Goal: Task Accomplishment & Management: Complete application form

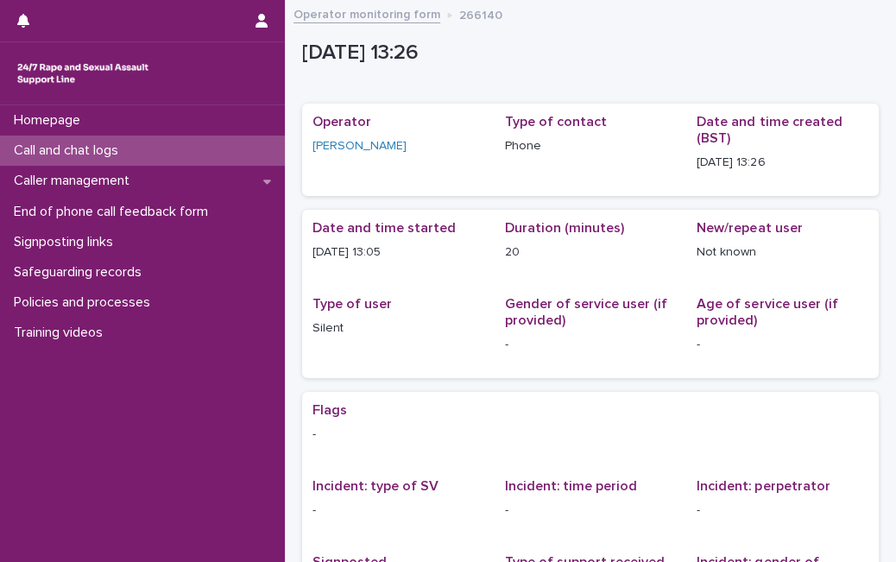
click at [178, 146] on div "Call and chat logs" at bounding box center [142, 150] width 285 height 30
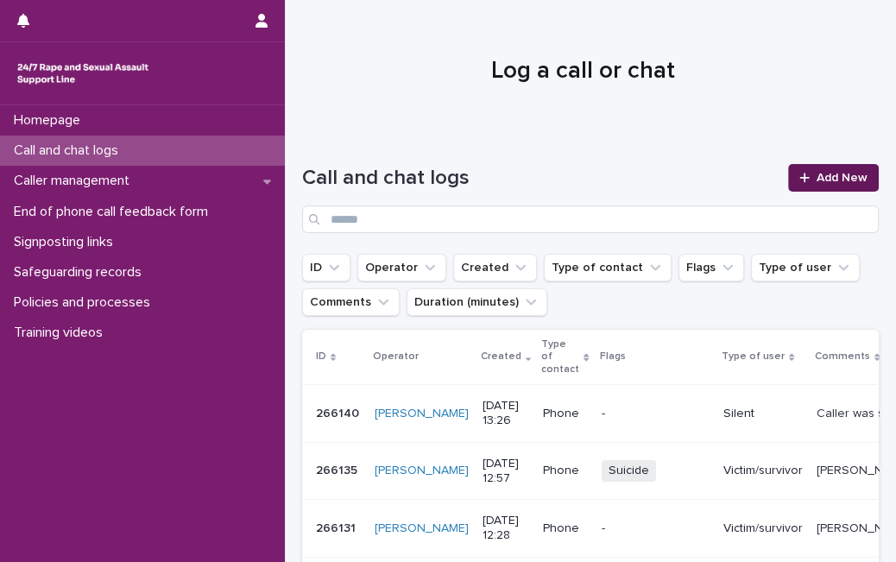
click at [816, 172] on span "Add New" at bounding box center [841, 178] width 51 height 12
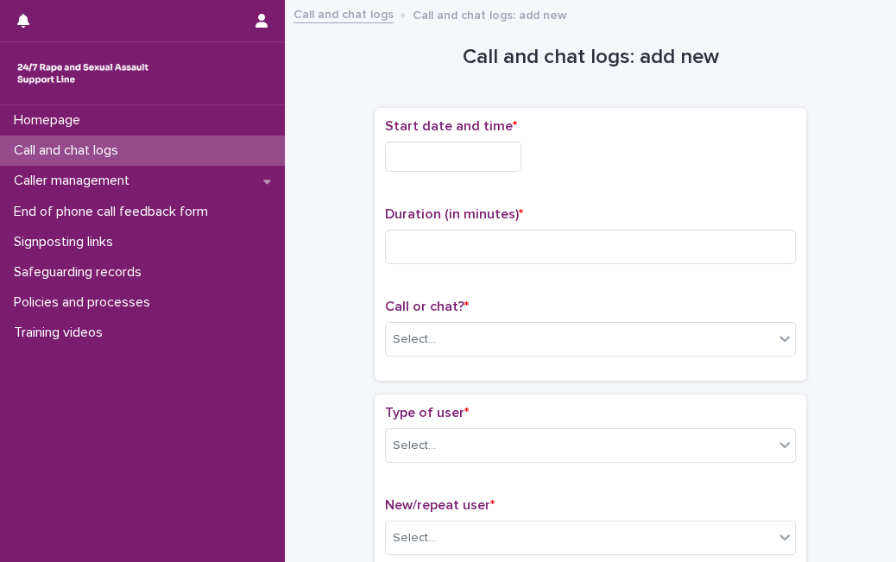
click at [466, 157] on input "text" at bounding box center [453, 157] width 136 height 30
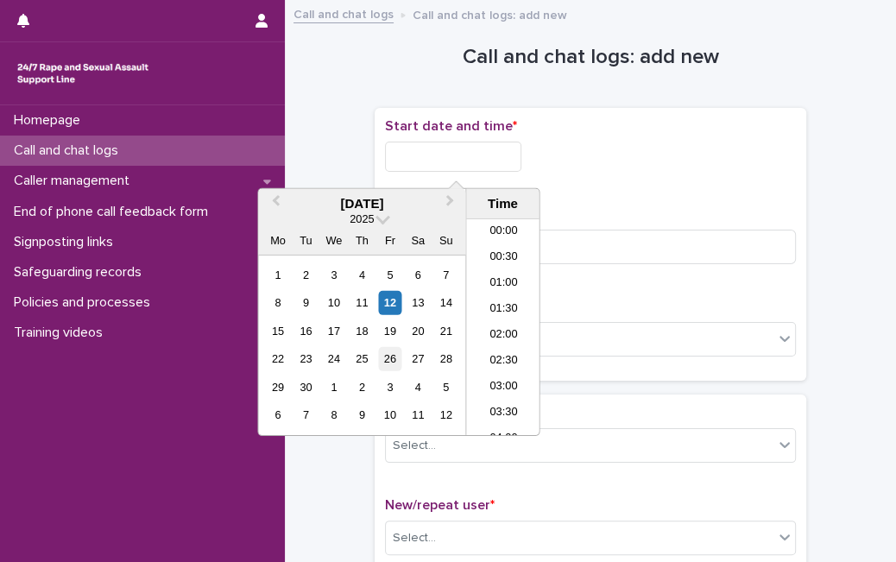
scroll to position [656, 0]
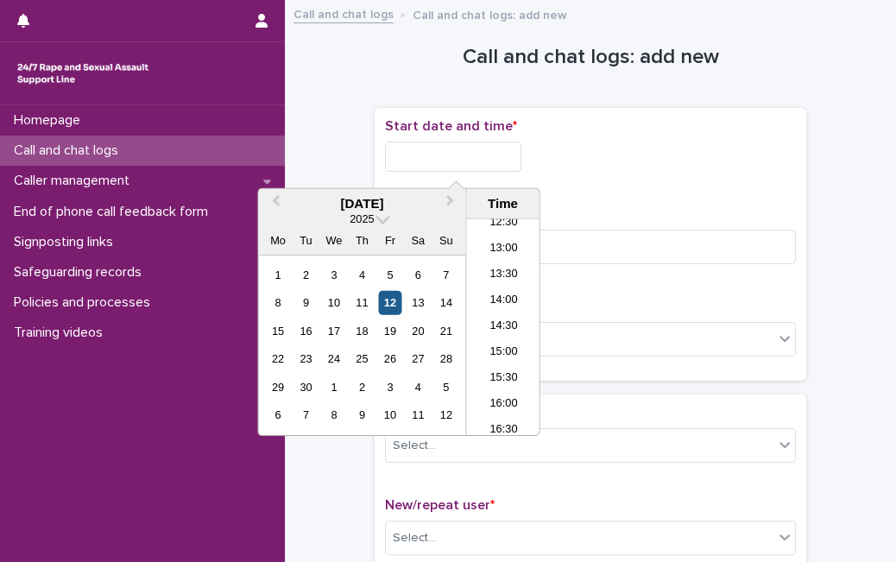
click at [393, 295] on div "12" at bounding box center [389, 302] width 23 height 23
click at [502, 163] on input "**********" at bounding box center [453, 157] width 136 height 30
type input "**********"
click at [595, 266] on div "Duration (in minutes) *" at bounding box center [590, 242] width 411 height 72
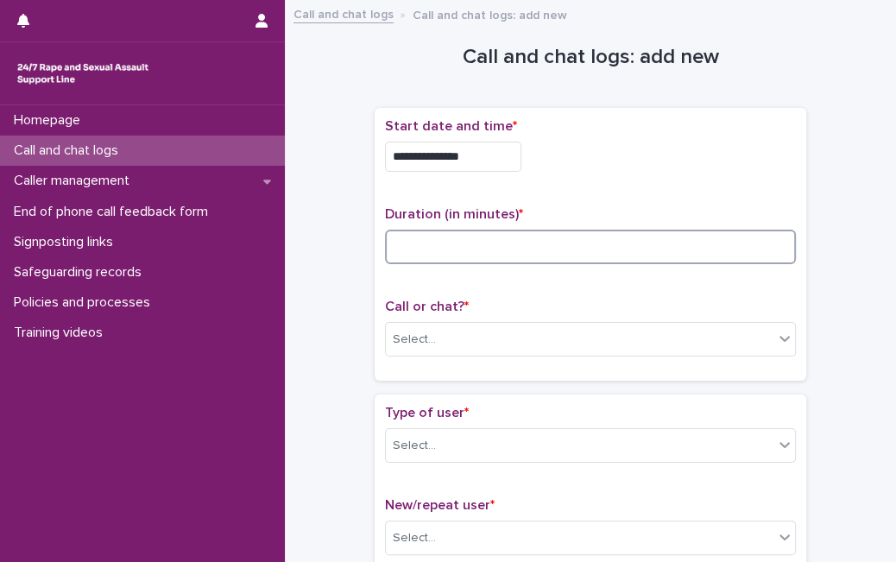
click at [601, 252] on input at bounding box center [590, 247] width 411 height 35
type input "*"
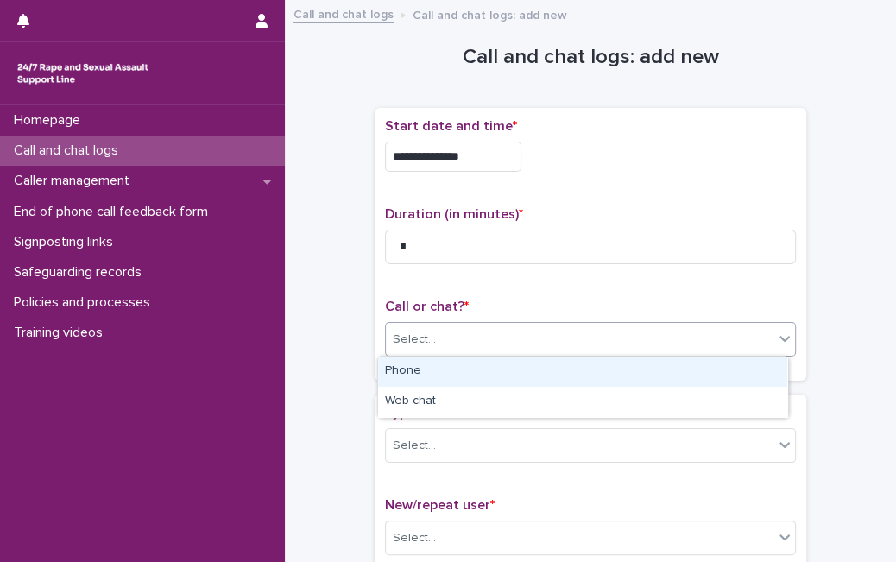
click at [541, 344] on div "Select..." at bounding box center [579, 339] width 387 height 28
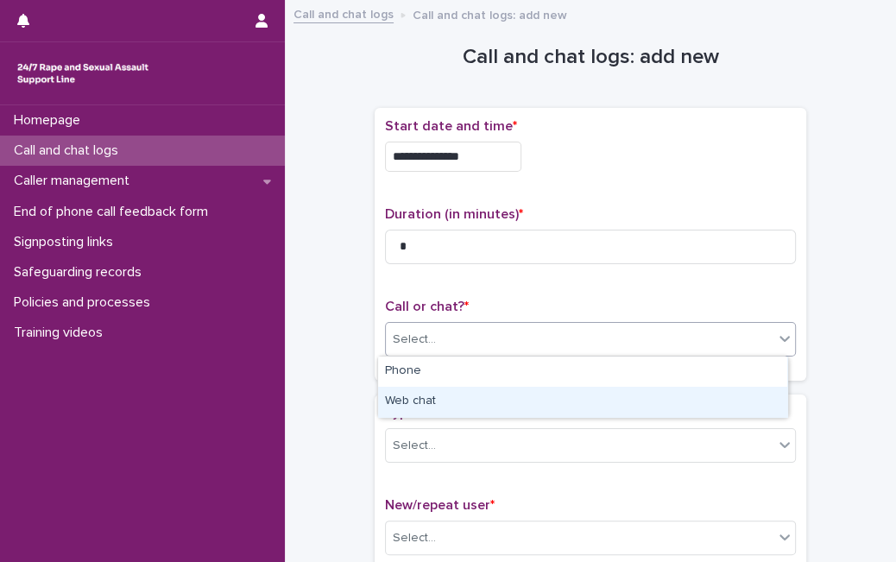
click at [510, 389] on div "Web chat" at bounding box center [582, 402] width 409 height 30
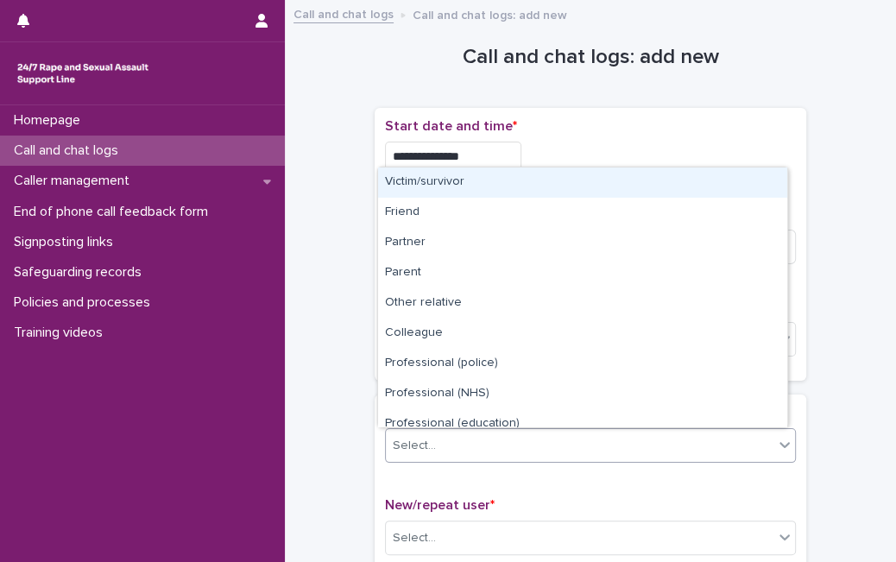
click at [505, 444] on div "Select..." at bounding box center [579, 445] width 387 height 28
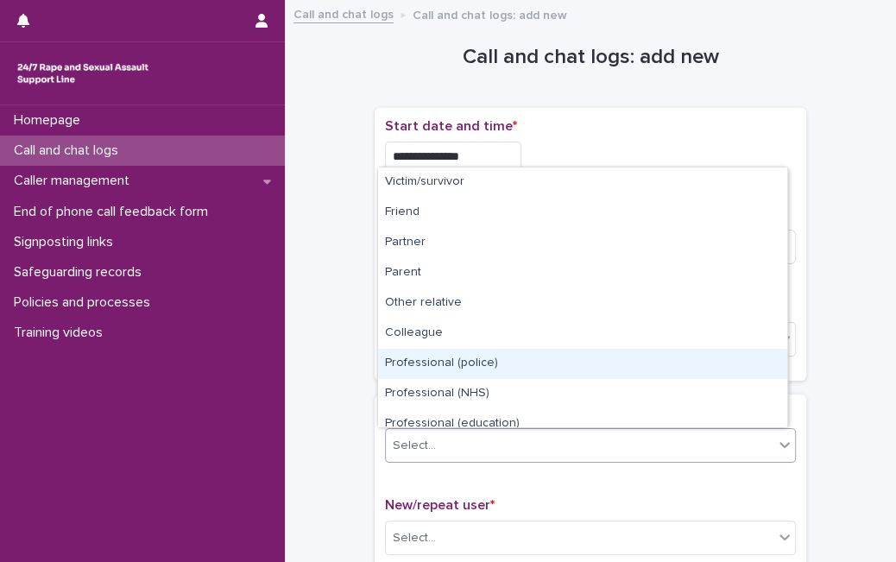
scroll to position [194, 0]
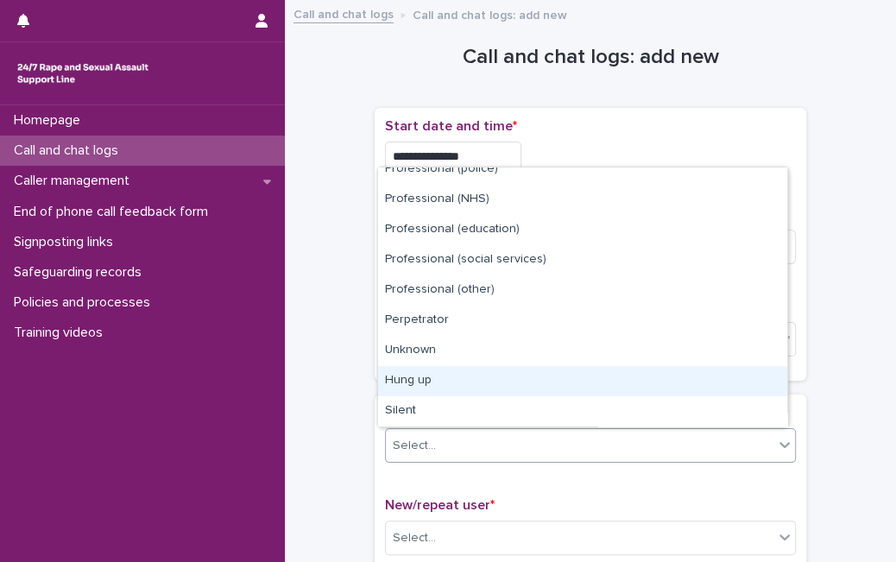
click at [577, 380] on div "Hung up" at bounding box center [582, 381] width 409 height 30
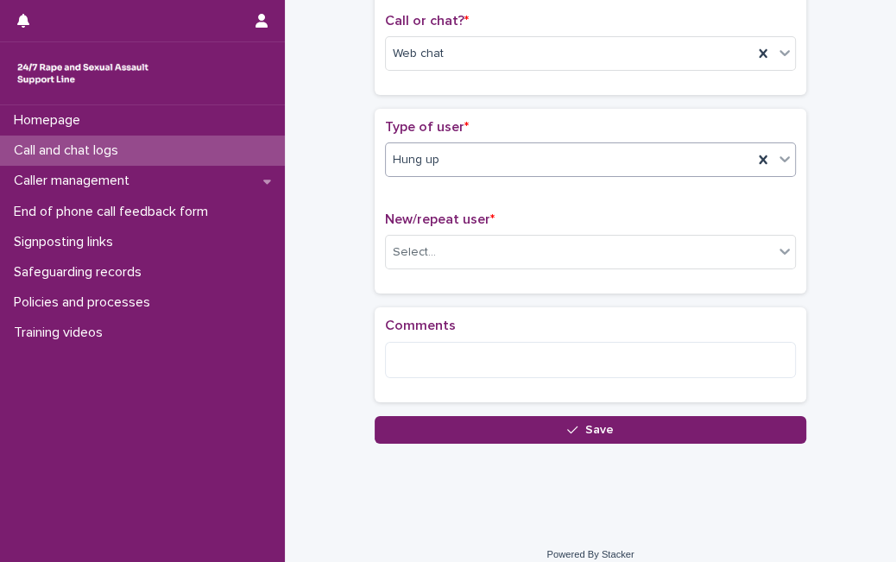
scroll to position [300, 0]
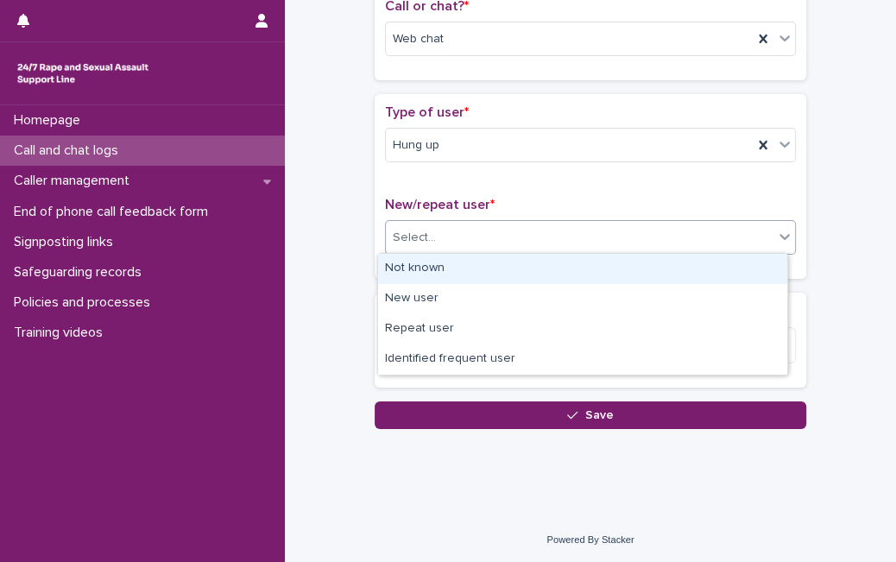
click at [590, 233] on div "Select..." at bounding box center [579, 237] width 387 height 28
click at [539, 270] on div "Not known" at bounding box center [582, 269] width 409 height 30
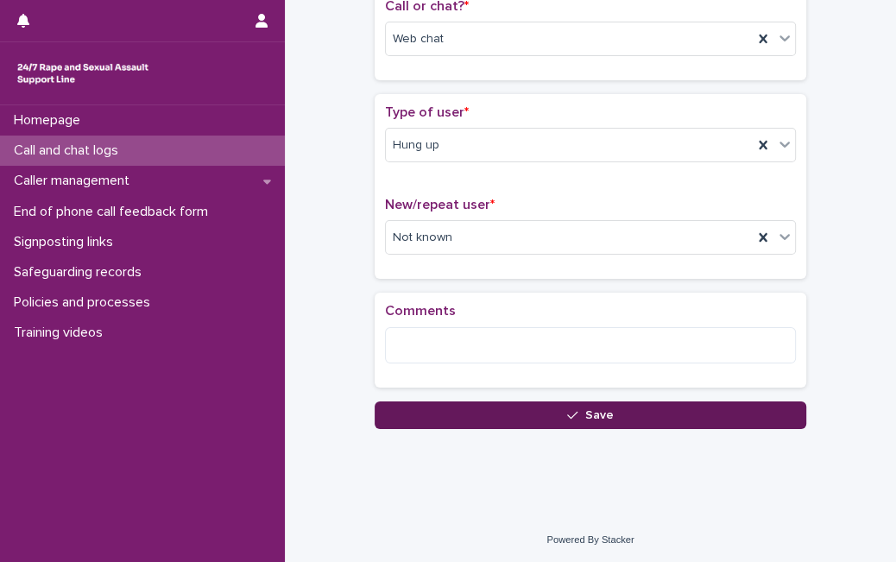
click at [456, 401] on button "Save" at bounding box center [590, 415] width 431 height 28
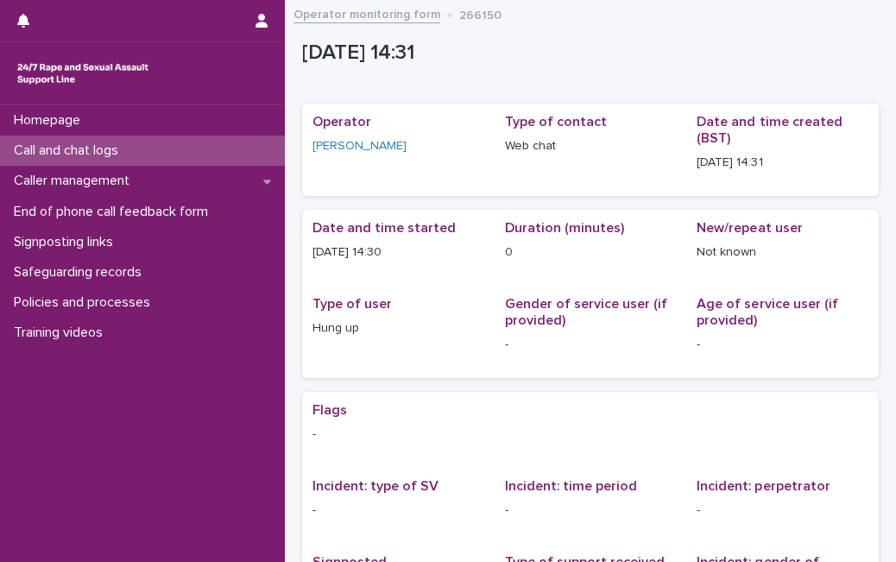
click at [185, 148] on div "Call and chat logs" at bounding box center [142, 150] width 285 height 30
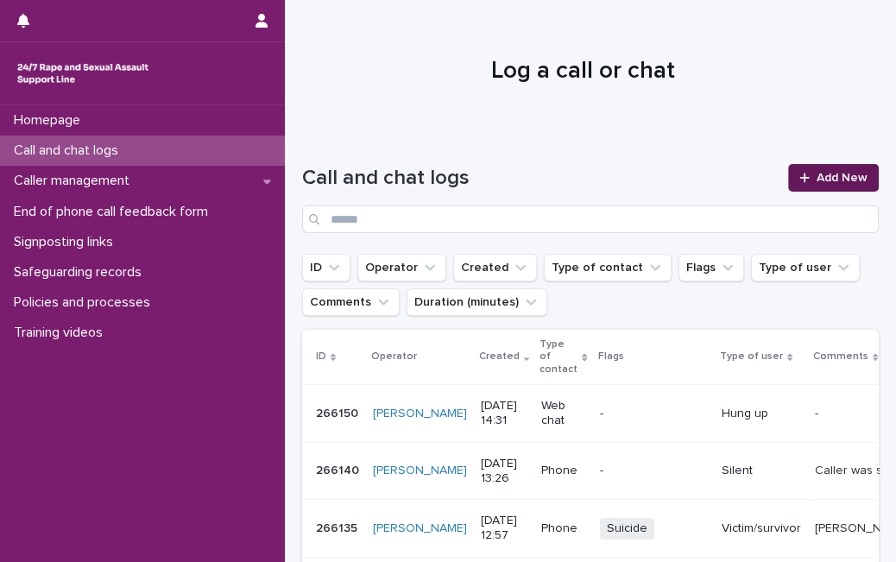
click at [816, 181] on span "Add New" at bounding box center [841, 178] width 51 height 12
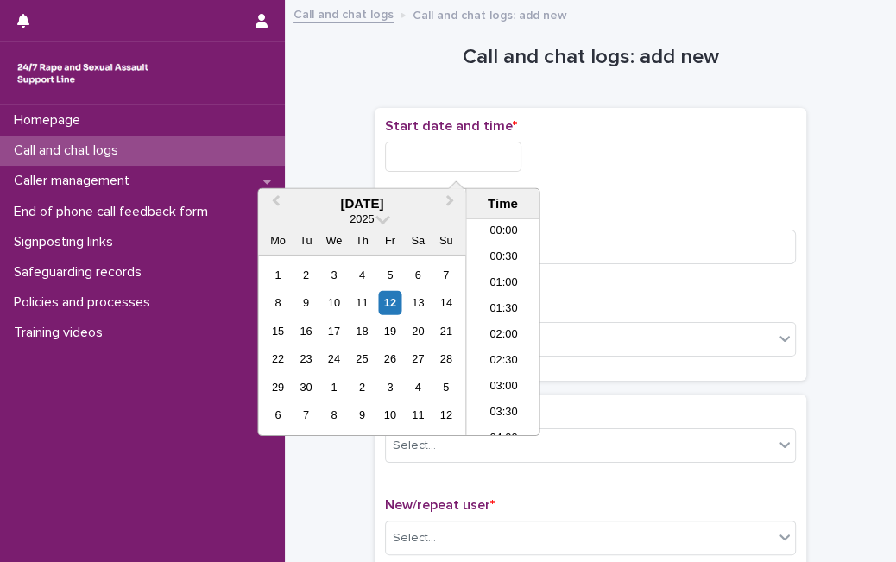
click at [473, 151] on input "text" at bounding box center [453, 157] width 136 height 30
click at [396, 312] on div "12" at bounding box center [389, 302] width 23 height 23
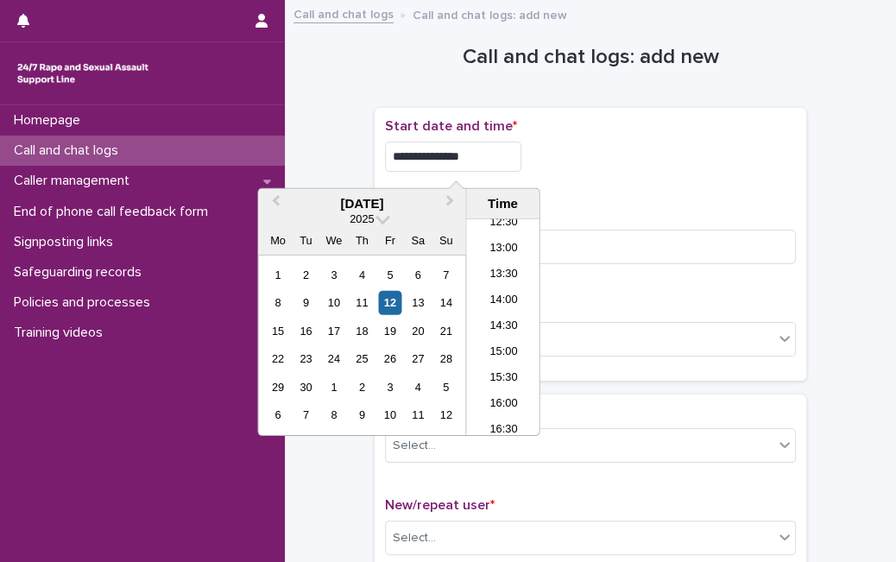
click at [508, 161] on input "**********" at bounding box center [453, 157] width 136 height 30
type input "**********"
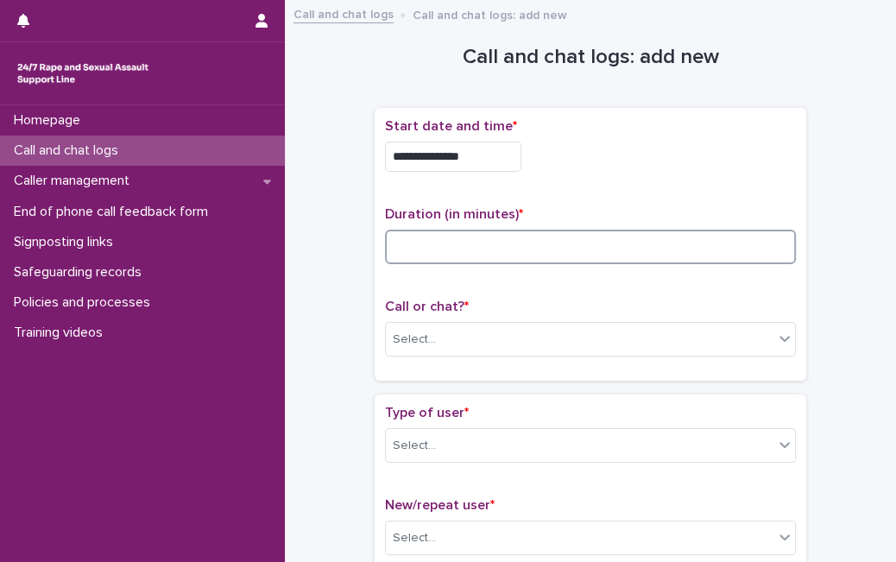
click at [584, 247] on input at bounding box center [590, 247] width 411 height 35
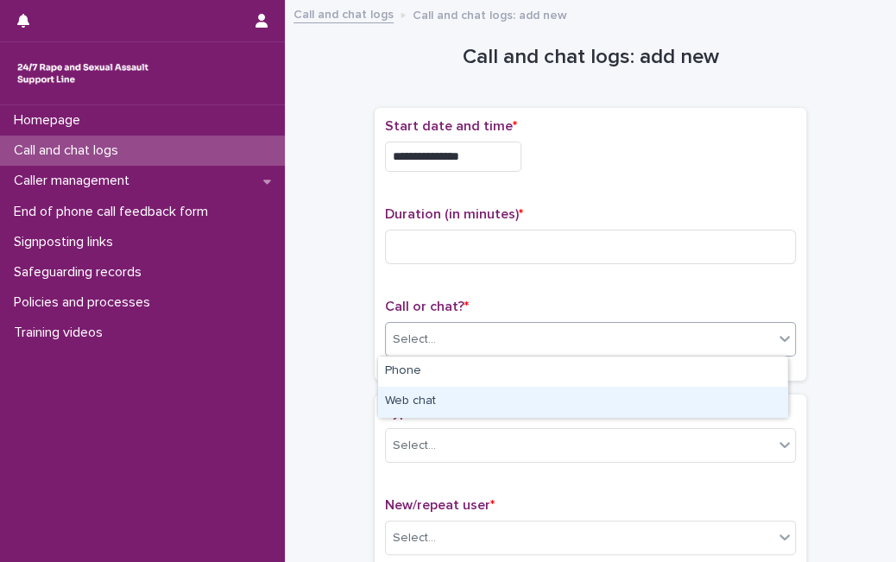
drag, startPoint x: 543, startPoint y: 335, endPoint x: 509, endPoint y: 400, distance: 73.7
click at [509, 400] on body "**********" at bounding box center [448, 281] width 896 height 562
click at [509, 400] on div "Web chat" at bounding box center [582, 402] width 409 height 30
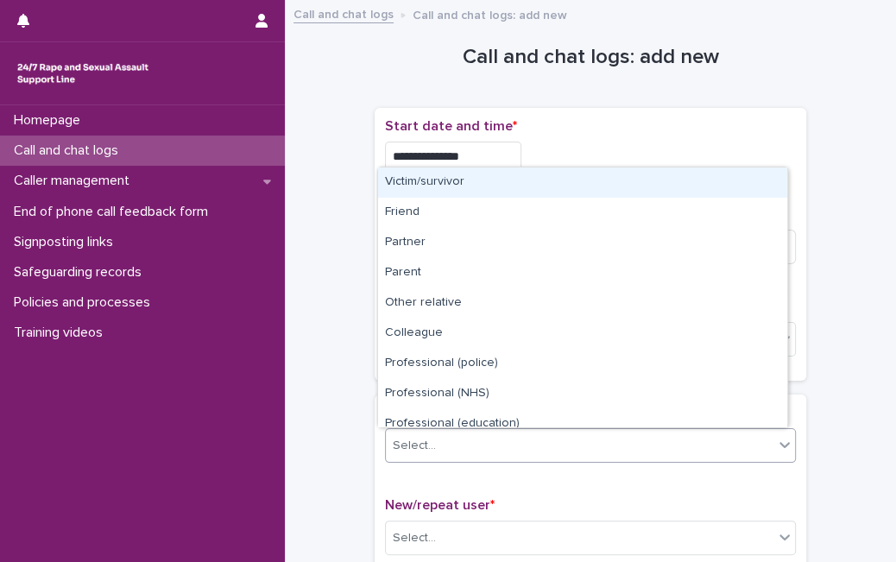
click at [502, 439] on div "Select..." at bounding box center [579, 445] width 387 height 28
click at [757, 128] on p "Start date and time *" at bounding box center [590, 126] width 411 height 16
click at [491, 447] on div "Select..." at bounding box center [579, 445] width 387 height 28
click at [543, 190] on div "Victim/survivor" at bounding box center [582, 182] width 409 height 30
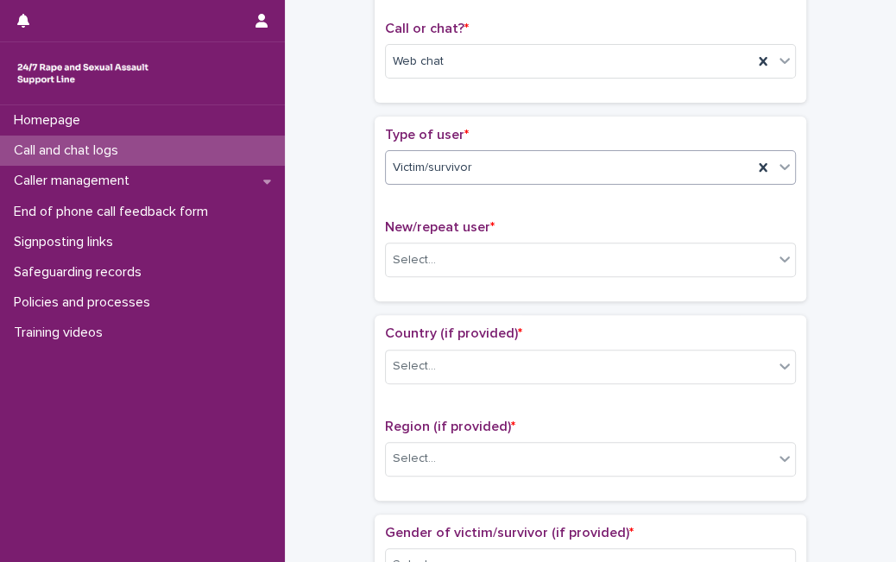
scroll to position [290, 0]
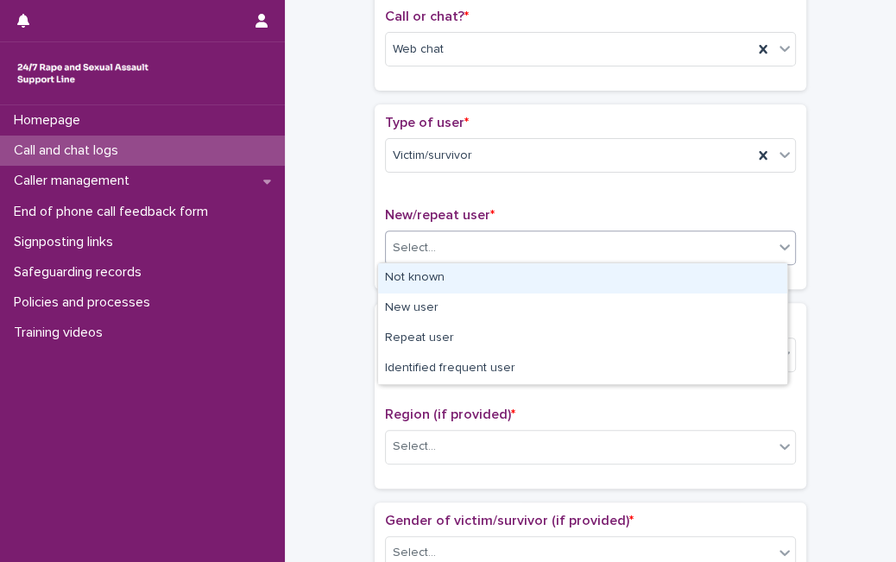
click at [639, 246] on div "Select..." at bounding box center [579, 248] width 387 height 28
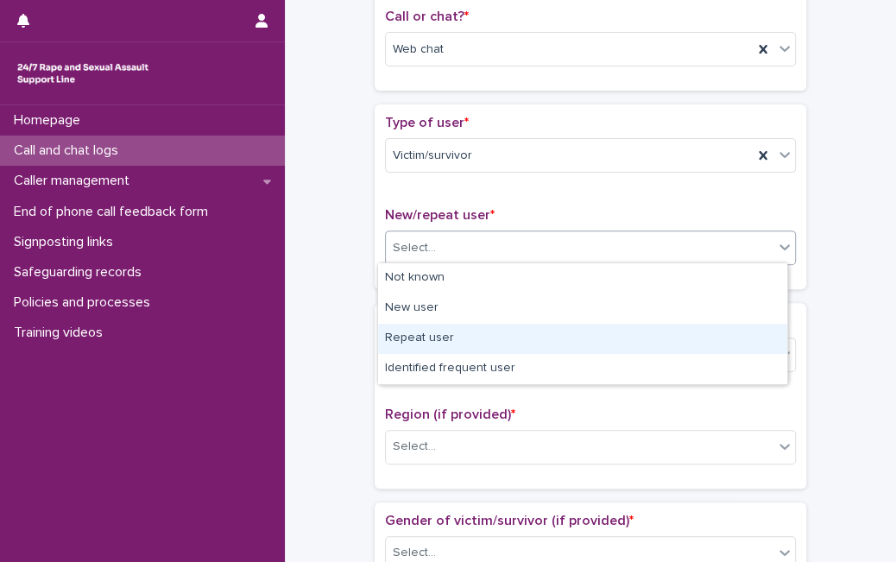
click at [574, 343] on div "Repeat user" at bounding box center [582, 339] width 409 height 30
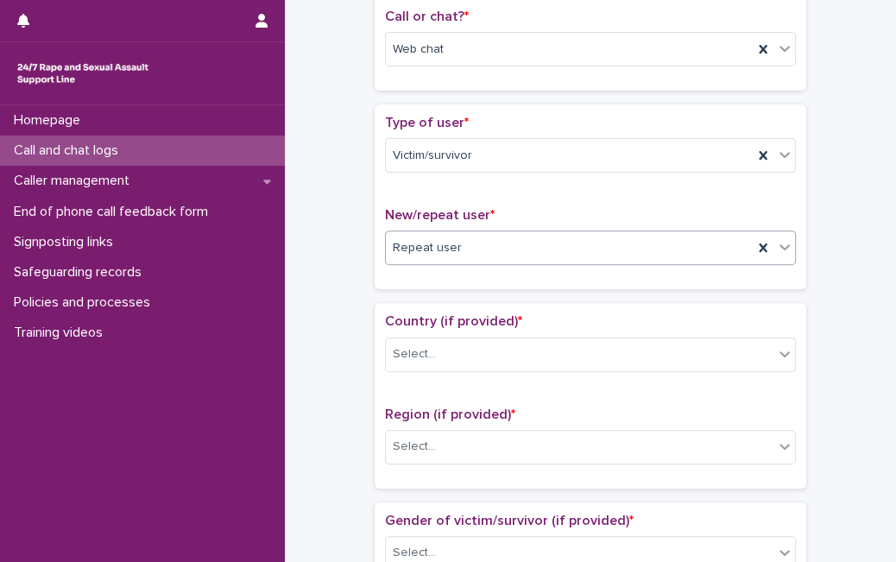
scroll to position [0, 0]
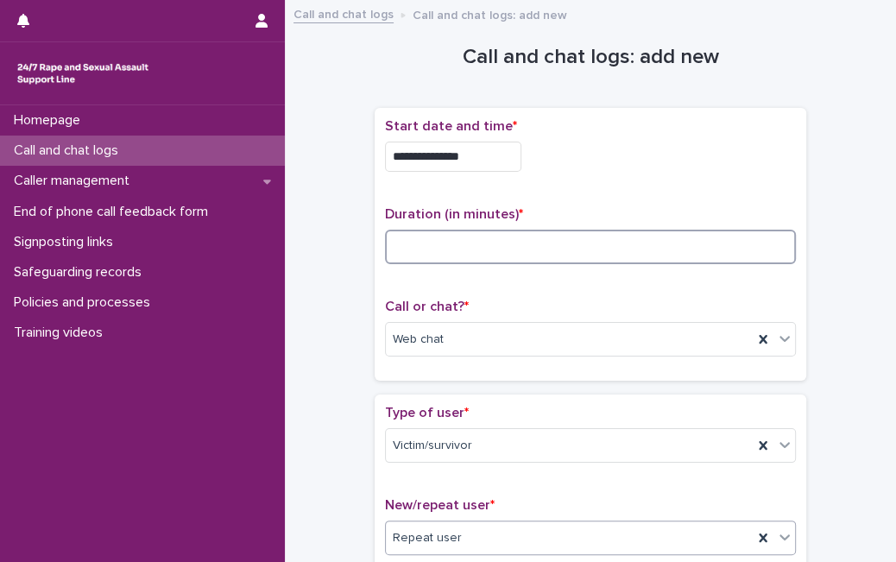
click at [425, 230] on input at bounding box center [590, 247] width 411 height 35
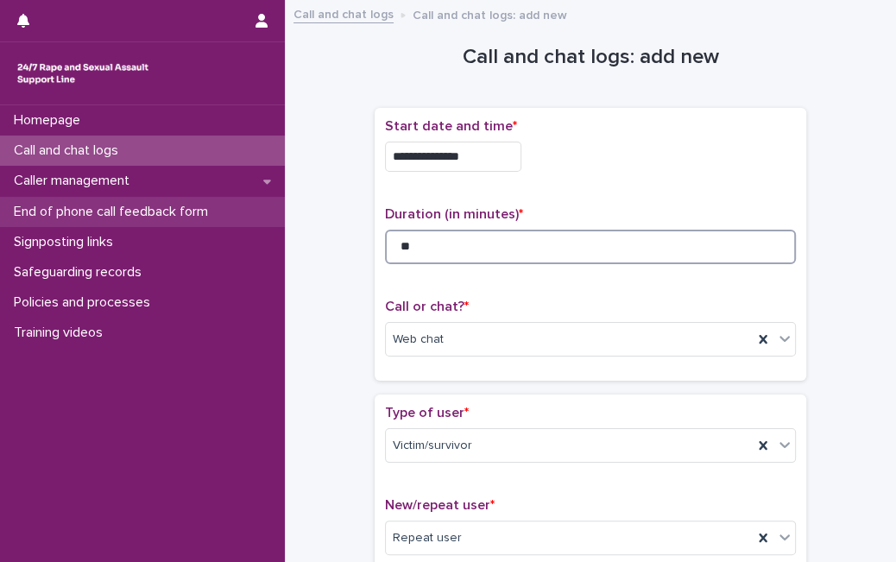
type input "**"
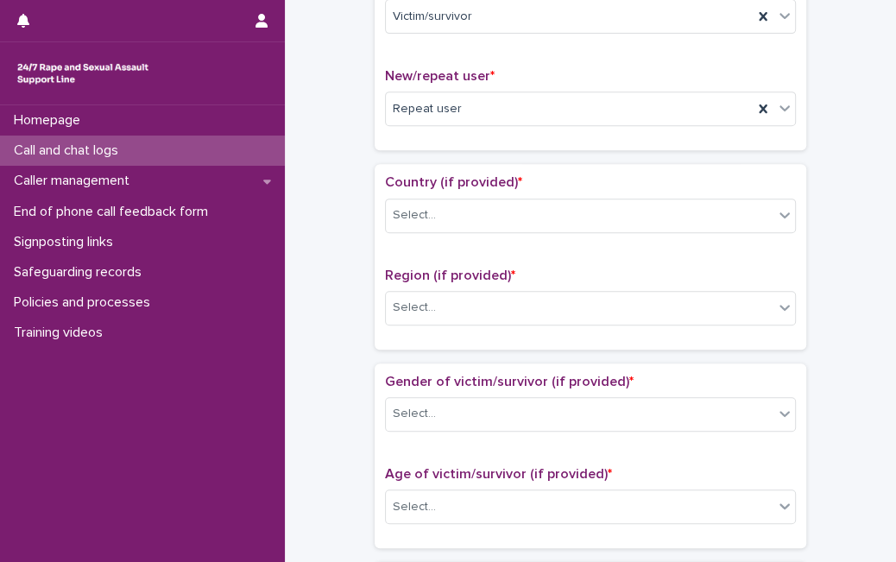
scroll to position [436, 0]
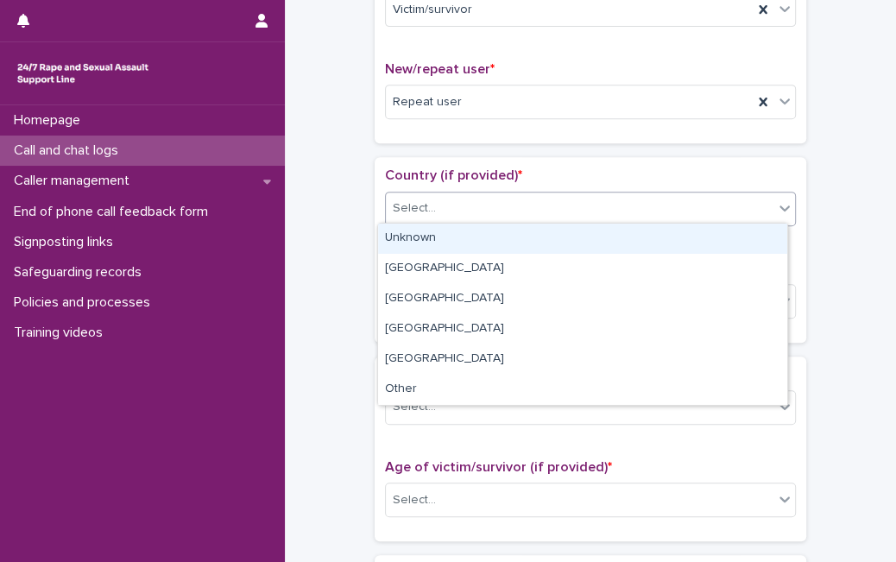
click at [677, 196] on div "Select..." at bounding box center [579, 208] width 387 height 28
click at [606, 242] on div "Unknown" at bounding box center [582, 238] width 409 height 30
click at [632, 203] on div "Unknown" at bounding box center [569, 208] width 367 height 28
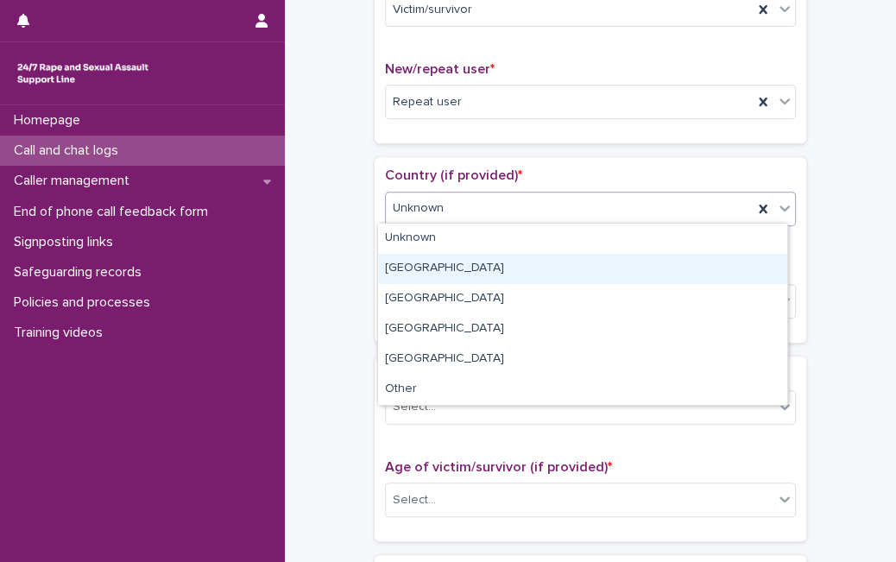
click at [578, 274] on div "[GEOGRAPHIC_DATA]" at bounding box center [582, 269] width 409 height 30
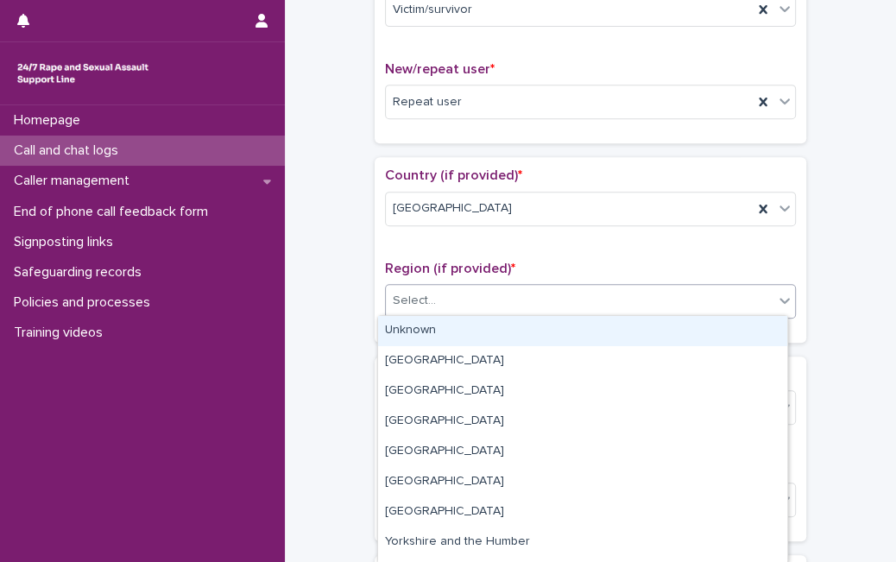
click at [562, 311] on div "Select..." at bounding box center [579, 300] width 387 height 28
click at [477, 305] on div "Select..." at bounding box center [579, 300] width 387 height 28
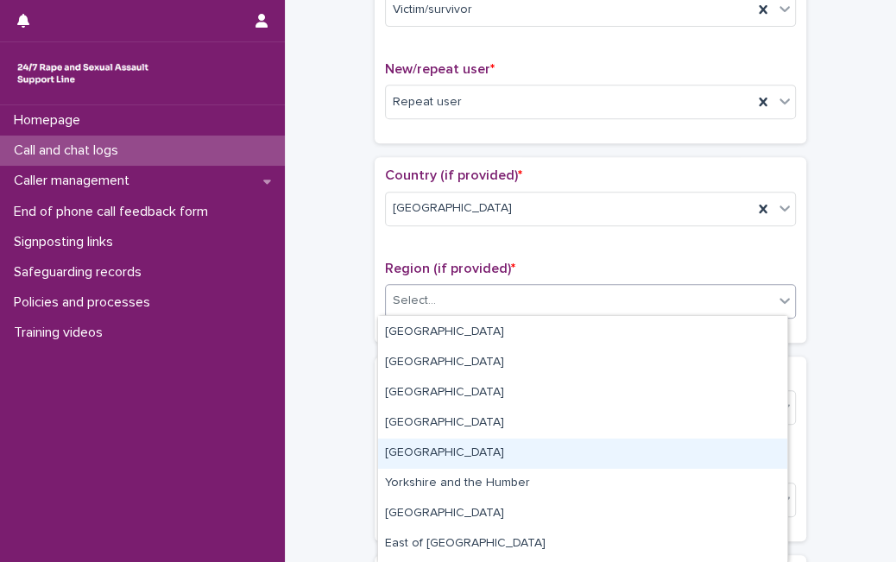
scroll to position [85, 0]
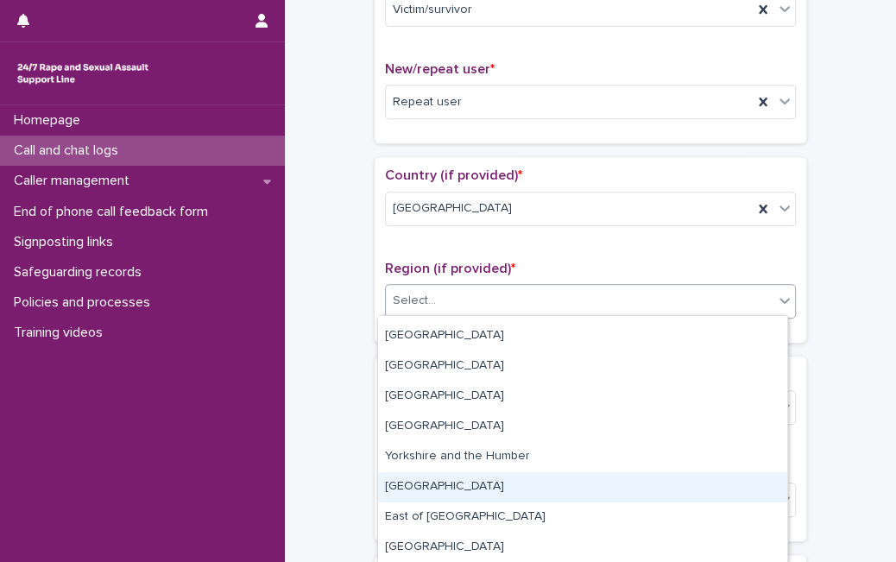
click at [567, 482] on div "[GEOGRAPHIC_DATA]" at bounding box center [582, 487] width 409 height 30
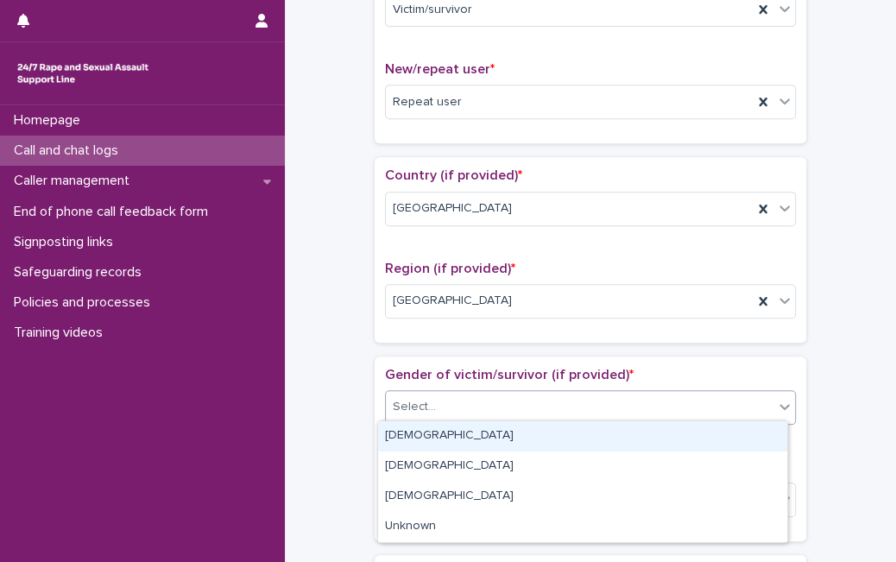
click at [573, 410] on div "Select..." at bounding box center [579, 407] width 387 height 28
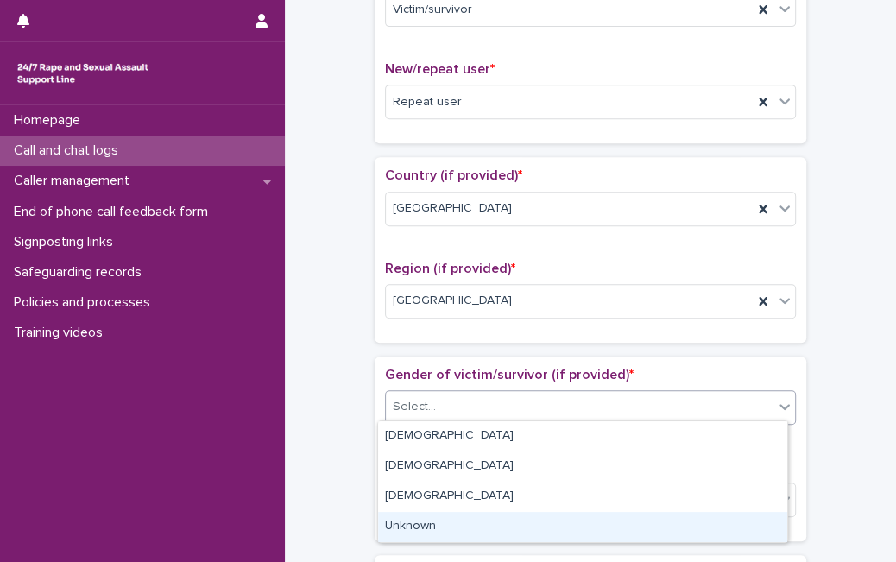
click at [544, 516] on div "Unknown" at bounding box center [582, 527] width 409 height 30
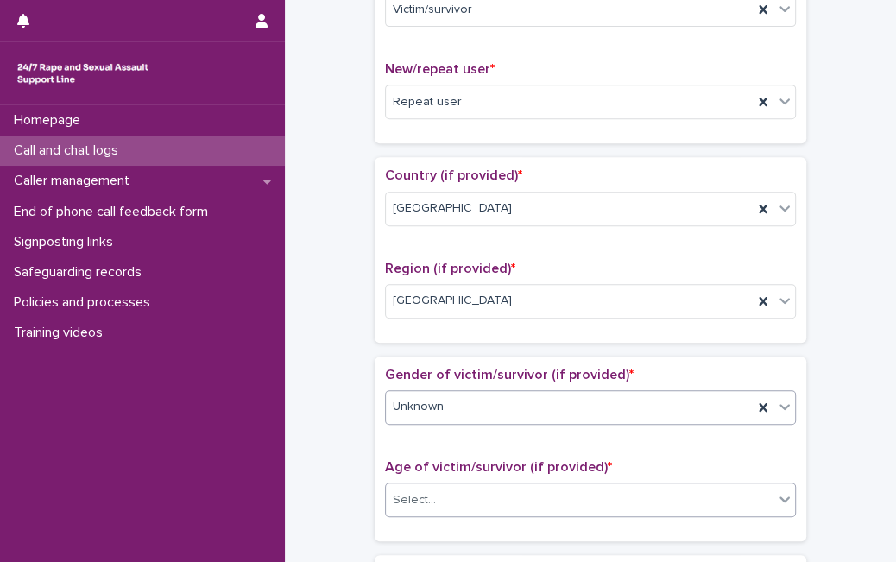
click at [554, 486] on div "Select..." at bounding box center [579, 500] width 387 height 28
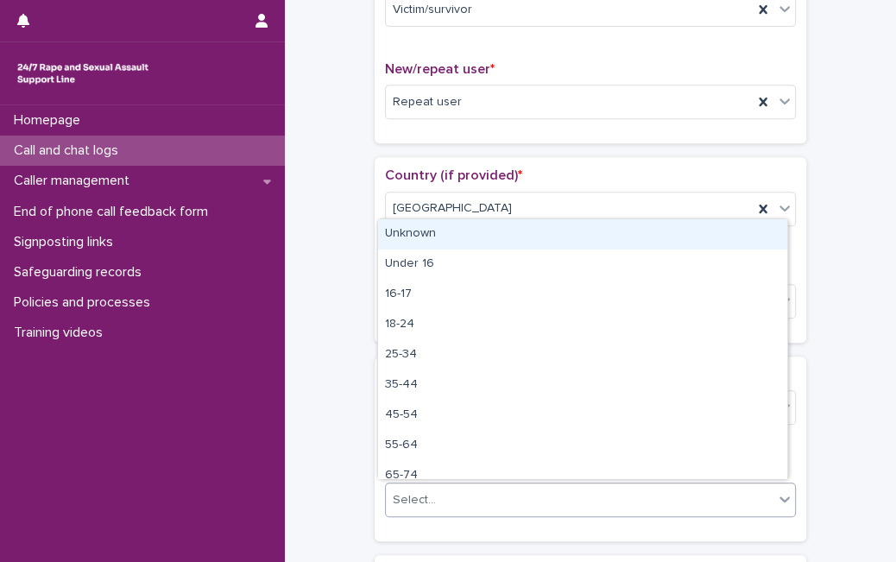
click at [731, 235] on div "Unknown" at bounding box center [582, 234] width 409 height 30
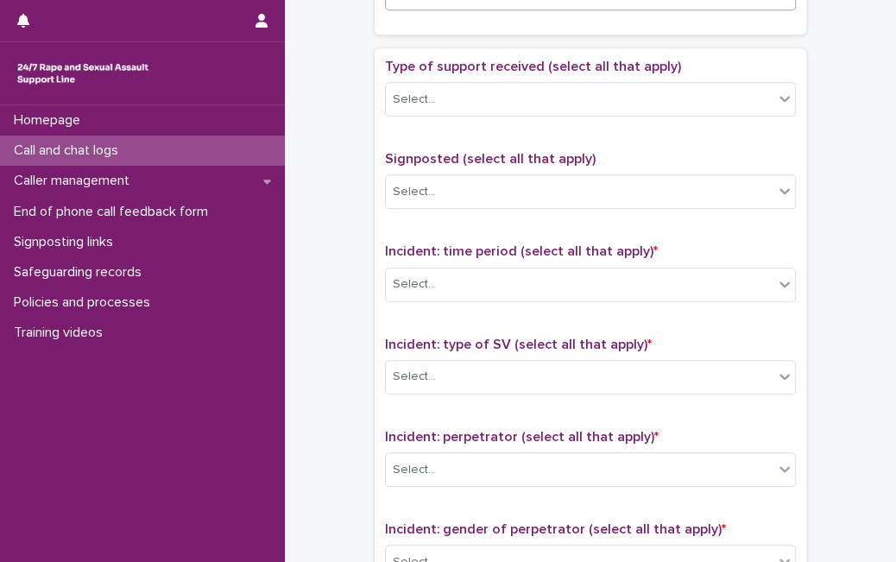
scroll to position [944, 0]
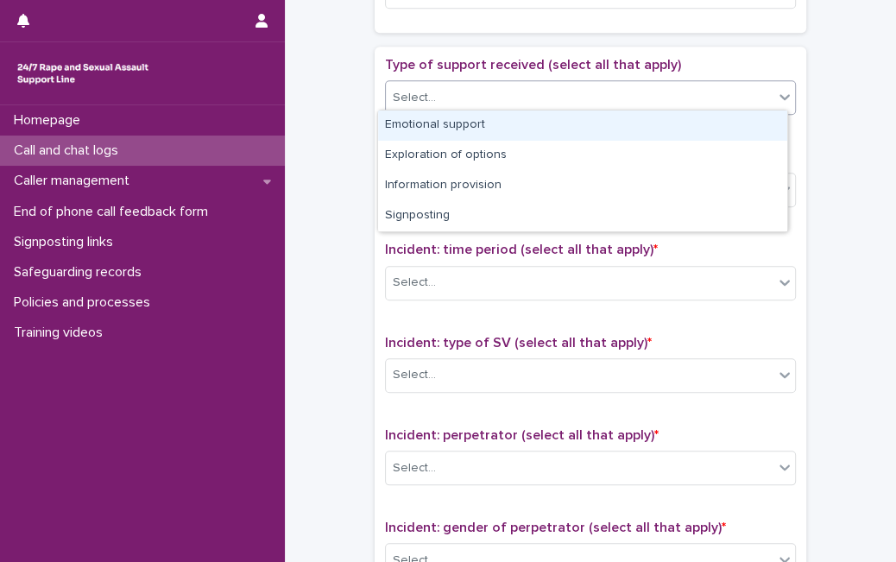
drag, startPoint x: 636, startPoint y: 95, endPoint x: 621, endPoint y: 122, distance: 30.5
click at [621, 122] on body "**********" at bounding box center [448, 281] width 896 height 562
click at [621, 122] on div "Emotional support" at bounding box center [582, 125] width 409 height 30
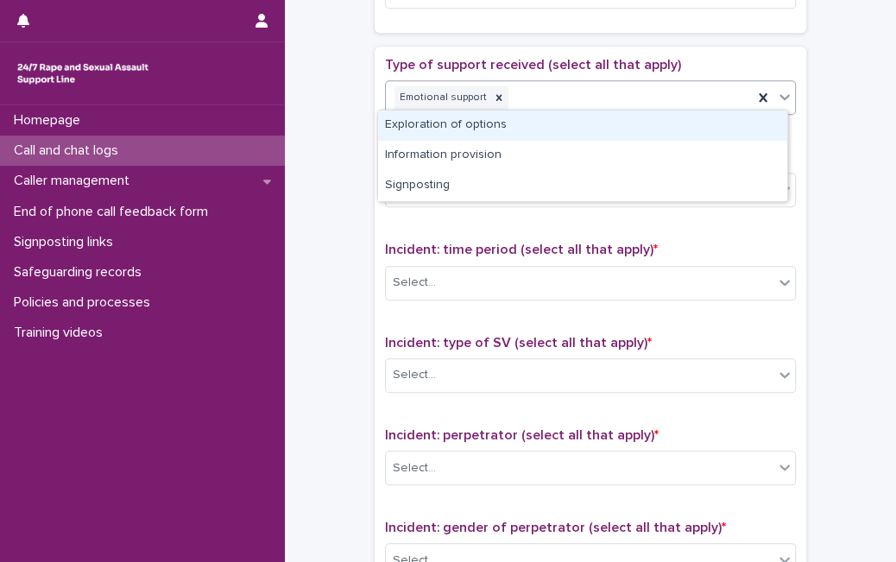
click at [784, 88] on icon at bounding box center [784, 96] width 17 height 17
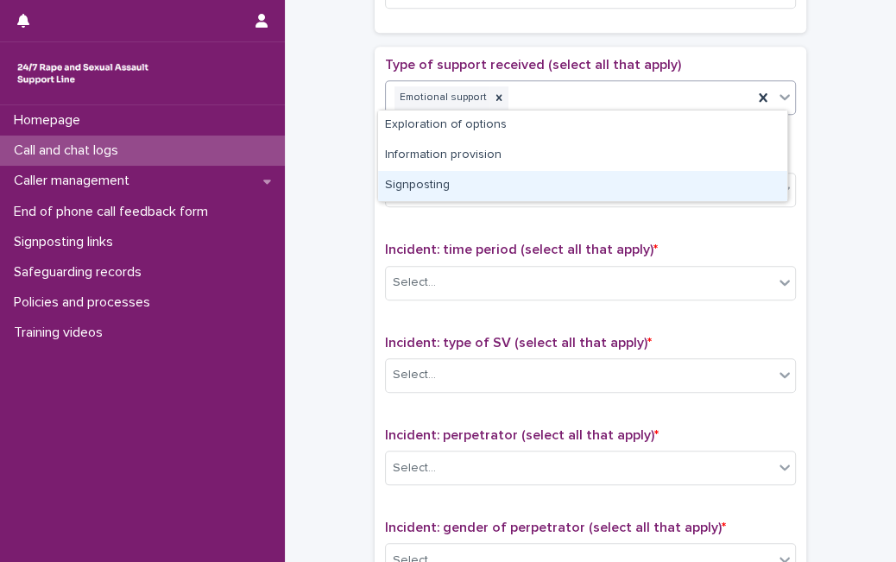
click at [714, 171] on div "Signposting" at bounding box center [582, 186] width 409 height 30
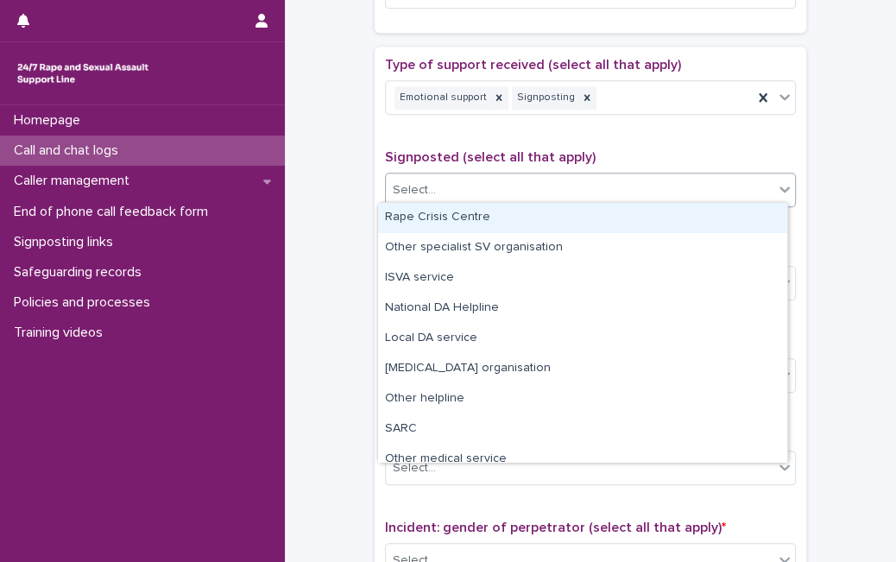
click at [714, 176] on div "Select..." at bounding box center [579, 190] width 387 height 28
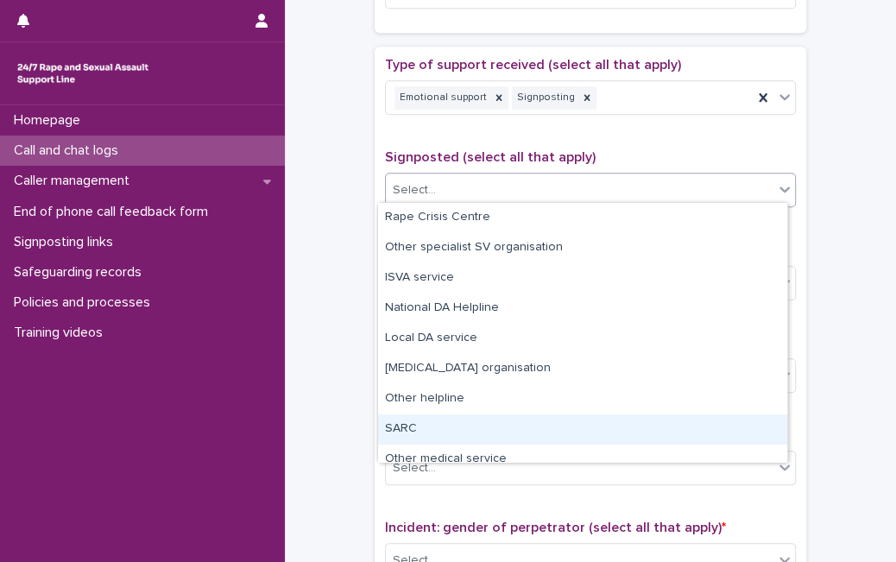
click at [579, 418] on div "SARC" at bounding box center [582, 429] width 409 height 30
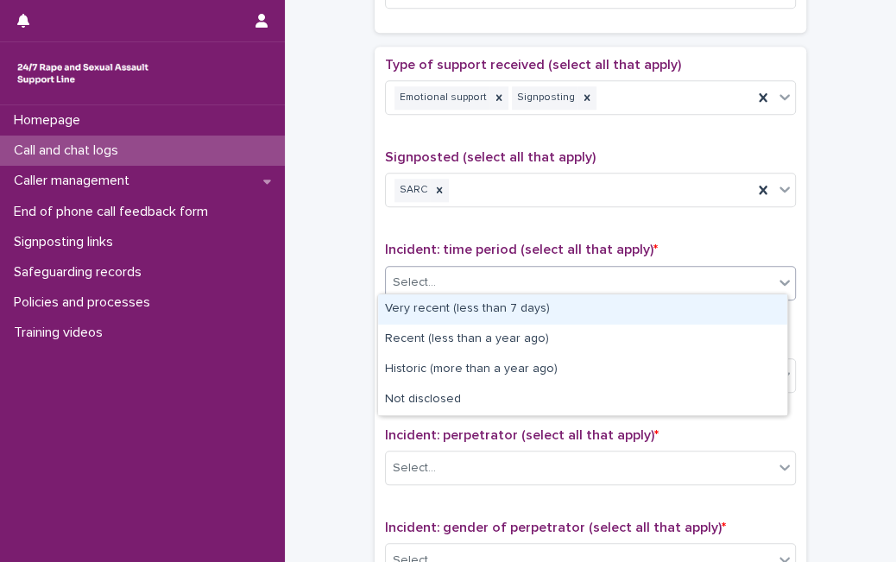
click at [640, 266] on div "Select..." at bounding box center [590, 283] width 411 height 35
click at [602, 315] on div "Very recent (less than 7 days)" at bounding box center [582, 309] width 409 height 30
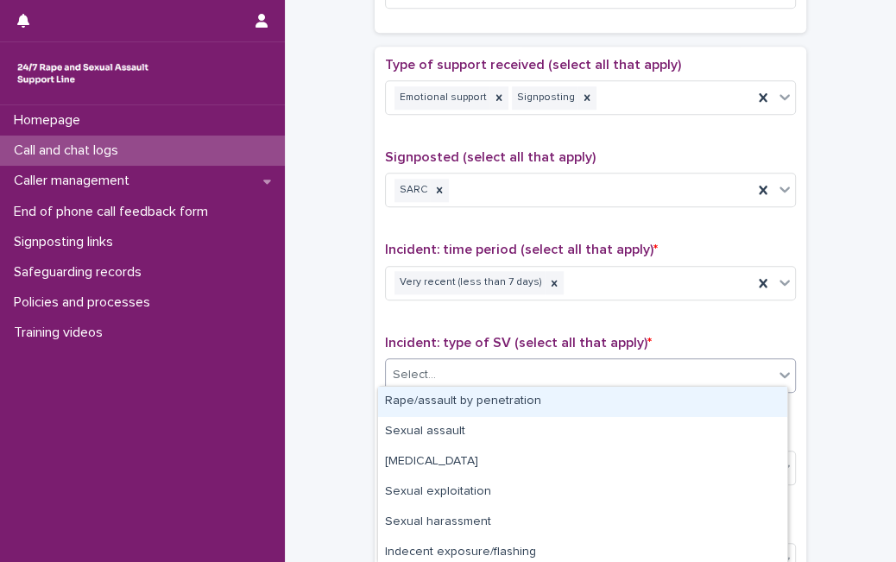
click at [570, 378] on div "Select..." at bounding box center [579, 375] width 387 height 28
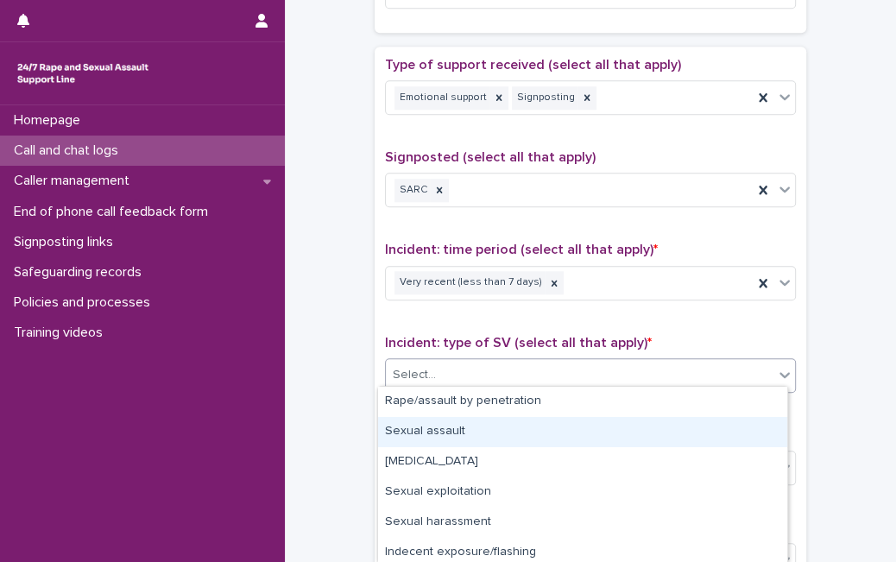
click at [540, 441] on div "Sexual assault" at bounding box center [582, 432] width 409 height 30
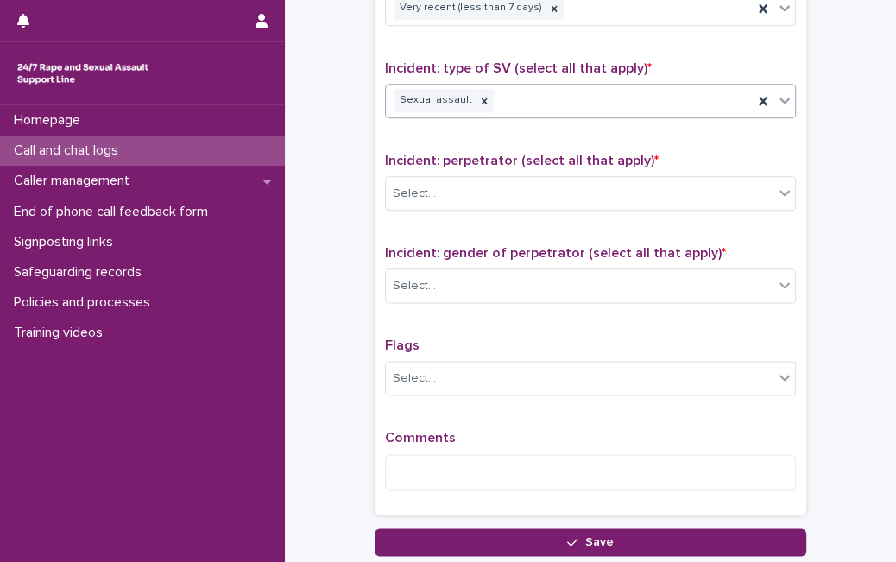
scroll to position [1213, 0]
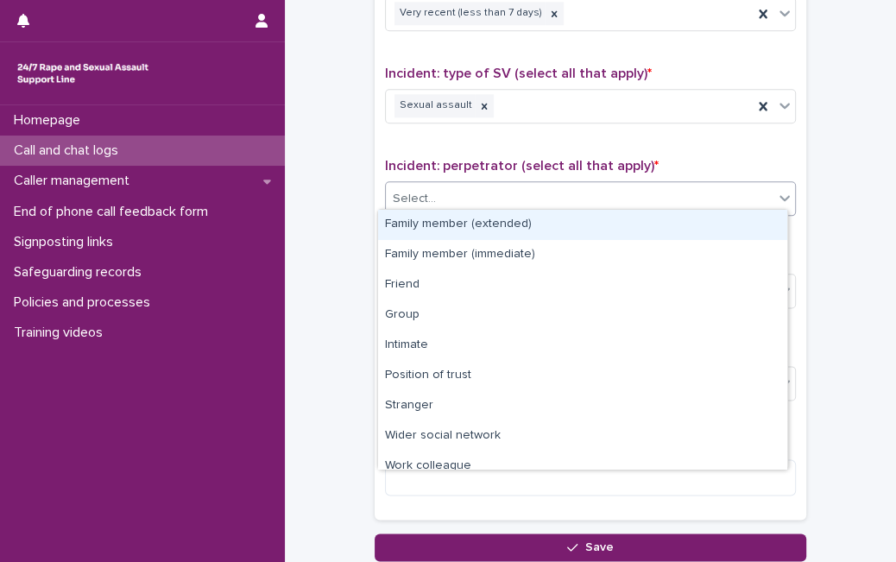
click at [746, 197] on div "Select..." at bounding box center [579, 199] width 387 height 28
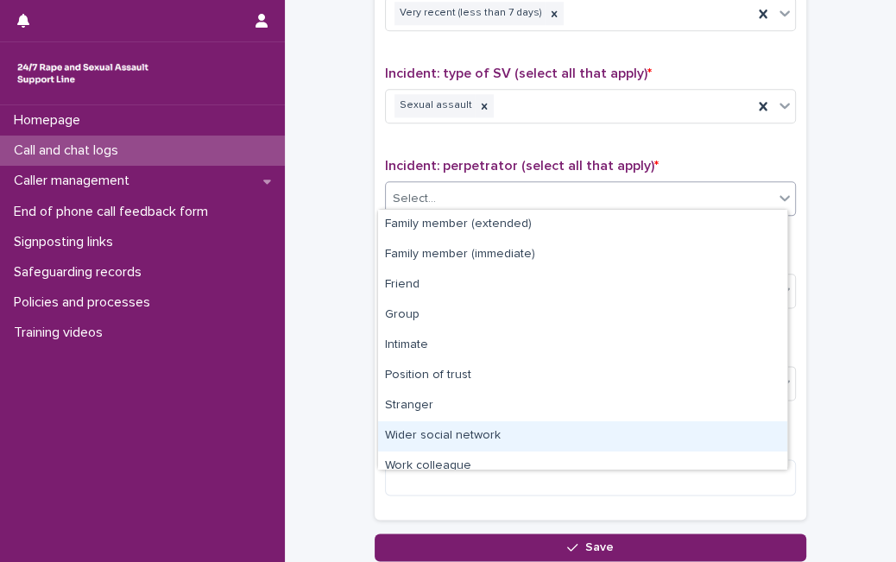
scroll to position [73, 0]
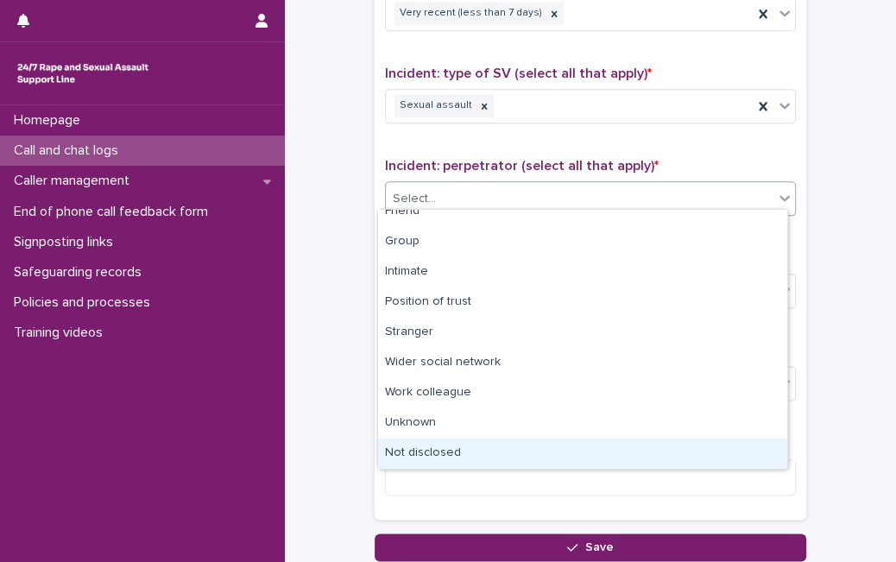
click at [733, 442] on div "Not disclosed" at bounding box center [582, 453] width 409 height 30
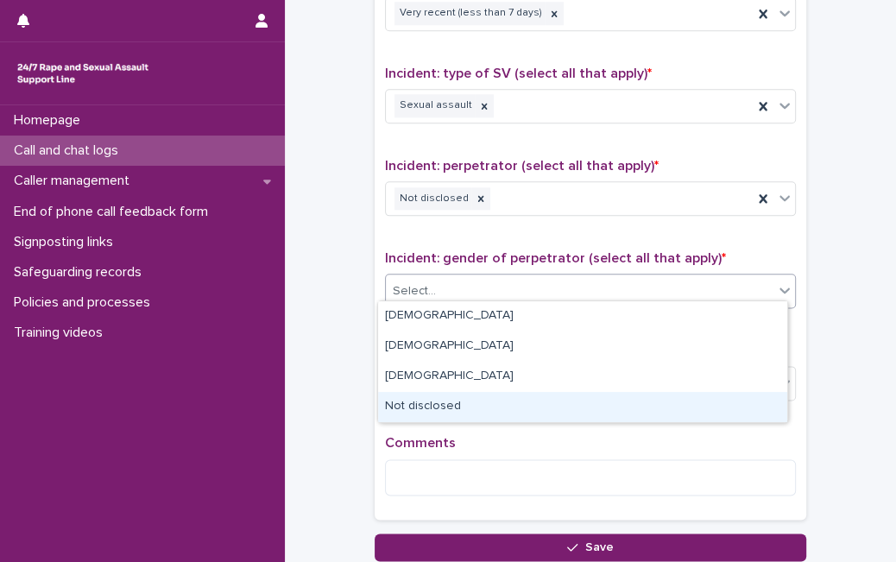
drag, startPoint x: 695, startPoint y: 273, endPoint x: 563, endPoint y: 419, distance: 197.4
click at [563, 419] on body "**********" at bounding box center [448, 281] width 896 height 562
click at [563, 419] on div "Not disclosed" at bounding box center [582, 407] width 409 height 30
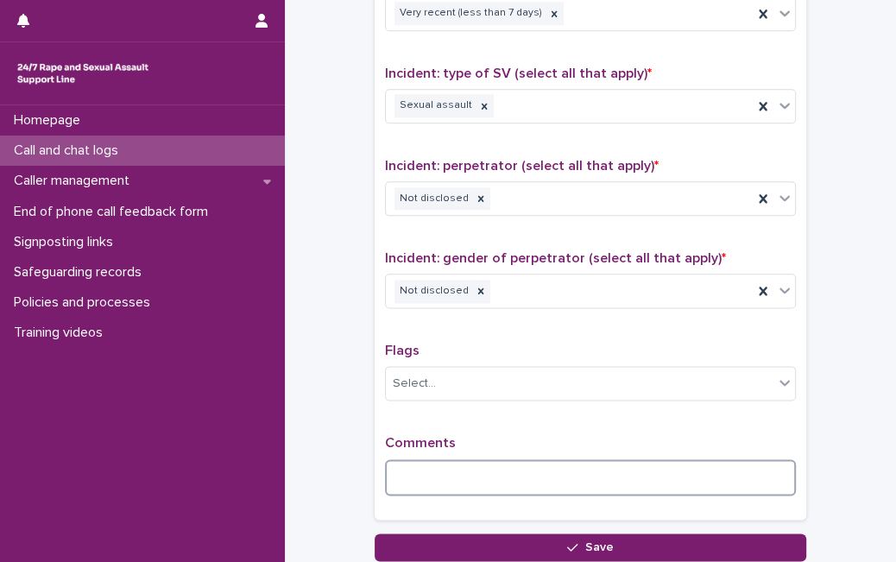
click at [529, 459] on textarea at bounding box center [590, 477] width 411 height 36
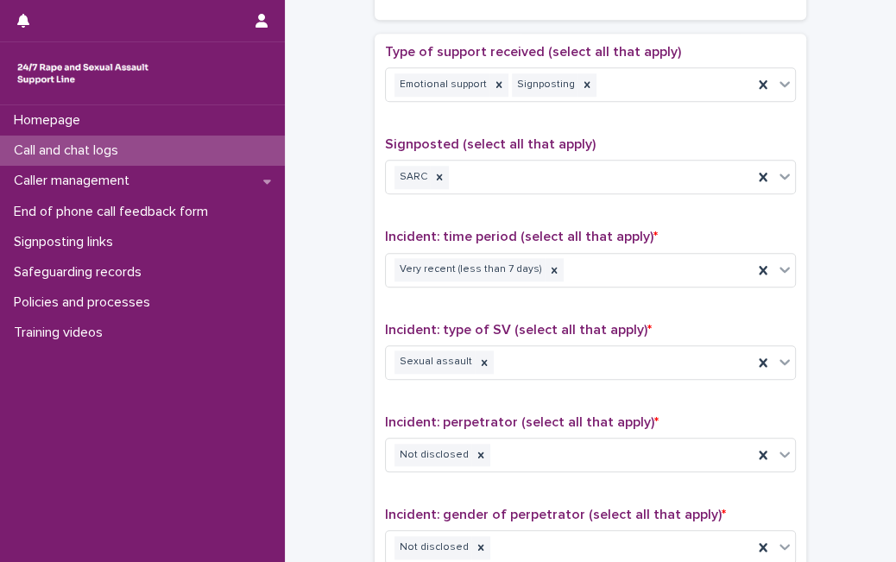
scroll to position [955, 0]
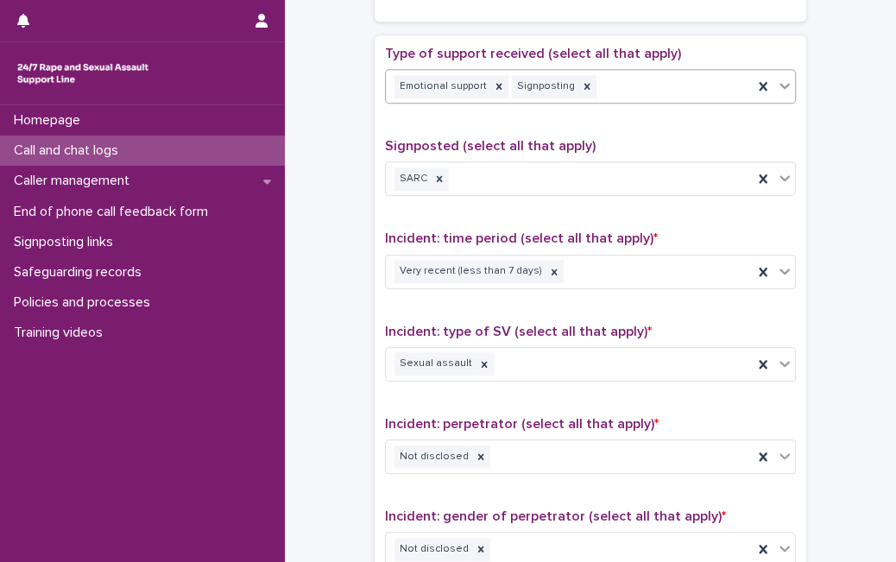
type textarea "**********"
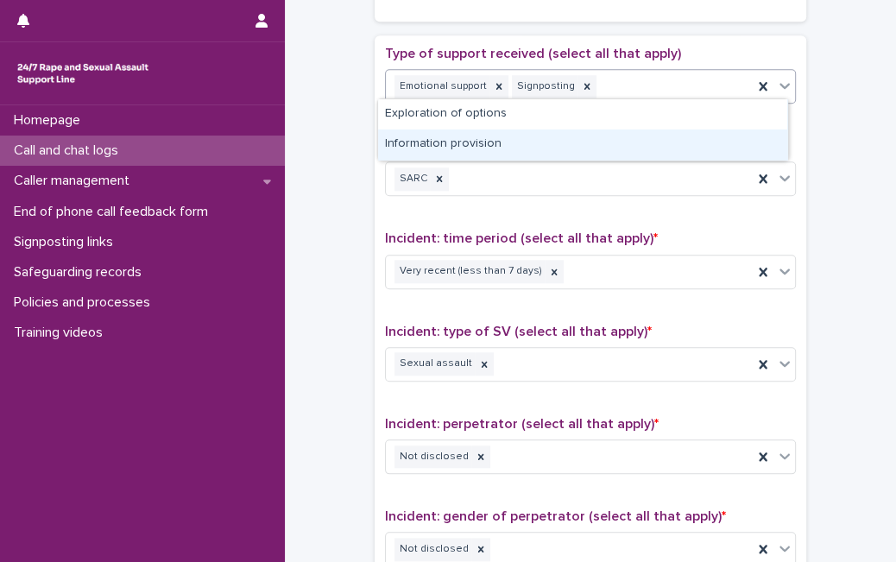
drag, startPoint x: 777, startPoint y: 85, endPoint x: 702, endPoint y: 134, distance: 89.0
click at [702, 134] on body "**********" at bounding box center [448, 281] width 896 height 562
click at [702, 134] on div "Information provision" at bounding box center [582, 144] width 409 height 30
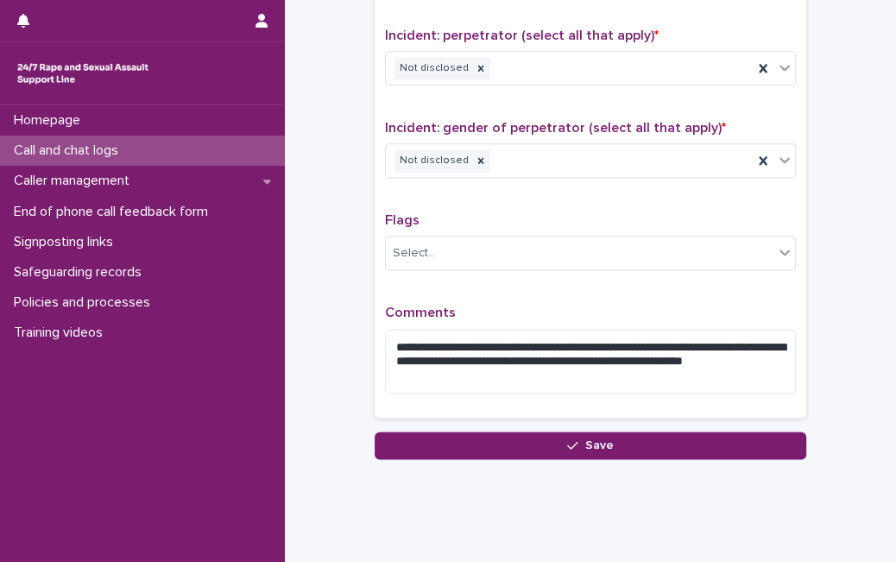
scroll to position [1368, 0]
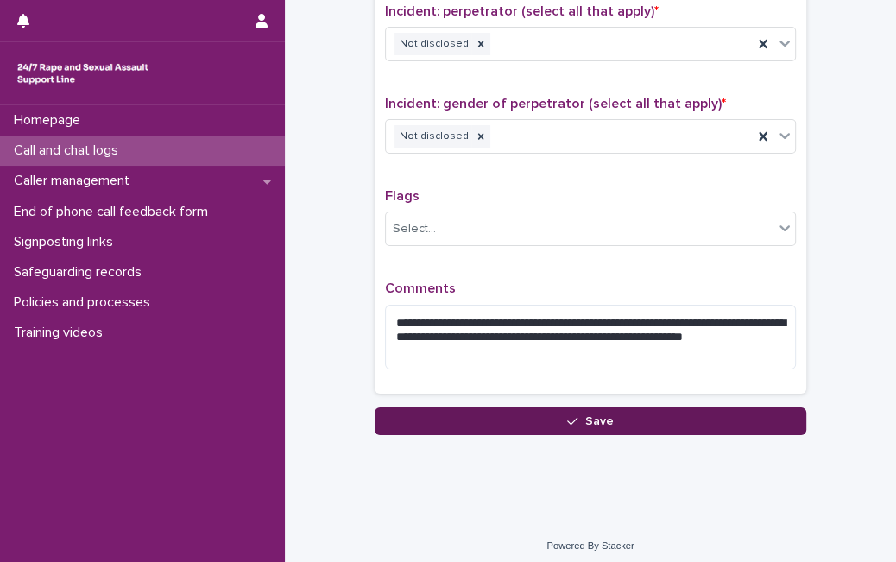
click at [700, 412] on button "Save" at bounding box center [590, 421] width 431 height 28
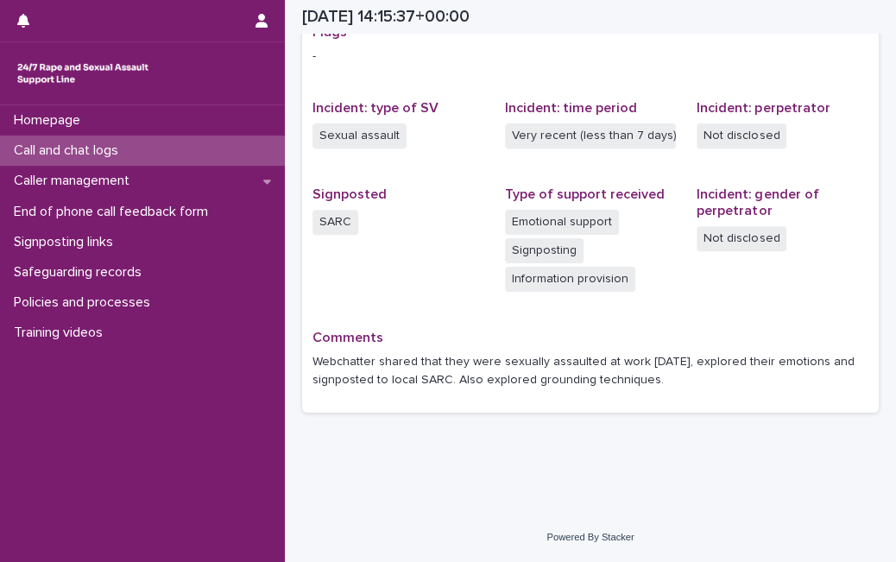
scroll to position [377, 0]
click at [135, 148] on div "Call and chat logs" at bounding box center [142, 150] width 285 height 30
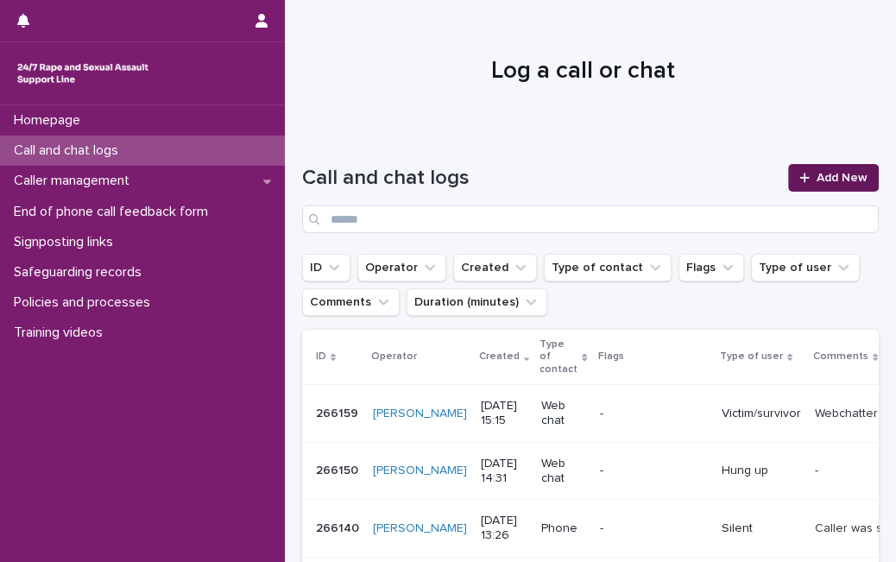
click at [823, 173] on span "Add New" at bounding box center [841, 178] width 51 height 12
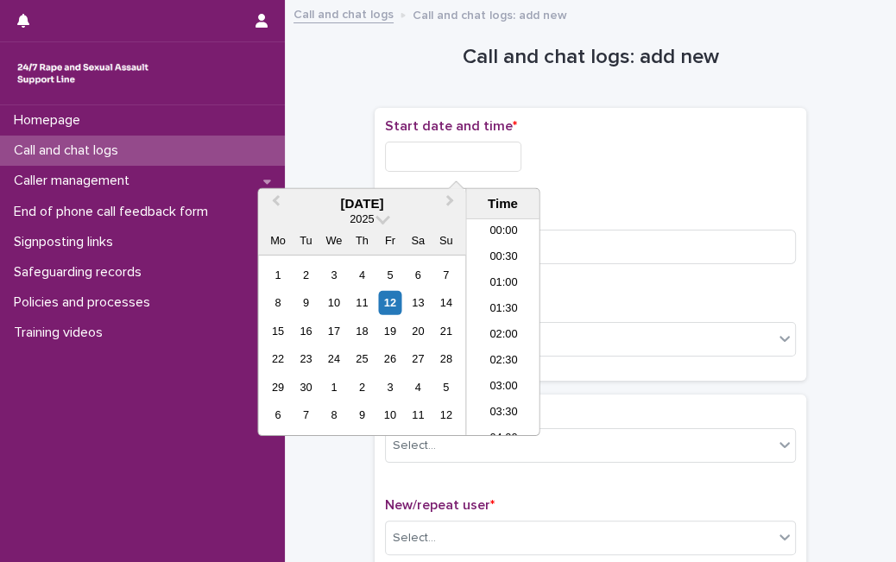
scroll to position [708, 0]
click at [499, 148] on input "text" at bounding box center [453, 157] width 136 height 30
click at [393, 298] on div "12" at bounding box center [389, 302] width 23 height 23
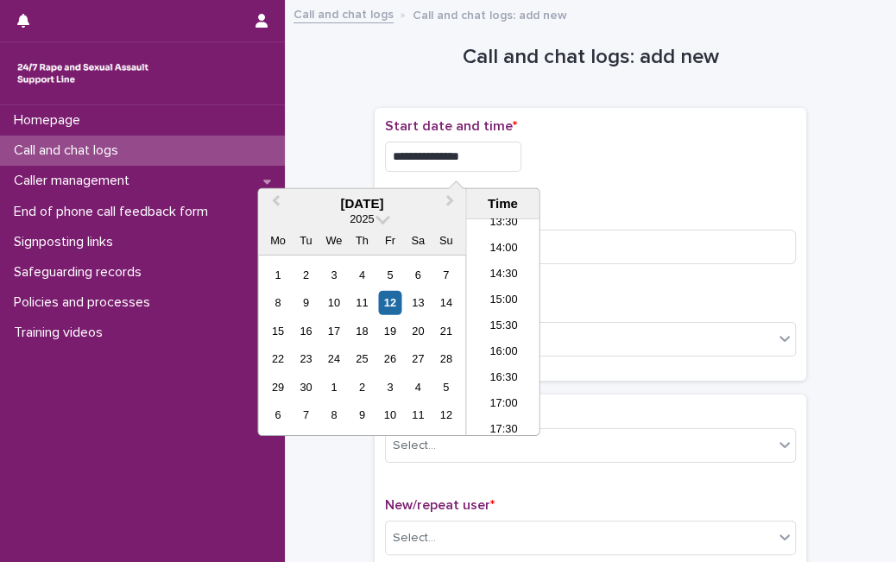
click at [507, 154] on input "**********" at bounding box center [453, 157] width 136 height 30
type input "**********"
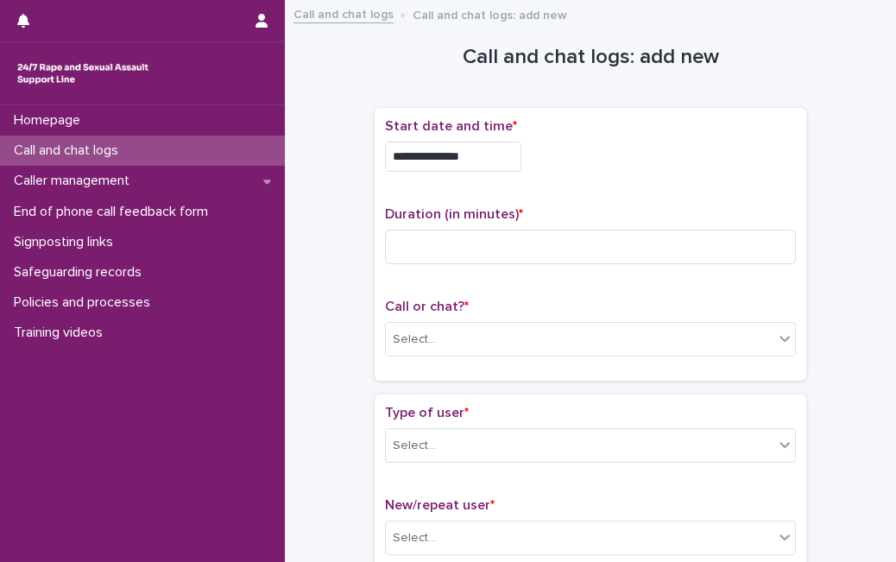
click at [607, 268] on div "Duration (in minutes) *" at bounding box center [590, 242] width 411 height 72
click at [614, 240] on input at bounding box center [590, 247] width 411 height 35
type input "*"
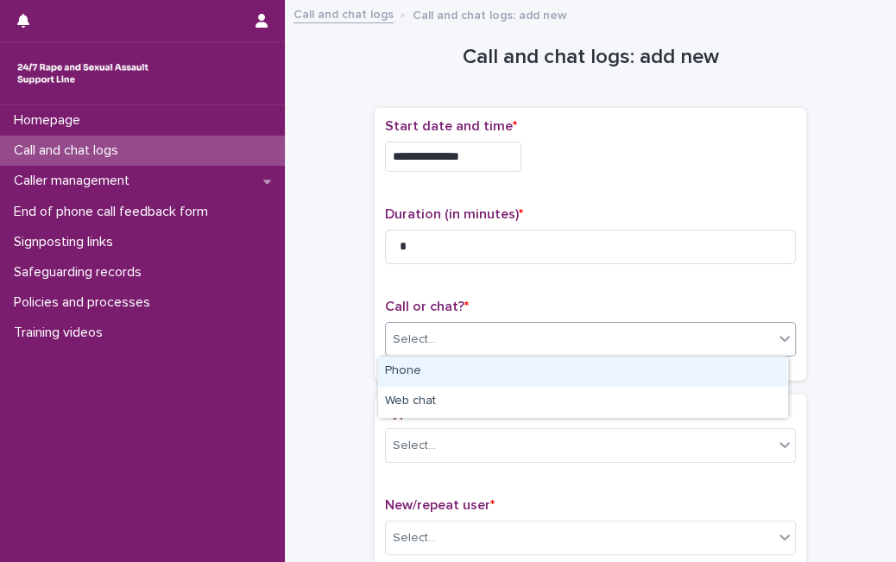
click at [473, 322] on div "Select..." at bounding box center [590, 339] width 411 height 35
click at [456, 382] on div "Phone" at bounding box center [582, 371] width 409 height 30
click at [463, 348] on div "Phone" at bounding box center [569, 339] width 367 height 28
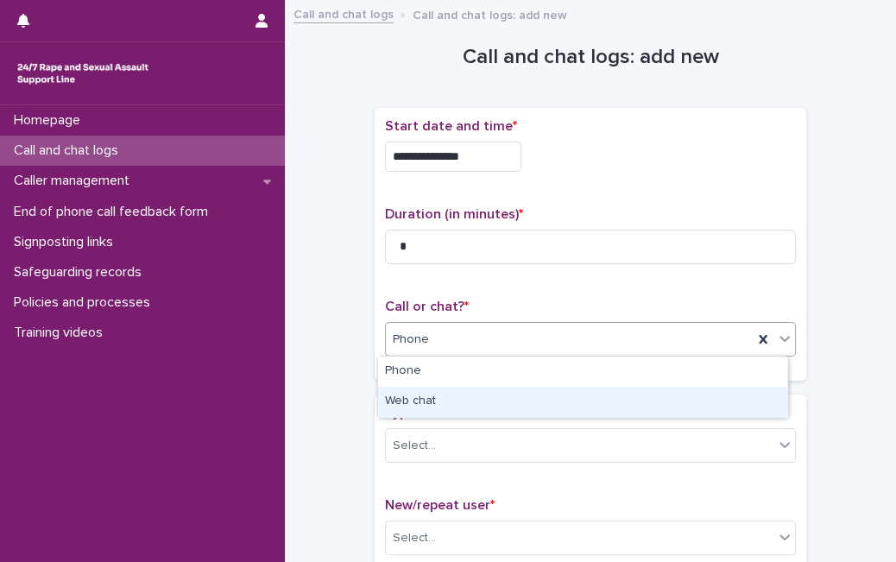
click at [446, 398] on div "Web chat" at bounding box center [582, 402] width 409 height 30
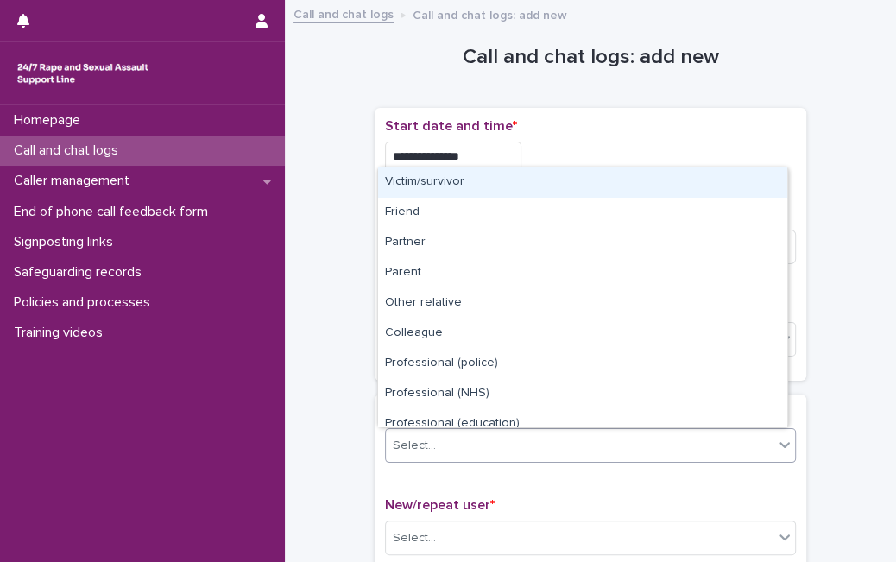
click at [437, 452] on div "Select..." at bounding box center [579, 445] width 387 height 28
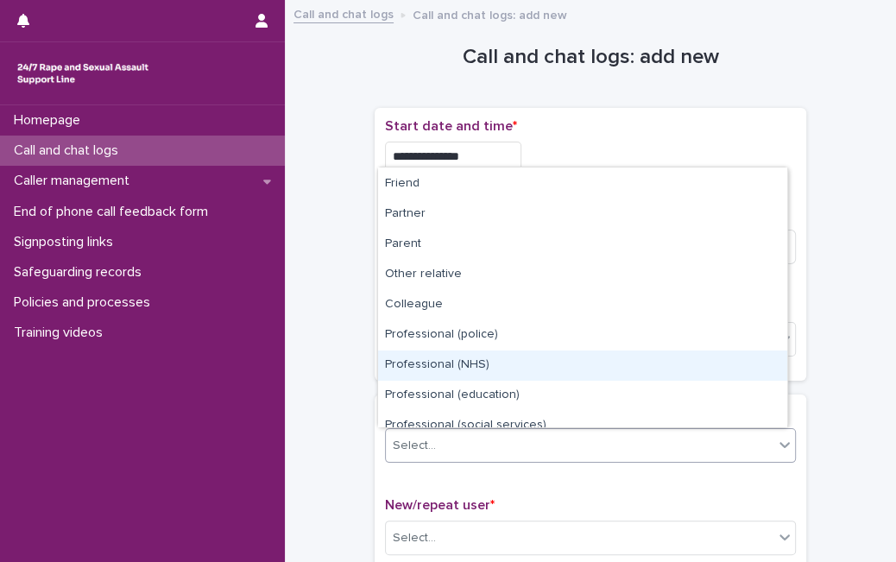
scroll to position [0, 0]
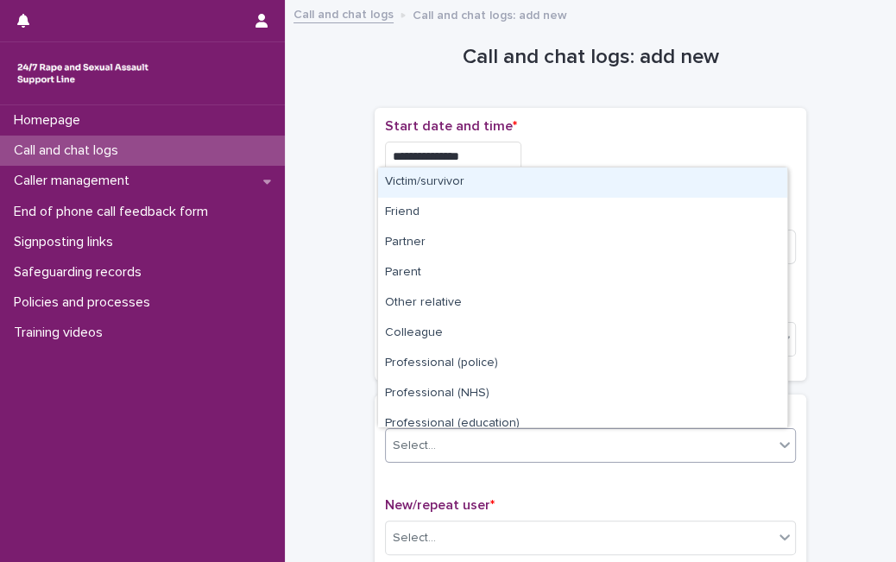
click at [692, 179] on div "Victim/survivor" at bounding box center [582, 182] width 409 height 30
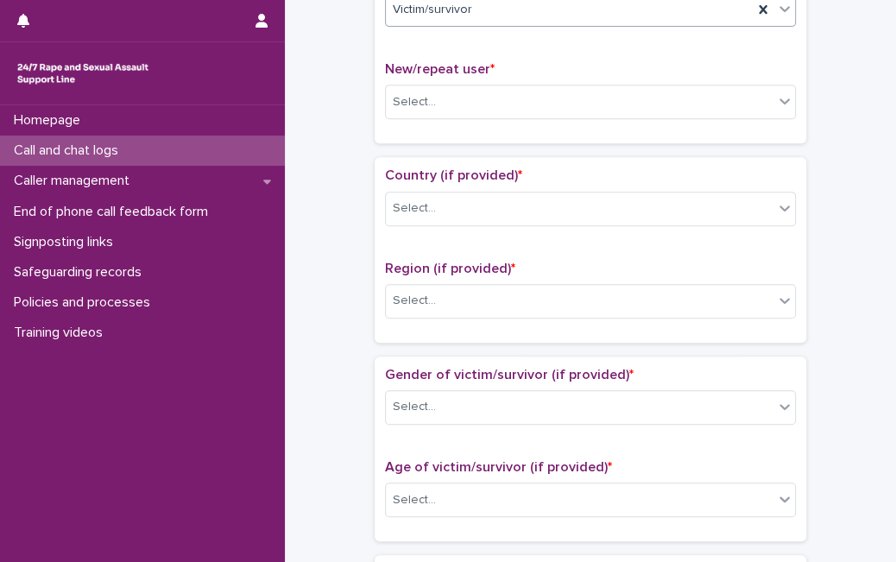
scroll to position [438, 0]
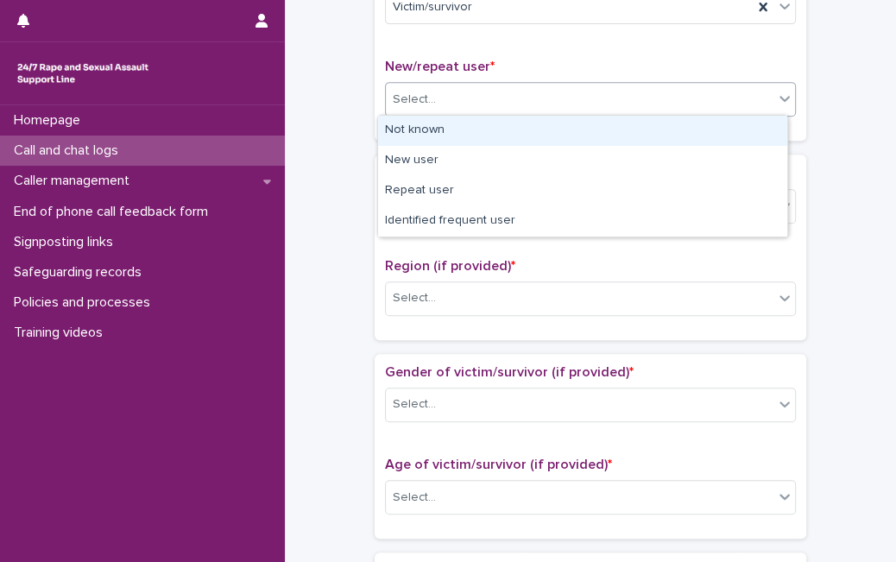
click at [734, 95] on div "Select..." at bounding box center [579, 99] width 387 height 28
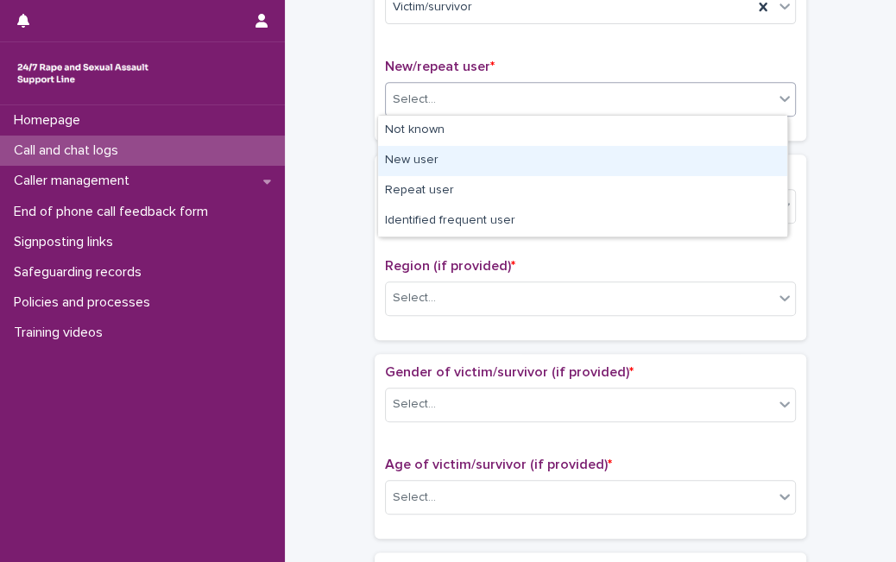
click at [677, 159] on div "New user" at bounding box center [582, 161] width 409 height 30
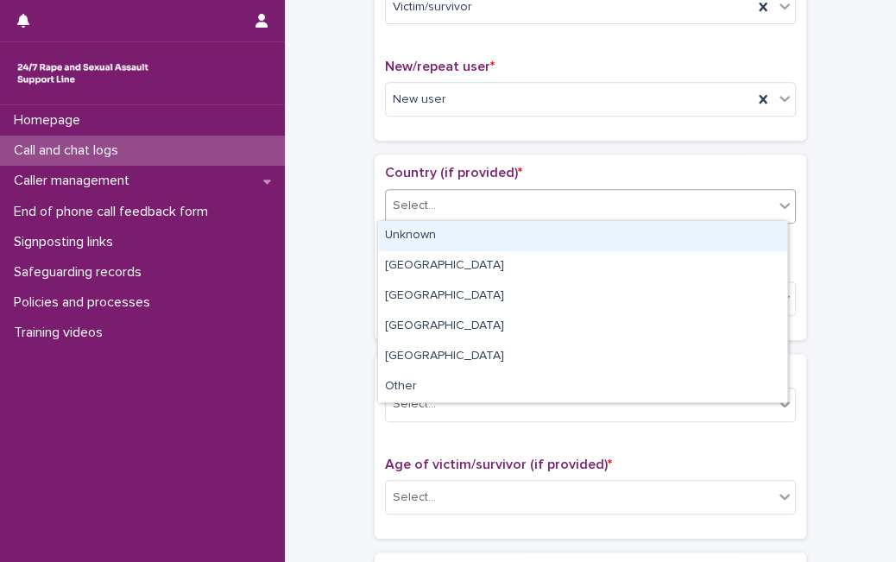
click at [636, 208] on div "Select..." at bounding box center [579, 206] width 387 height 28
click at [613, 240] on div "Unknown" at bounding box center [582, 236] width 409 height 30
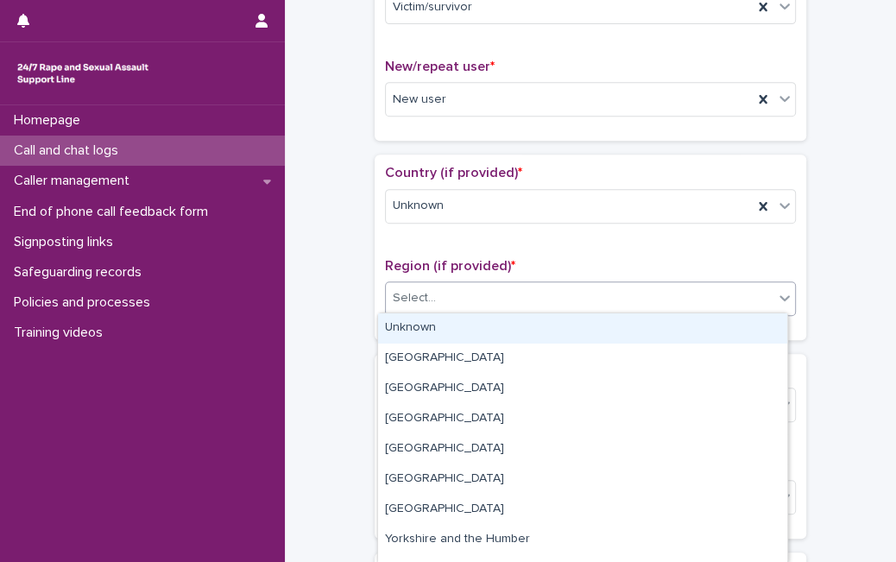
drag, startPoint x: 561, startPoint y: 294, endPoint x: 531, endPoint y: 337, distance: 52.0
click at [531, 337] on body "**********" at bounding box center [448, 281] width 896 height 562
click at [531, 337] on div "Unknown" at bounding box center [582, 328] width 409 height 30
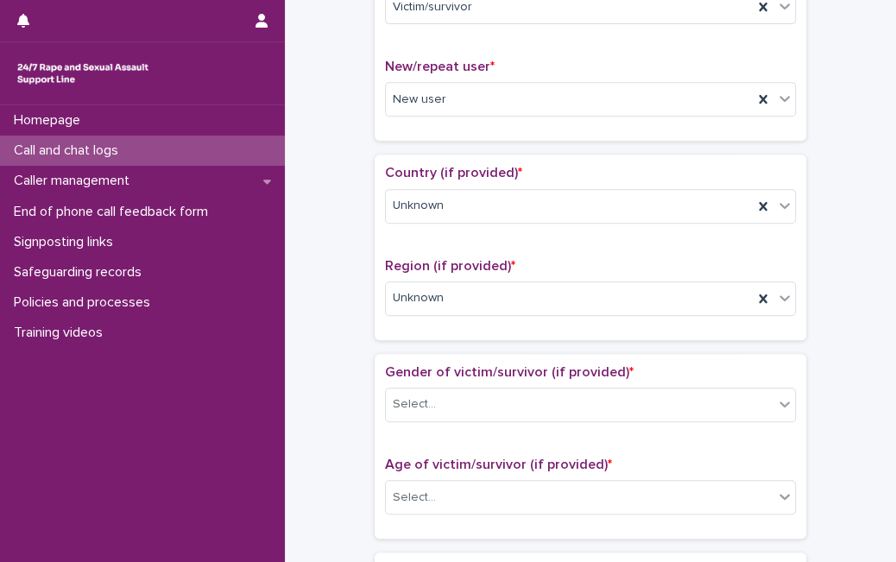
click at [506, 382] on div "Gender of victim/survivor (if provided) * Select..." at bounding box center [590, 400] width 411 height 72
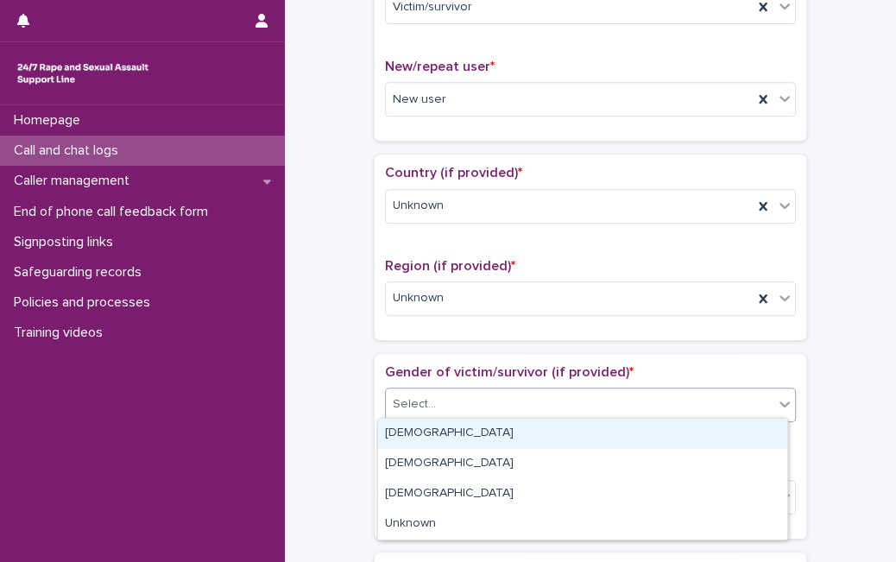
click at [478, 417] on div "Select..." at bounding box center [590, 404] width 411 height 35
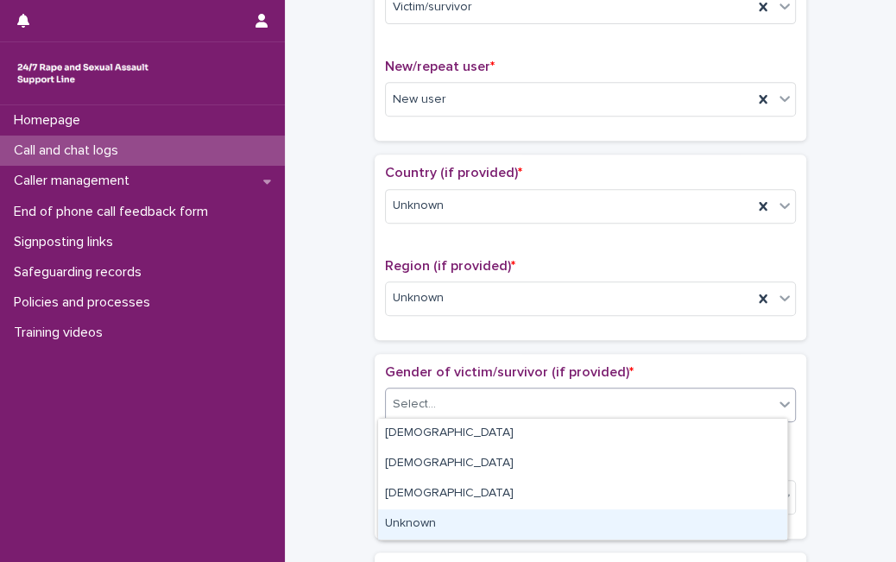
click at [448, 516] on div "Unknown" at bounding box center [582, 524] width 409 height 30
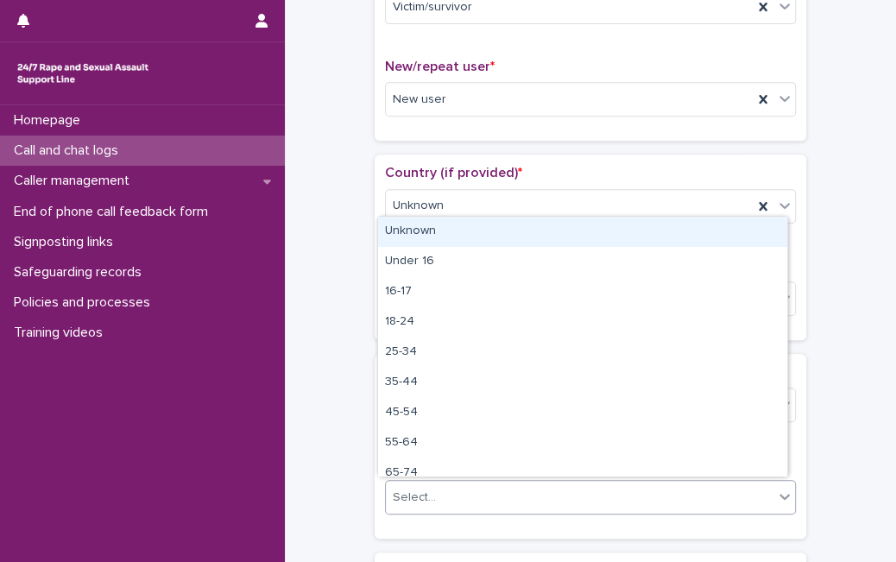
click at [456, 488] on div "Select..." at bounding box center [579, 497] width 387 height 28
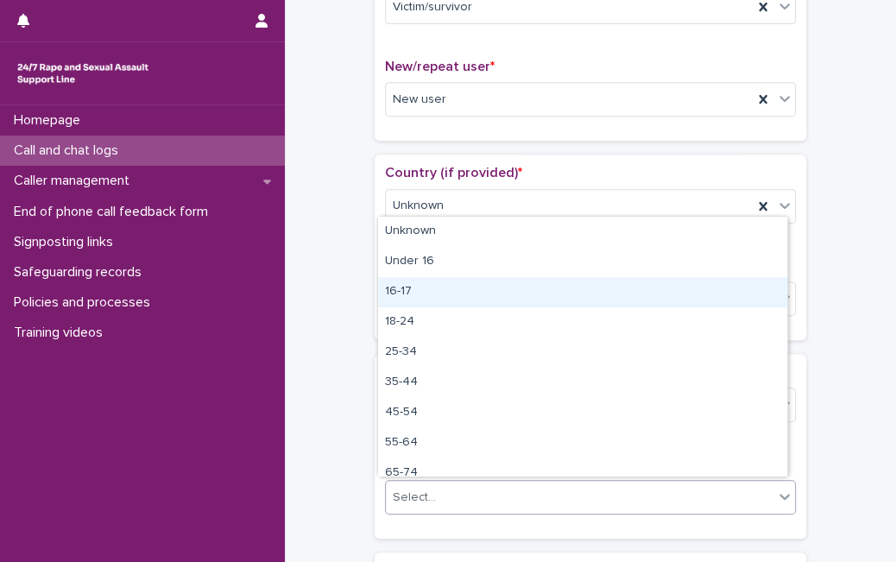
click at [505, 293] on div "16-17" at bounding box center [582, 292] width 409 height 30
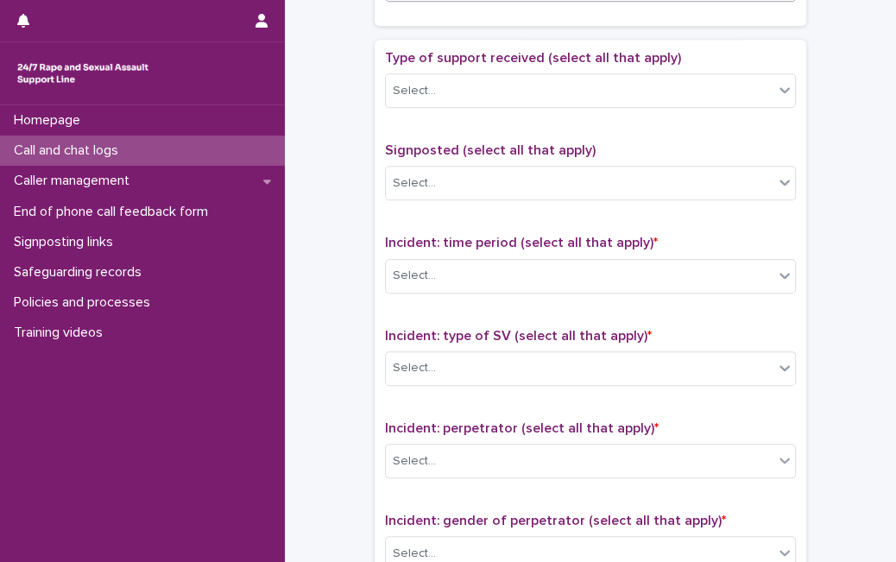
scroll to position [942, 0]
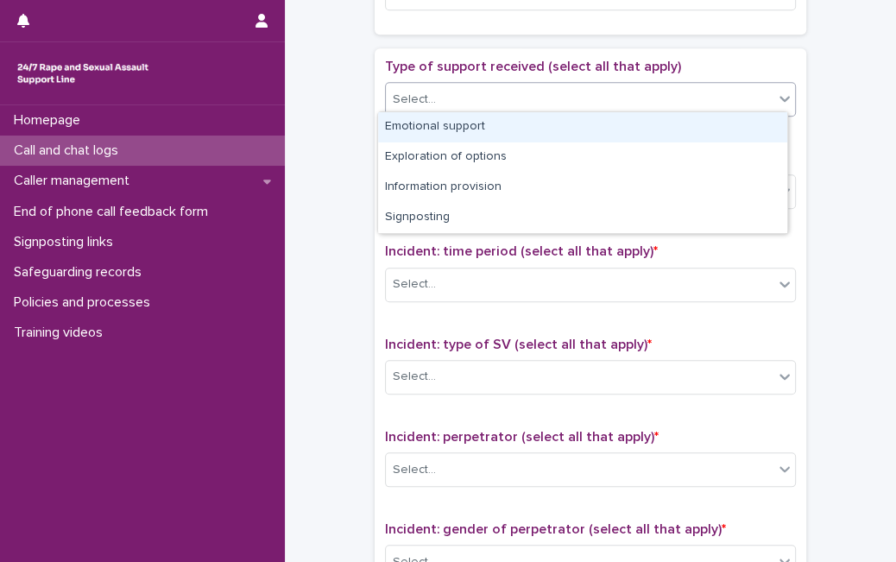
drag, startPoint x: 743, startPoint y: 97, endPoint x: 712, endPoint y: 122, distance: 39.9
click at [712, 122] on body "**********" at bounding box center [448, 281] width 896 height 562
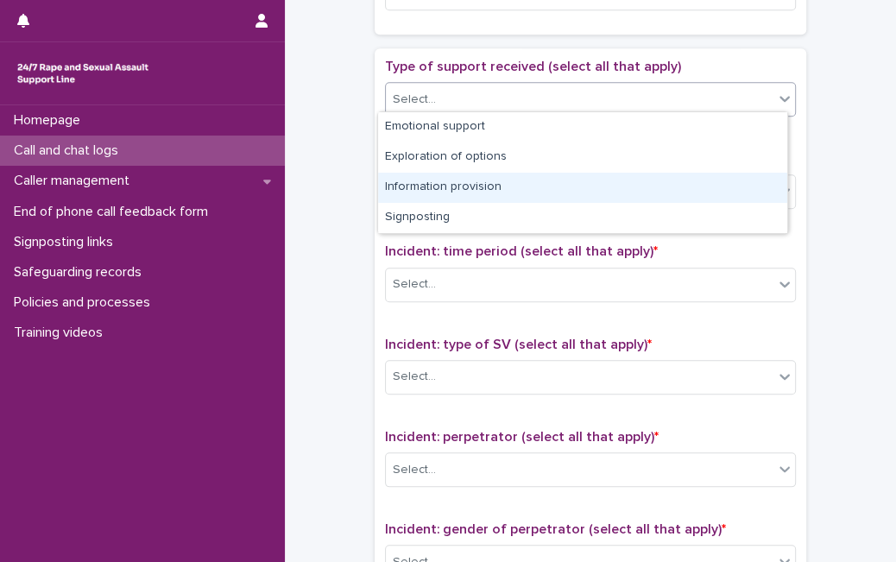
click at [664, 189] on div "Information provision" at bounding box center [582, 188] width 409 height 30
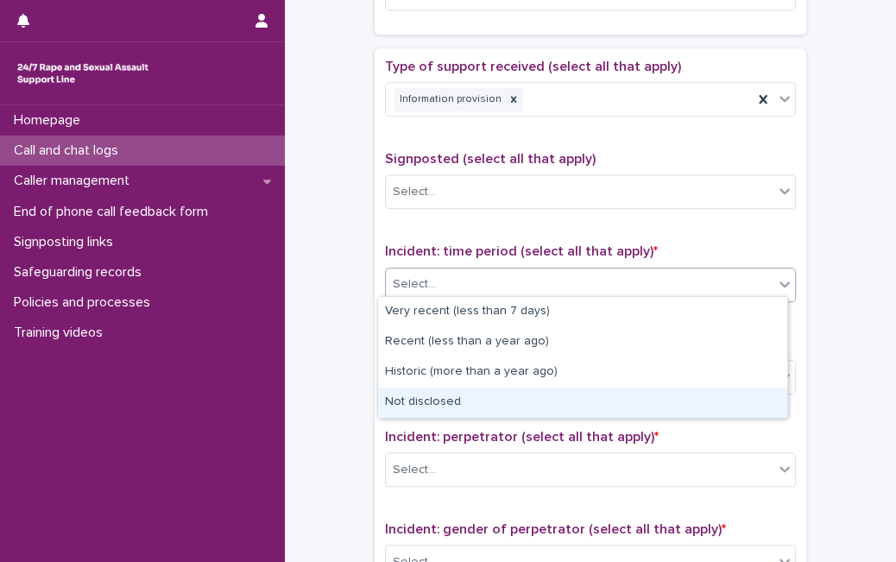
drag, startPoint x: 614, startPoint y: 269, endPoint x: 536, endPoint y: 400, distance: 151.7
click at [536, 400] on body "**********" at bounding box center [448, 281] width 896 height 562
click at [536, 400] on div "Not disclosed" at bounding box center [582, 402] width 409 height 30
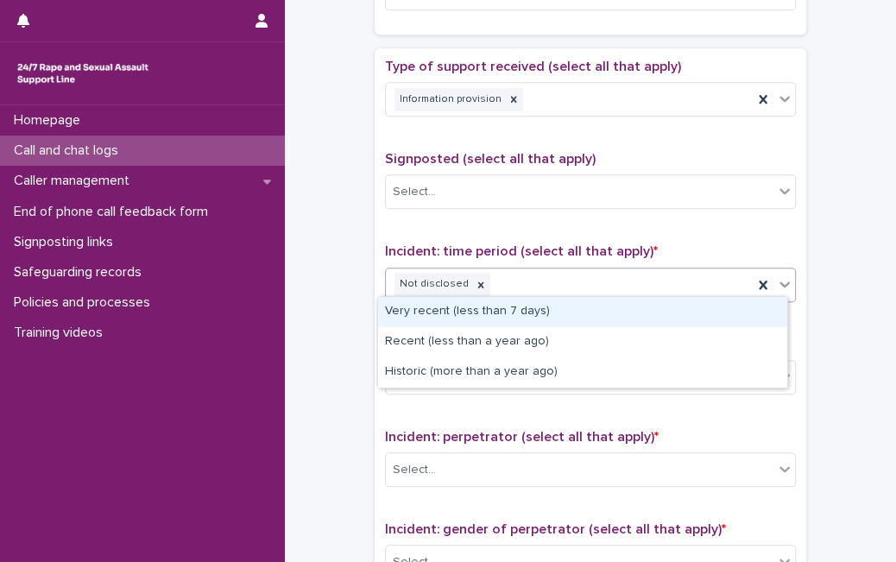
click at [467, 291] on div "Not disclosed" at bounding box center [569, 284] width 367 height 30
click at [478, 281] on icon at bounding box center [481, 284] width 6 height 6
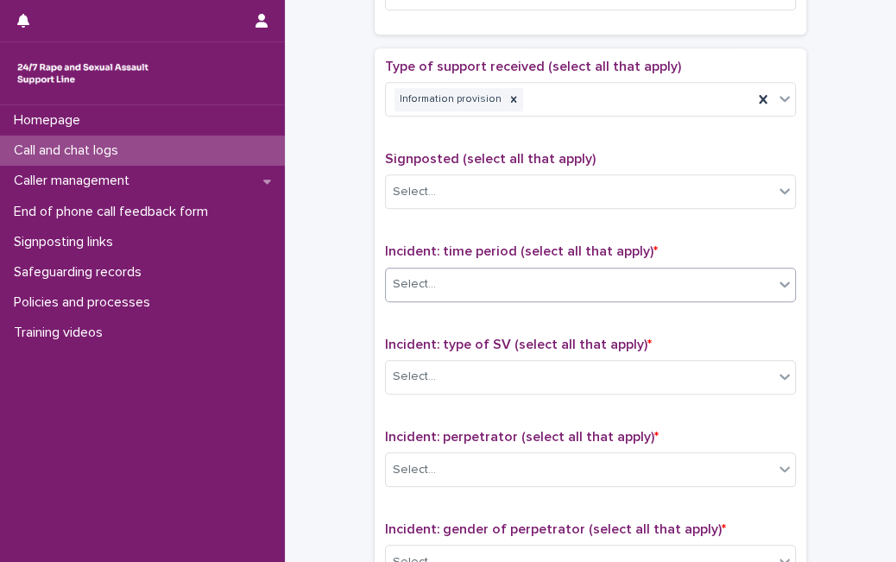
click at [466, 276] on div "Select..." at bounding box center [579, 284] width 387 height 28
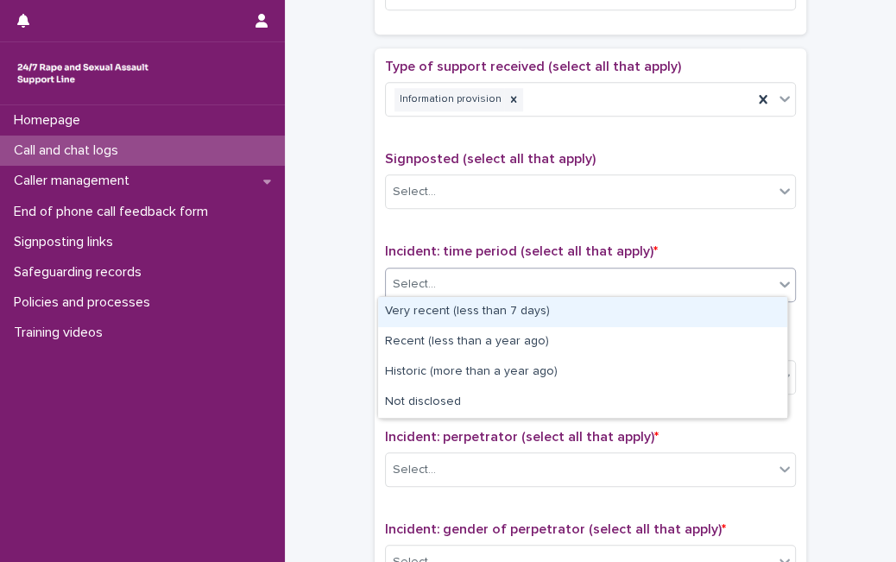
click at [466, 276] on div "Select..." at bounding box center [579, 284] width 387 height 28
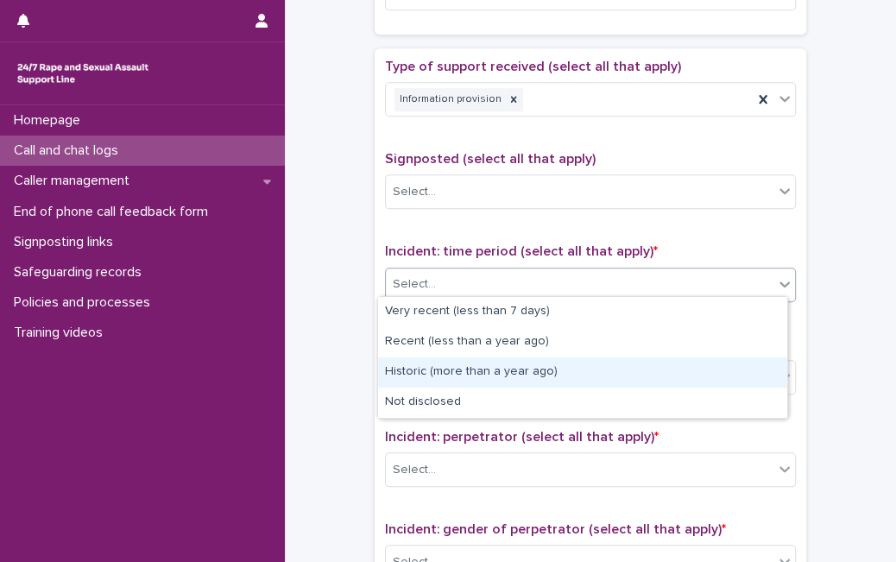
click at [437, 381] on div "Historic (more than a year ago)" at bounding box center [582, 372] width 409 height 30
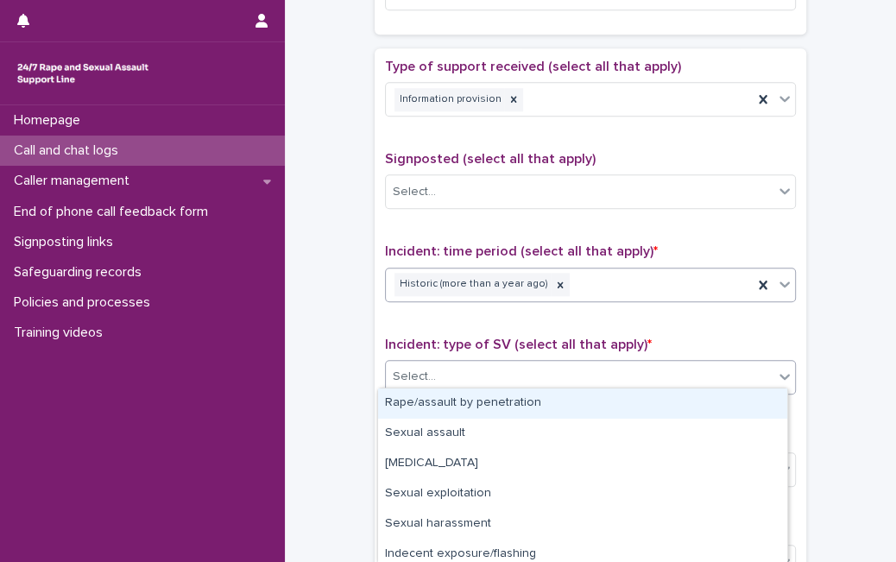
click at [437, 381] on div "Select..." at bounding box center [579, 376] width 387 height 28
click at [445, 397] on div "Rape/assault by penetration" at bounding box center [582, 403] width 409 height 30
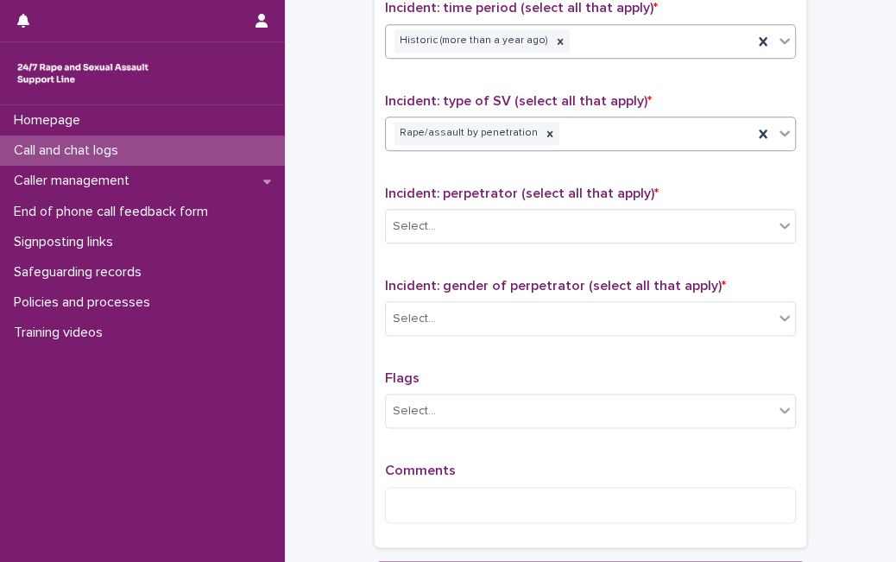
scroll to position [1190, 0]
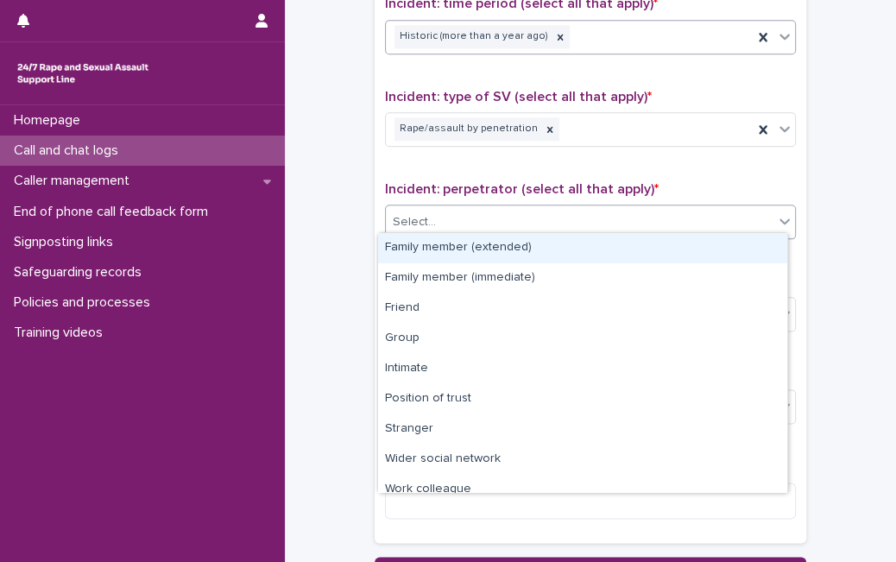
click at [720, 229] on div "Select..." at bounding box center [579, 222] width 387 height 28
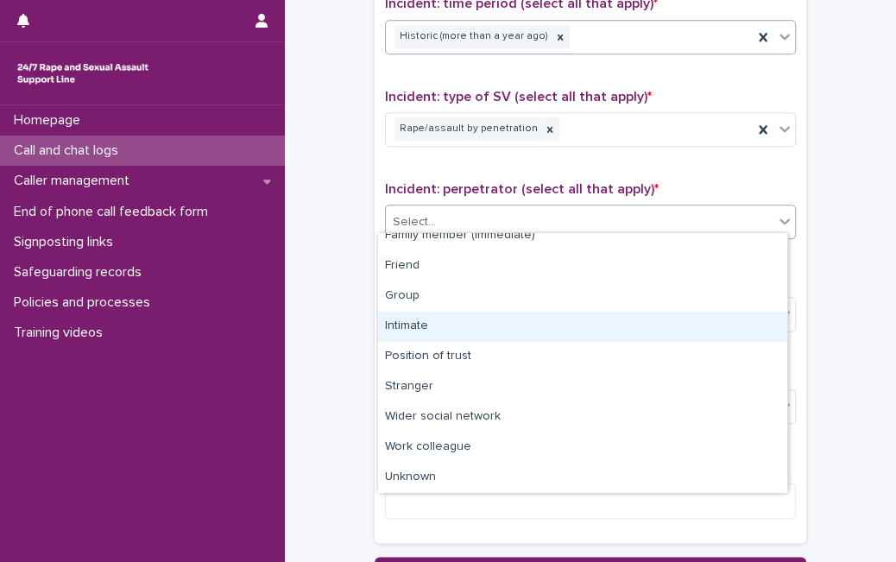
scroll to position [73, 0]
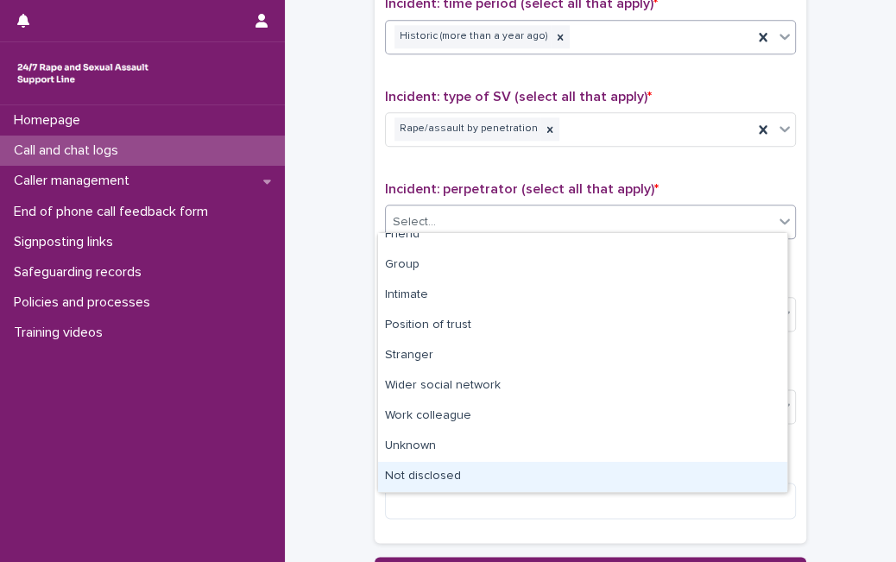
click at [690, 463] on div "Not disclosed" at bounding box center [582, 477] width 409 height 30
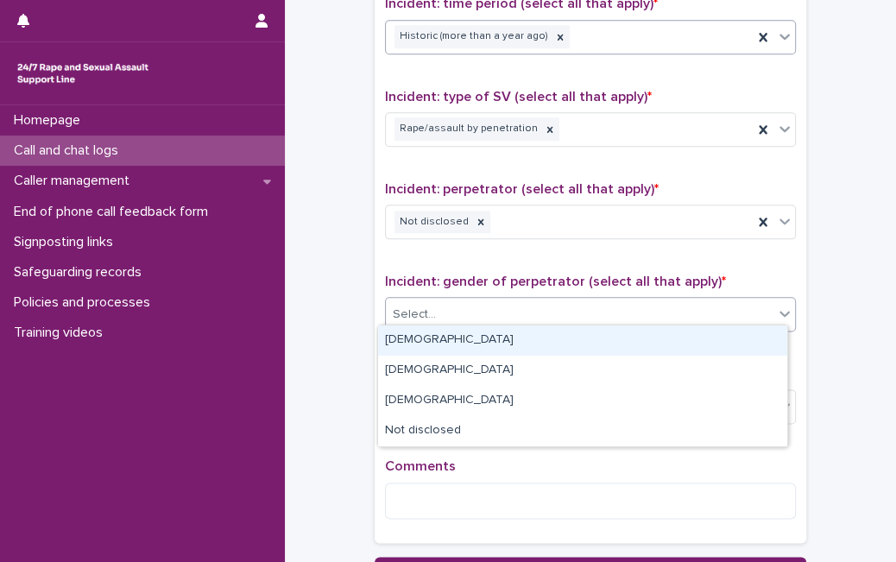
click at [708, 306] on div "Select..." at bounding box center [579, 314] width 387 height 28
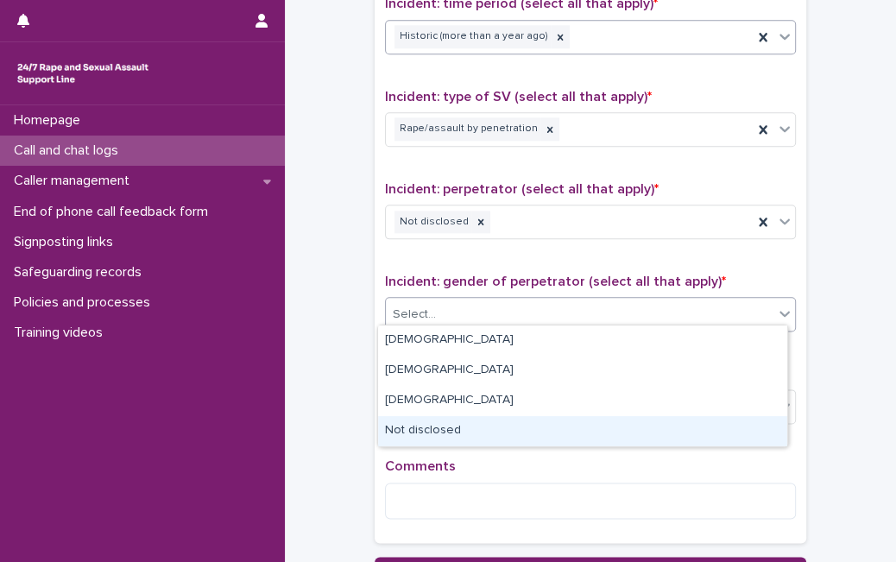
click at [636, 422] on div "Not disclosed" at bounding box center [582, 431] width 409 height 30
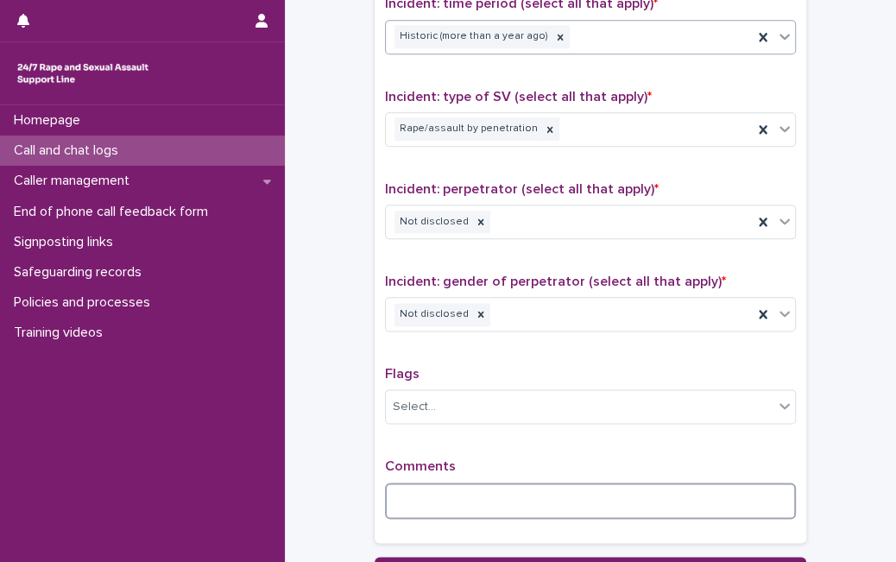
click at [616, 509] on textarea at bounding box center [590, 500] width 411 height 36
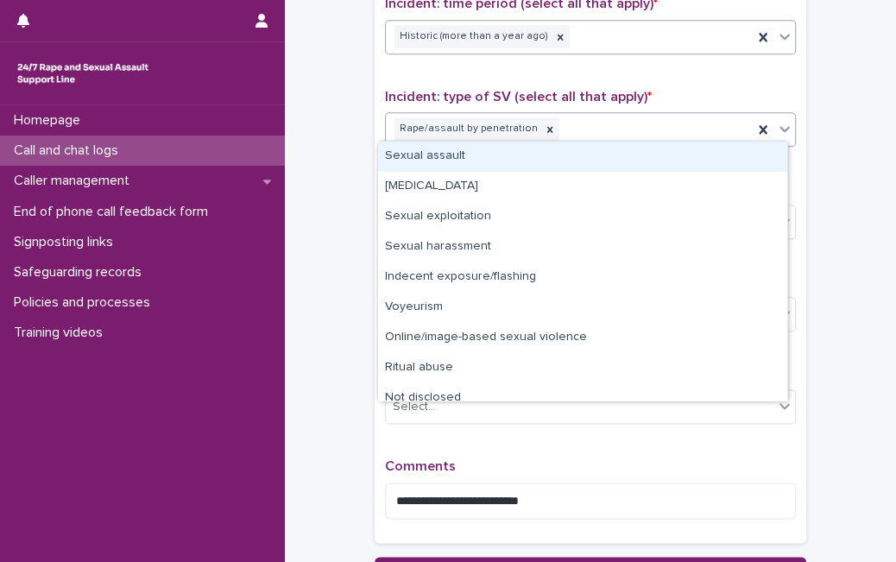
click at [784, 127] on icon at bounding box center [784, 128] width 17 height 17
click at [665, 156] on div "Sexual assault" at bounding box center [582, 157] width 409 height 30
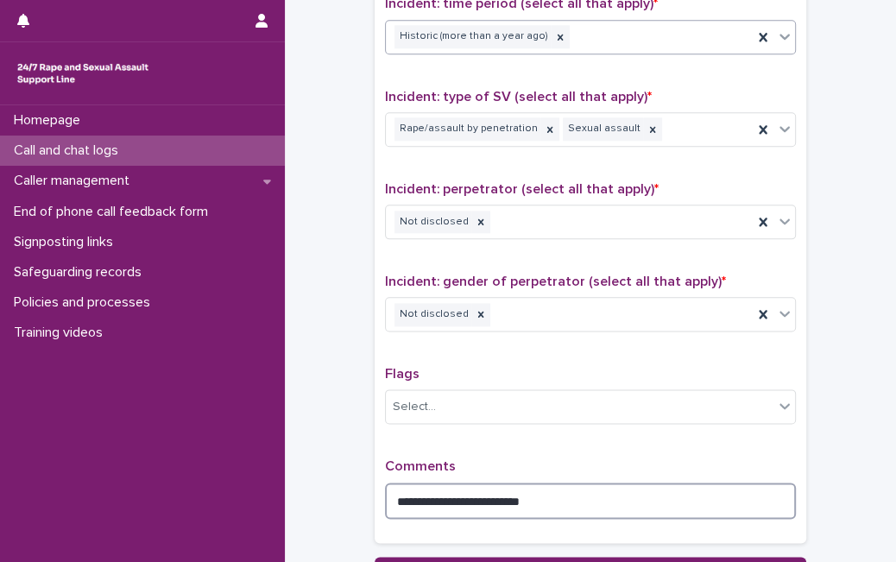
click at [565, 494] on textarea "**********" at bounding box center [590, 500] width 411 height 36
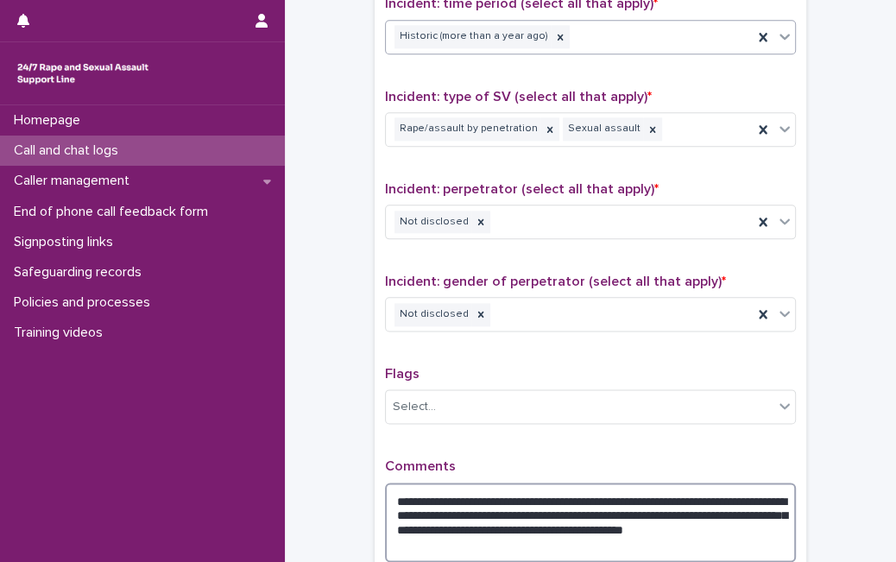
click at [697, 527] on textarea "**********" at bounding box center [590, 521] width 411 height 79
type textarea "**********"
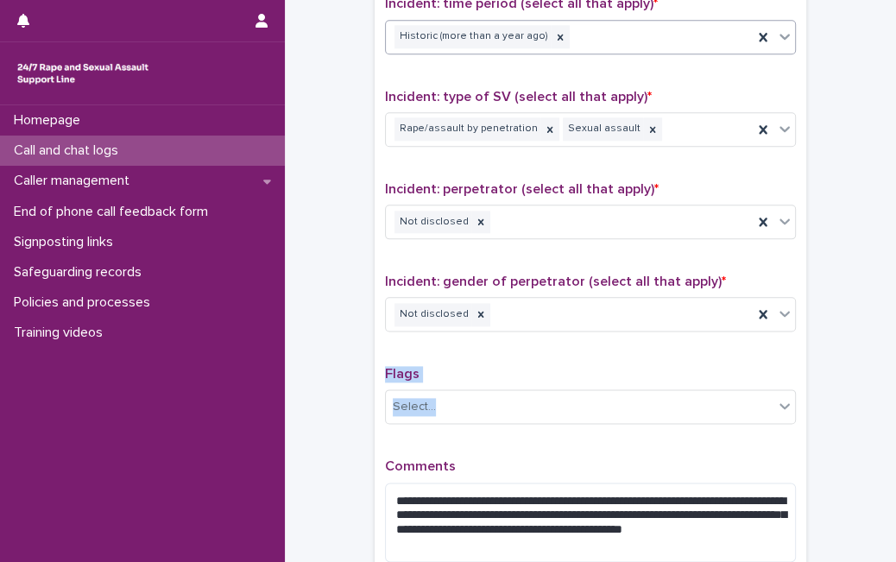
drag, startPoint x: 880, startPoint y: 393, endPoint x: 884, endPoint y: 306, distance: 87.3
click at [884, 306] on div "**********" at bounding box center [448, 281] width 896 height 562
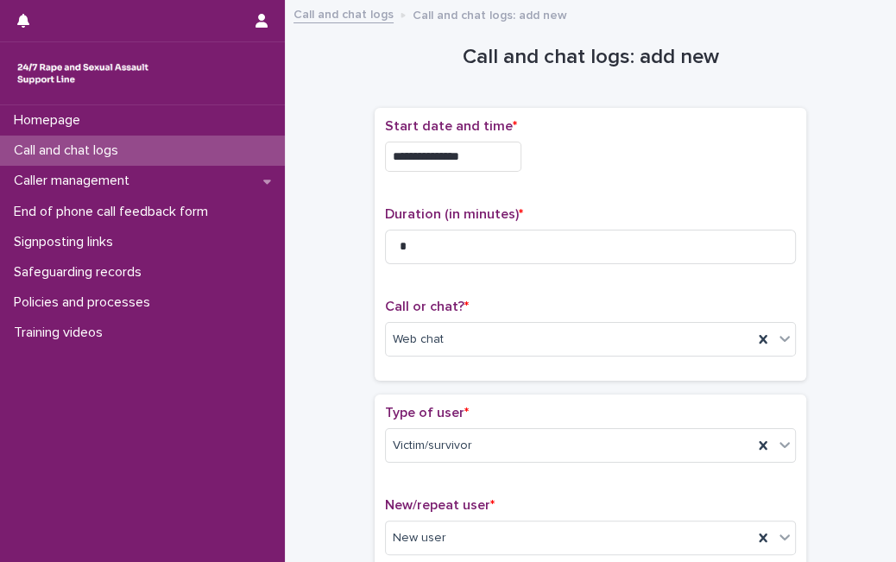
scroll to position [1382, 0]
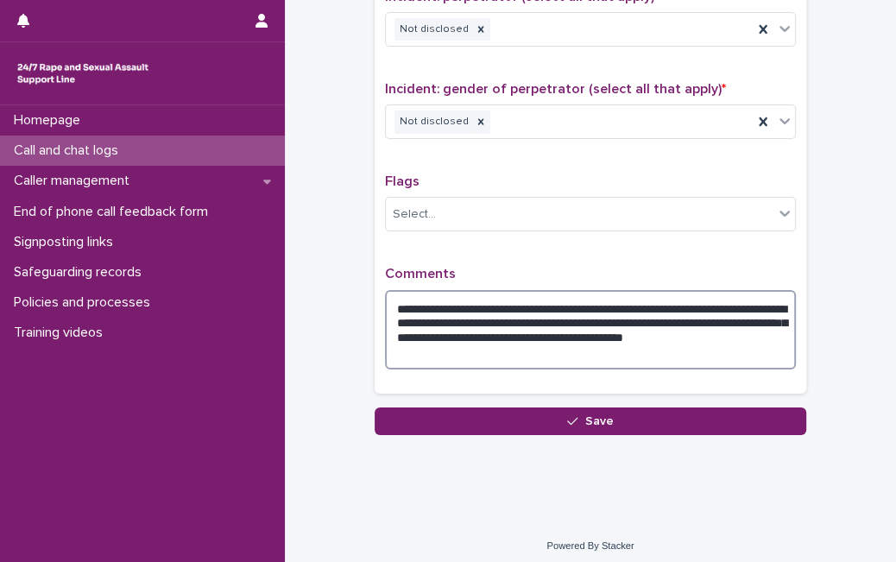
click at [777, 330] on textarea "**********" at bounding box center [590, 329] width 411 height 79
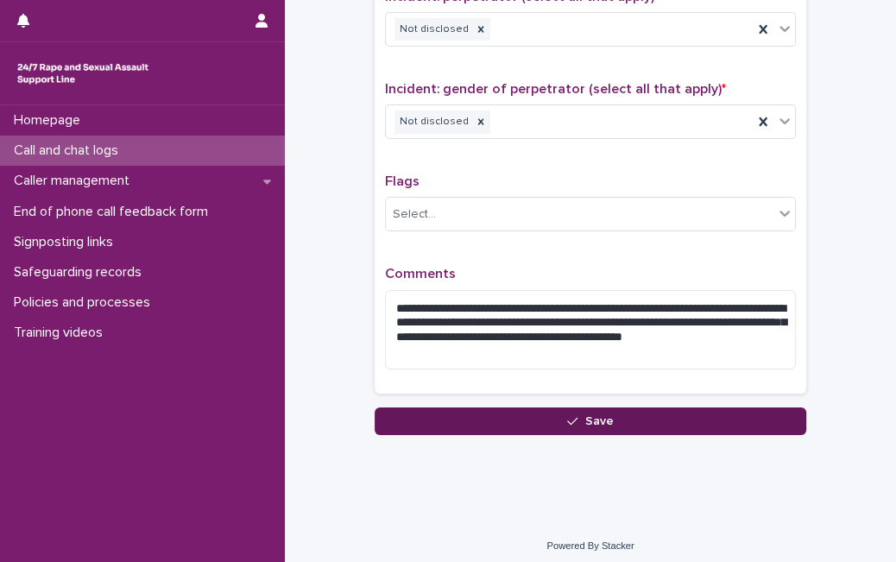
click at [494, 410] on button "Save" at bounding box center [590, 421] width 431 height 28
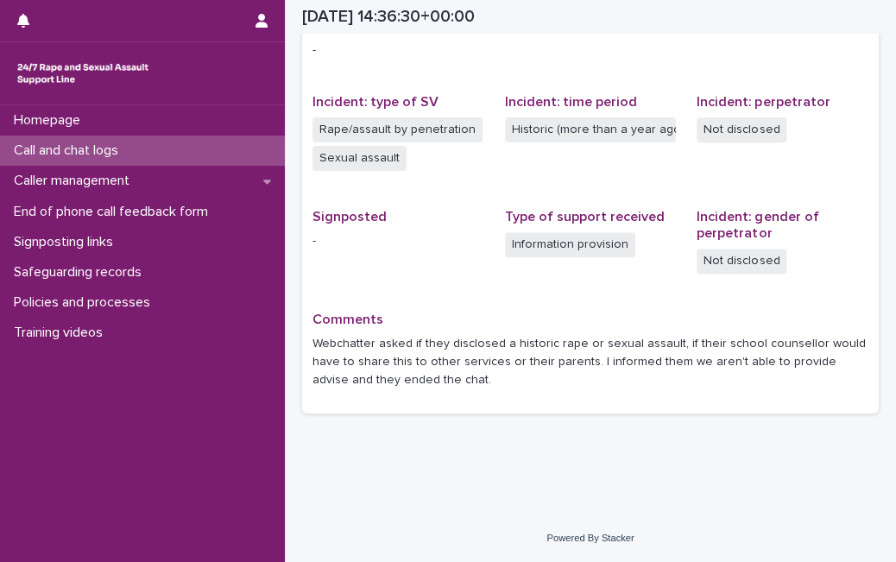
scroll to position [384, 0]
click at [394, 480] on div "Loading... Saving… Loading... Saving… [DATE] 14:36:30+00:00 [DATE] 15:36 Sorry,…" at bounding box center [590, 69] width 611 height 887
click at [70, 150] on p "Call and chat logs" at bounding box center [69, 150] width 125 height 16
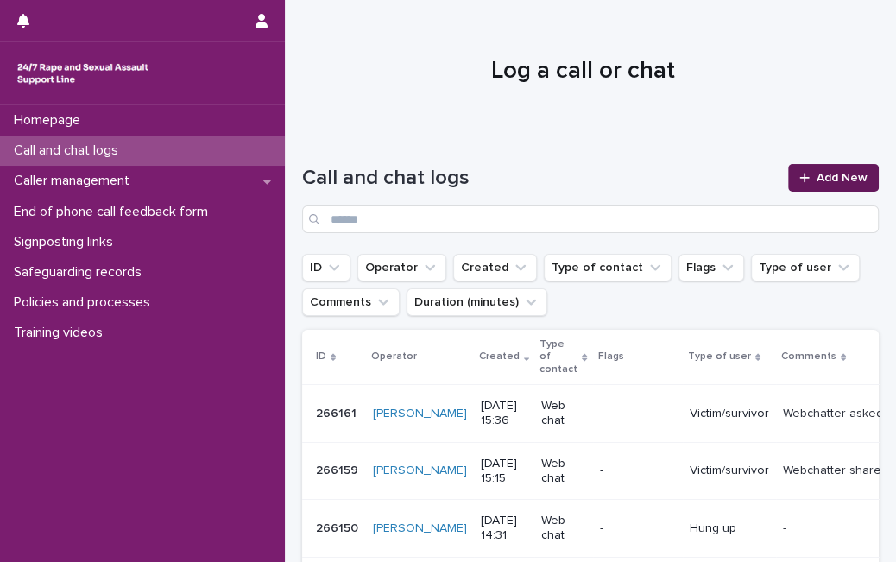
click at [845, 172] on span "Add New" at bounding box center [841, 178] width 51 height 12
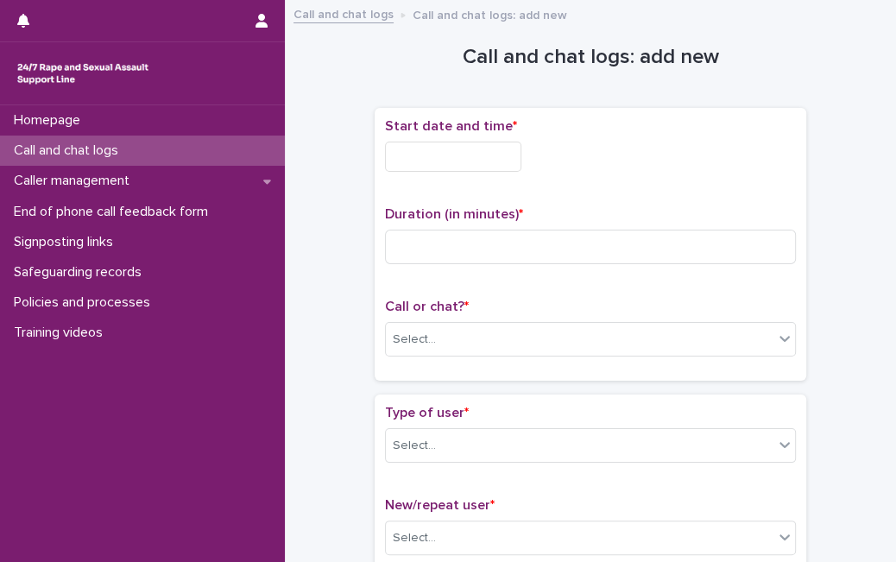
click at [507, 152] on input "text" at bounding box center [453, 157] width 136 height 30
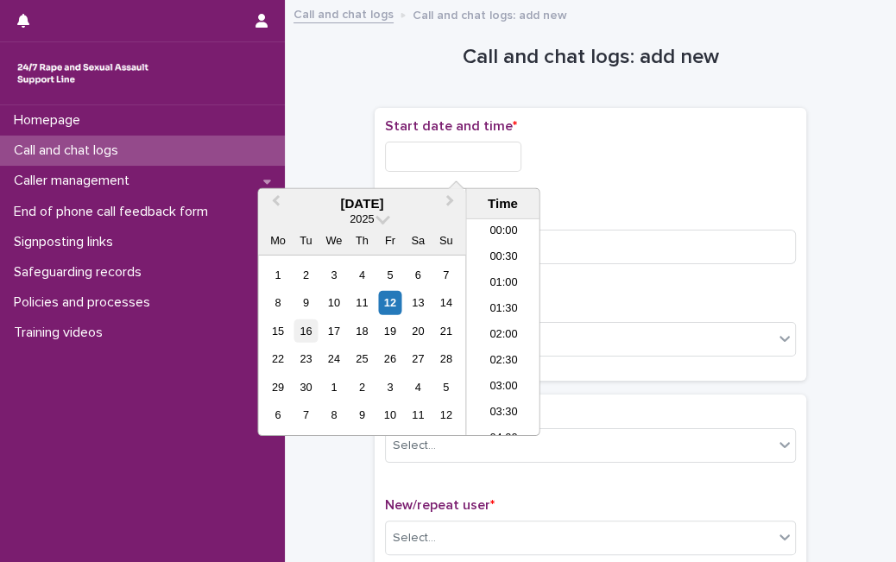
scroll to position [733, 0]
click at [392, 302] on div "12" at bounding box center [389, 302] width 23 height 23
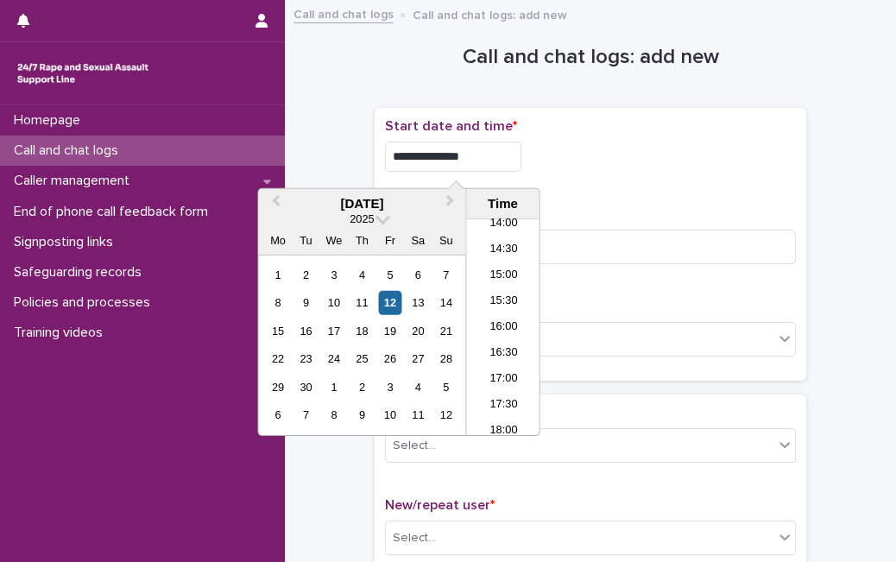
click at [521, 153] on input "**********" at bounding box center [453, 157] width 136 height 30
type input "**********"
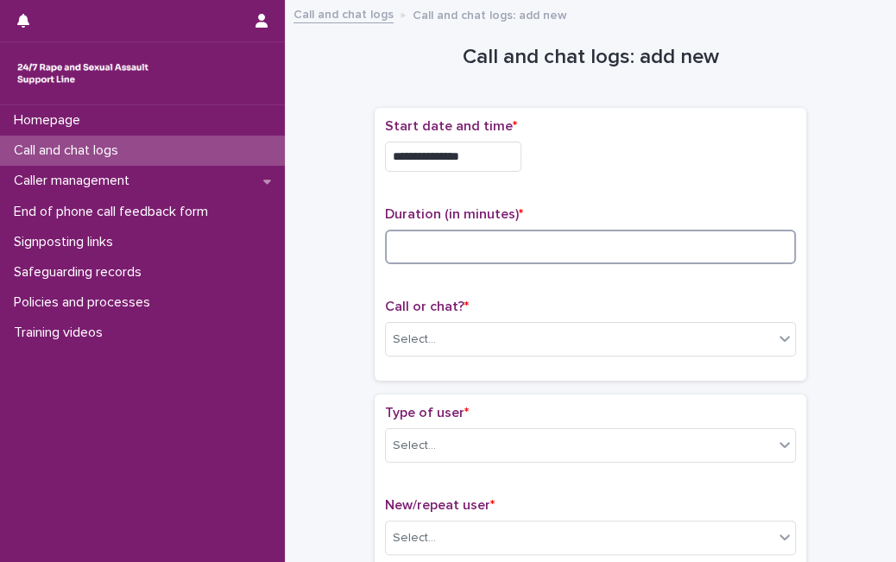
click at [633, 257] on input at bounding box center [590, 247] width 411 height 35
type input "**"
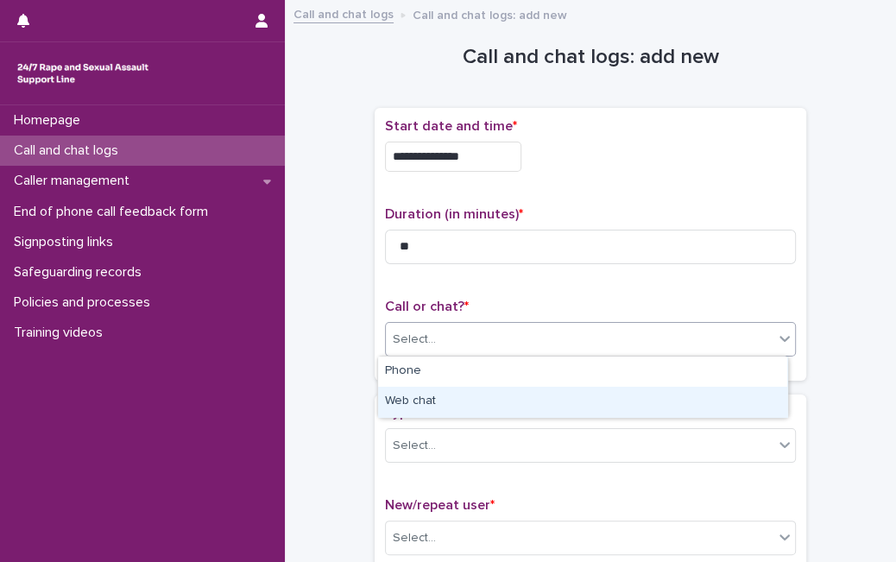
drag, startPoint x: 566, startPoint y: 343, endPoint x: 535, endPoint y: 387, distance: 53.9
click at [535, 387] on body "**********" at bounding box center [448, 281] width 896 height 562
click at [535, 387] on div "Web chat" at bounding box center [582, 402] width 409 height 30
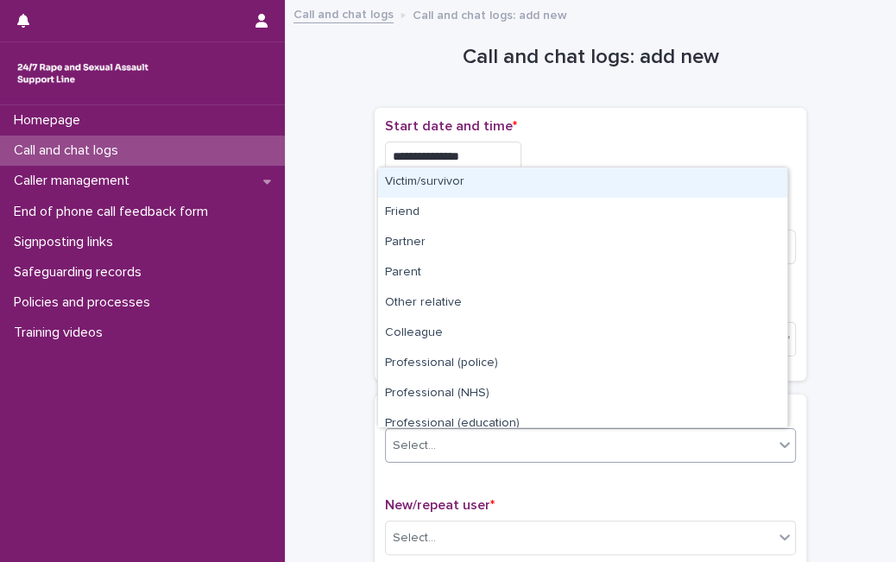
drag, startPoint x: 509, startPoint y: 443, endPoint x: 559, endPoint y: 133, distance: 313.8
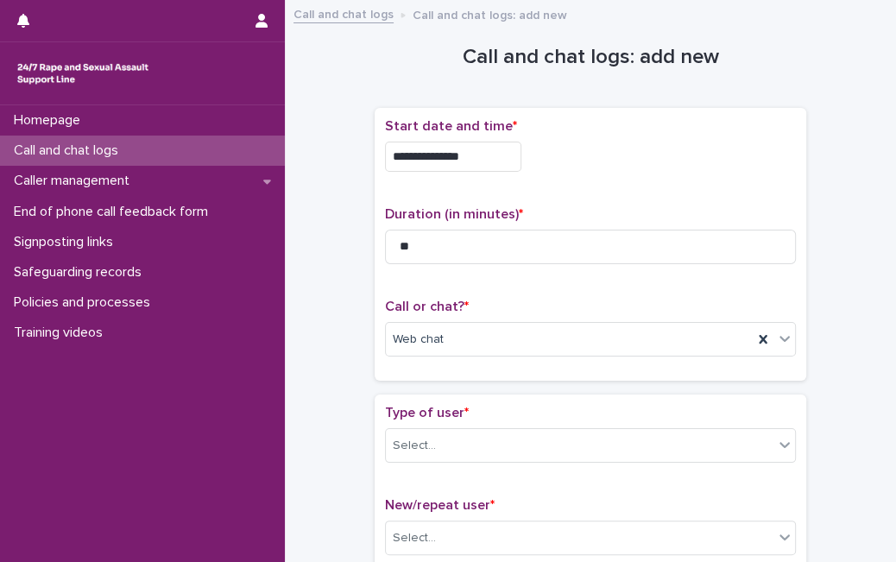
click at [559, 133] on p "Start date and time *" at bounding box center [590, 126] width 411 height 16
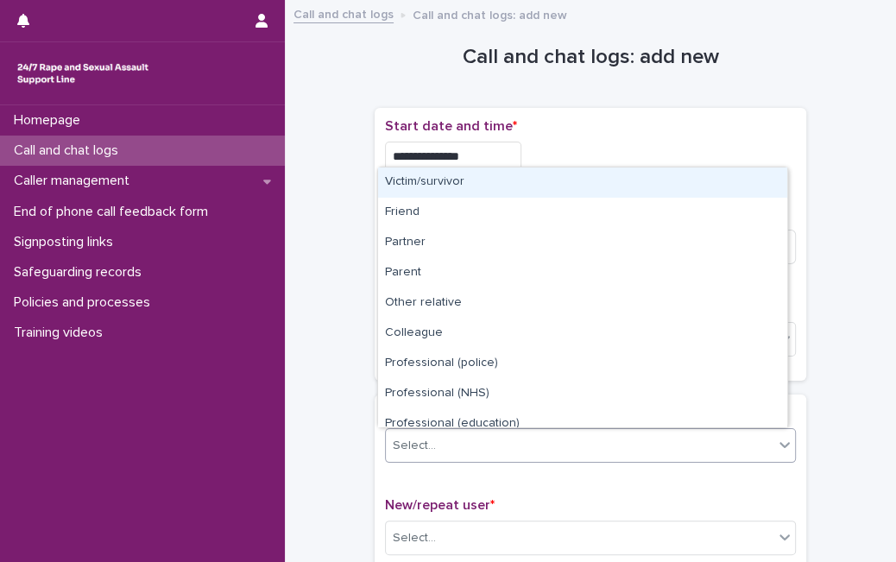
click at [505, 437] on div "Select..." at bounding box center [579, 445] width 387 height 28
click at [570, 174] on div "Victim/survivor" at bounding box center [582, 182] width 409 height 30
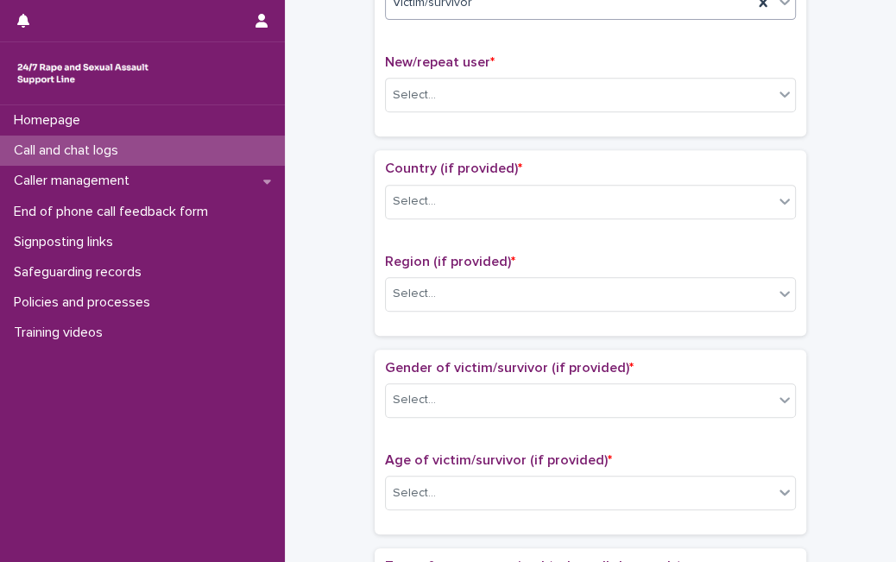
scroll to position [450, 0]
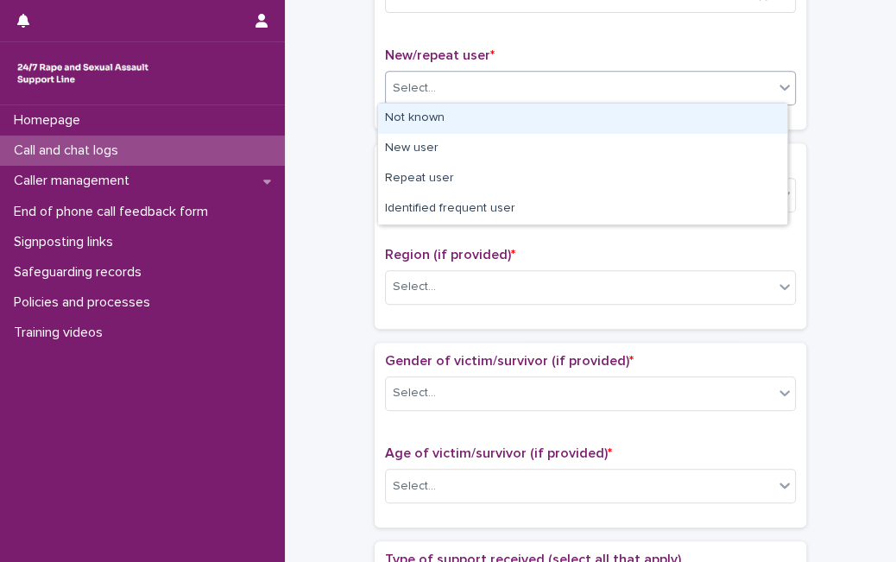
click at [757, 85] on div "Select..." at bounding box center [579, 88] width 387 height 28
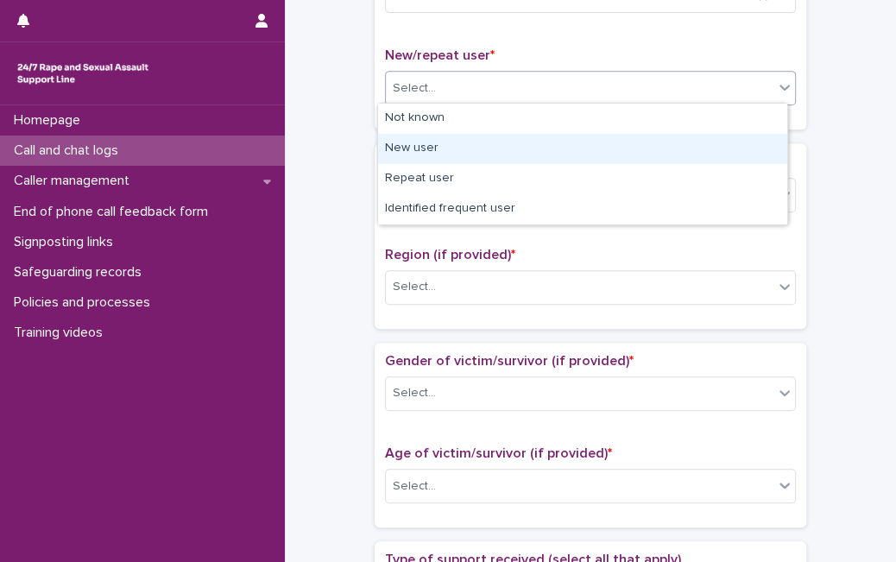
click at [664, 148] on div "New user" at bounding box center [582, 149] width 409 height 30
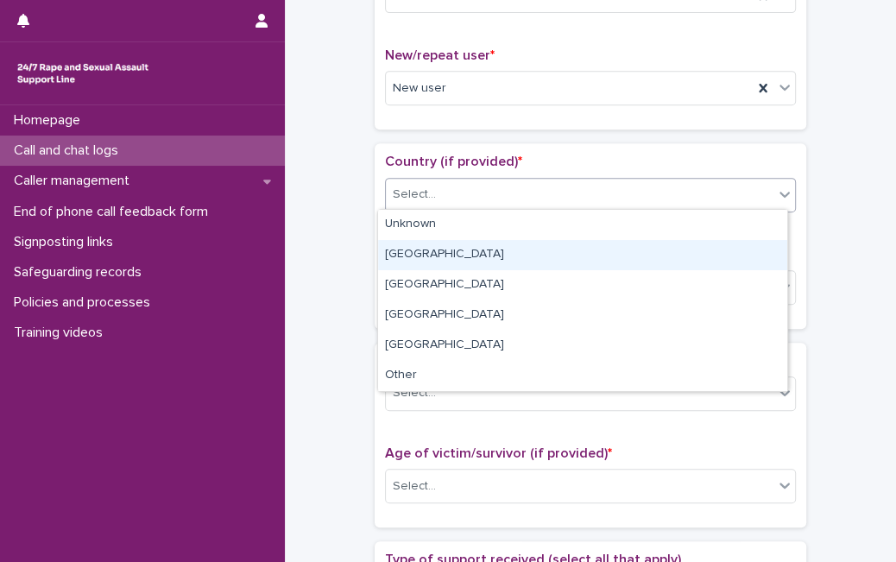
drag, startPoint x: 652, startPoint y: 186, endPoint x: 624, endPoint y: 249, distance: 69.1
click at [624, 249] on body "**********" at bounding box center [448, 281] width 896 height 562
click at [624, 249] on div "[GEOGRAPHIC_DATA]" at bounding box center [582, 255] width 409 height 30
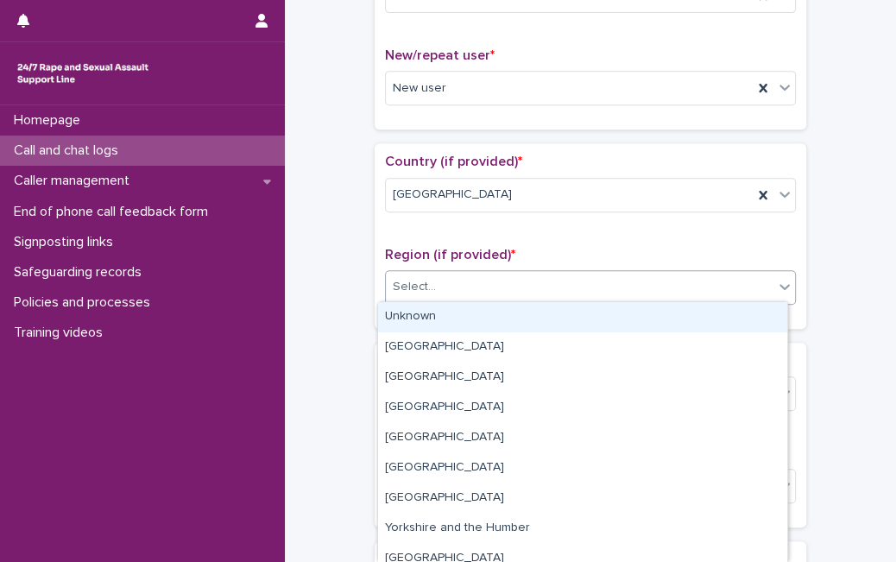
click at [598, 288] on div "Select..." at bounding box center [579, 287] width 387 height 28
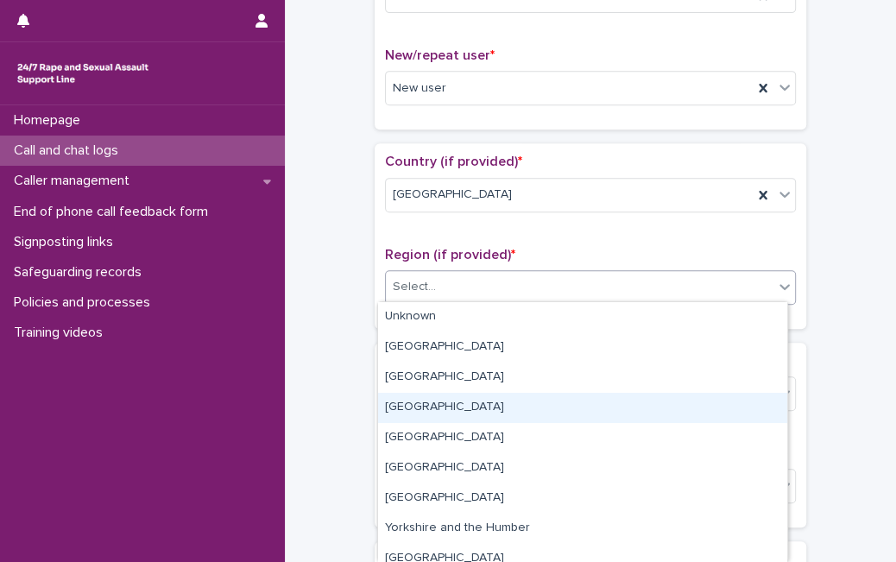
click at [481, 406] on div "[GEOGRAPHIC_DATA]" at bounding box center [582, 408] width 409 height 30
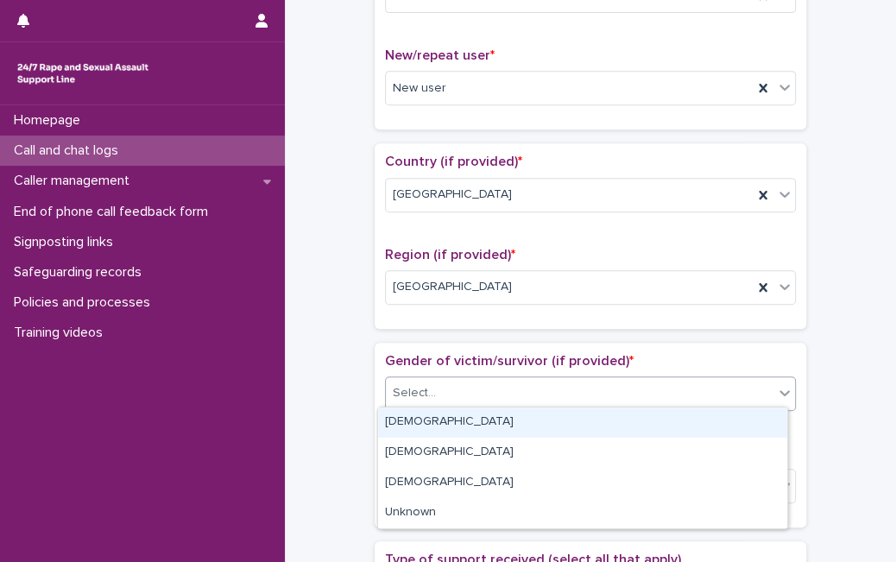
click at [481, 406] on div "Select..." at bounding box center [590, 393] width 411 height 35
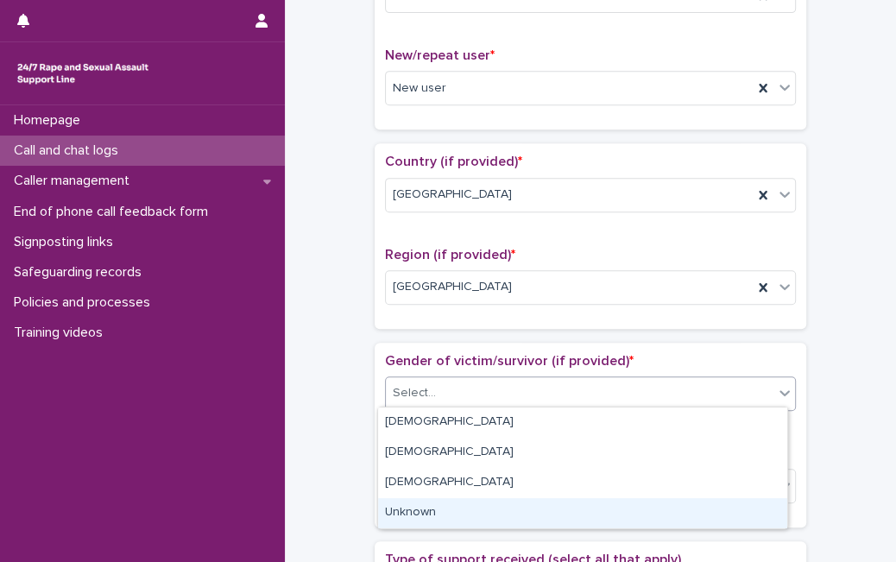
click at [457, 503] on div "Unknown" at bounding box center [582, 513] width 409 height 30
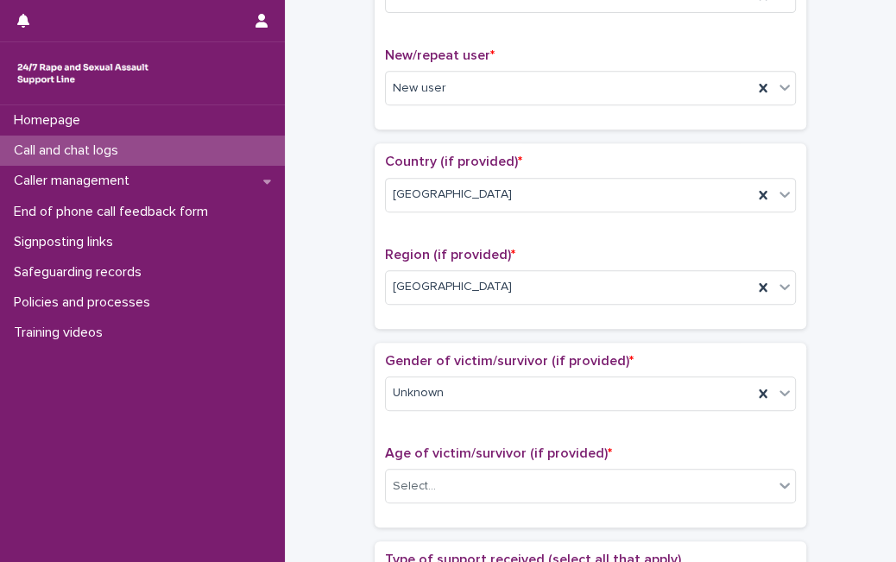
click at [479, 463] on div "Age of victim/survivor (if provided) * Select..." at bounding box center [590, 481] width 411 height 72
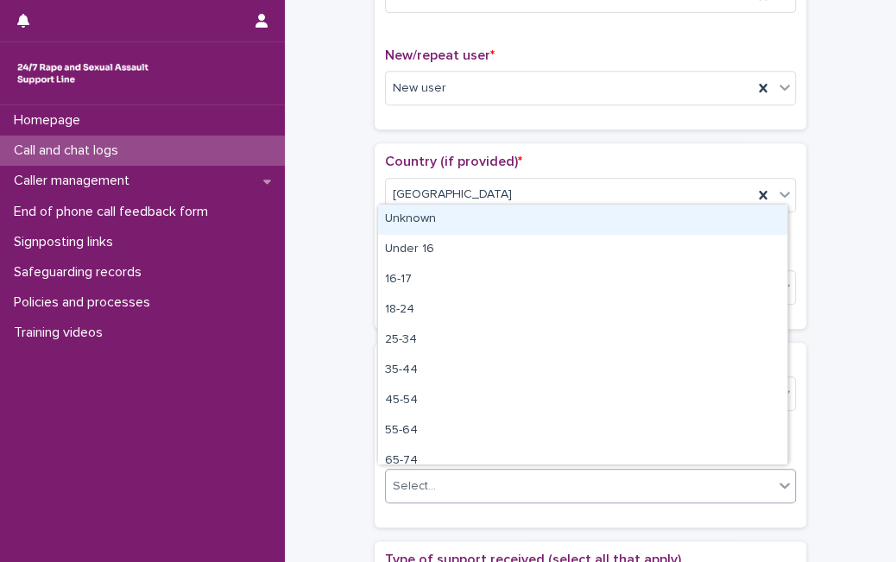
click at [475, 484] on div "Select..." at bounding box center [579, 486] width 387 height 28
click at [651, 225] on div "Unknown" at bounding box center [582, 220] width 409 height 30
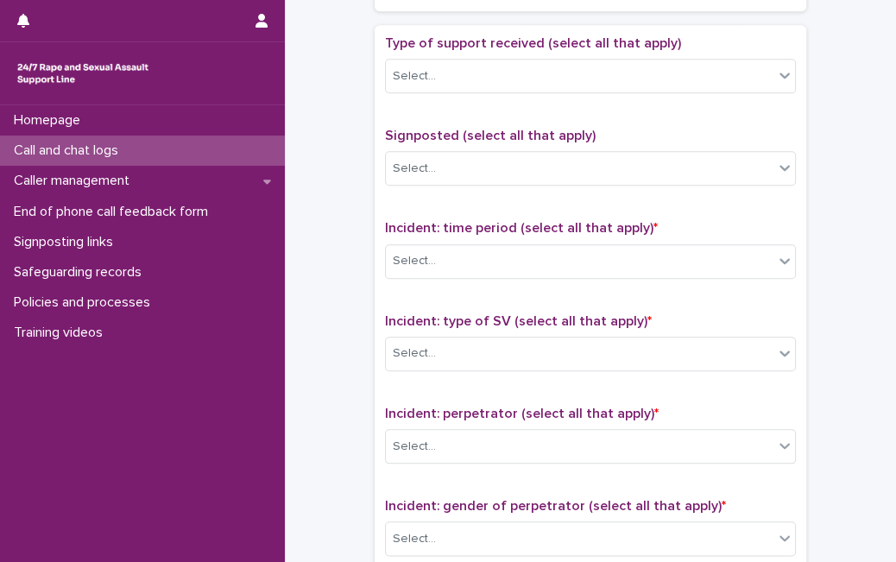
scroll to position [968, 0]
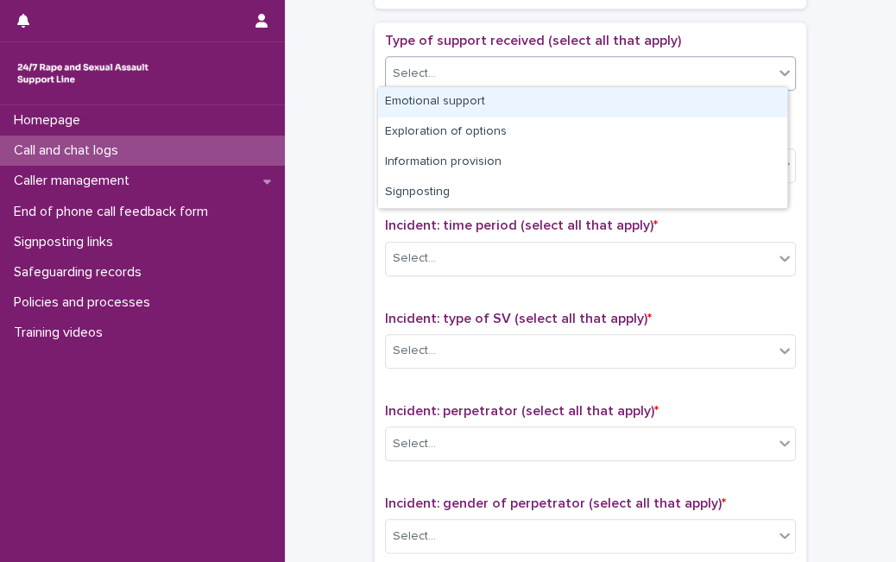
click at [714, 60] on div "Select..." at bounding box center [579, 74] width 387 height 28
click at [648, 104] on div "Emotional support" at bounding box center [582, 102] width 409 height 30
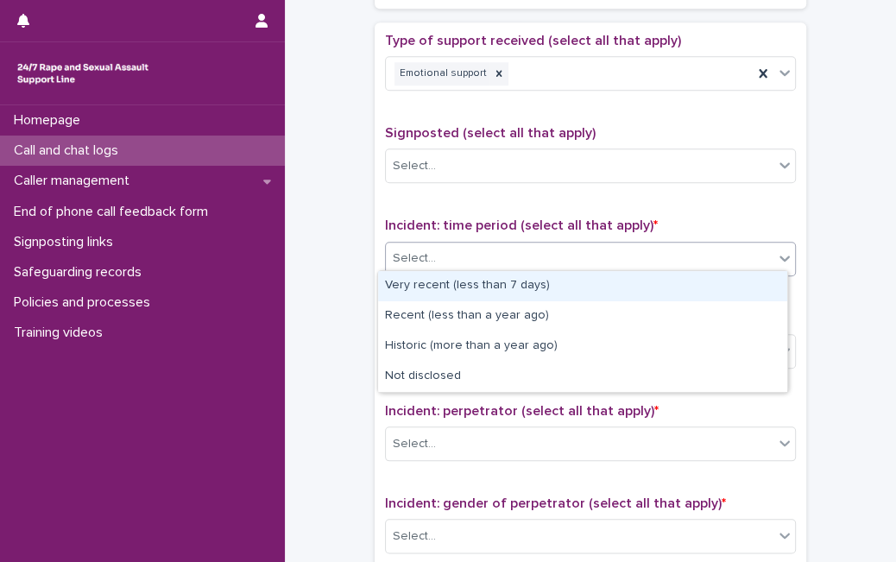
click at [581, 265] on div "Select..." at bounding box center [579, 258] width 387 height 28
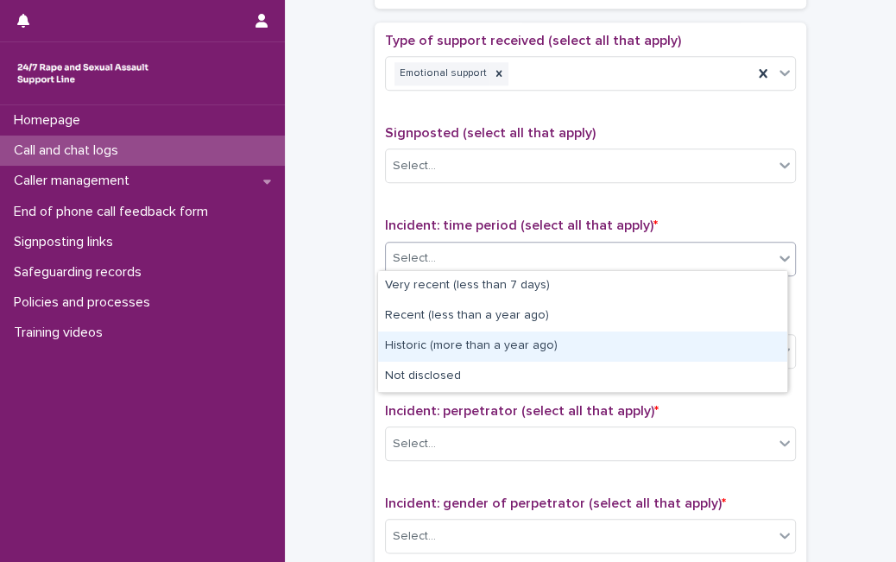
click at [538, 350] on div "Historic (more than a year ago)" at bounding box center [582, 346] width 409 height 30
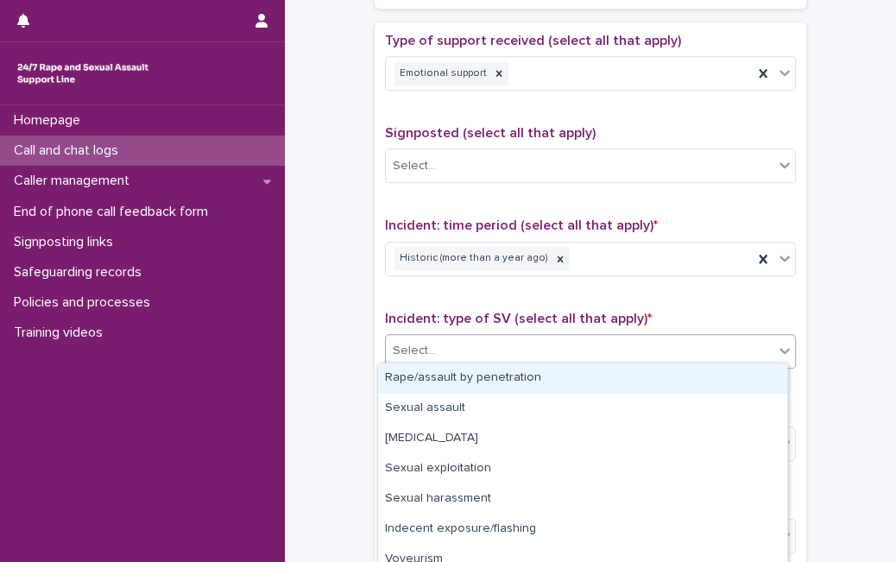
click at [538, 350] on div "Select..." at bounding box center [579, 351] width 387 height 28
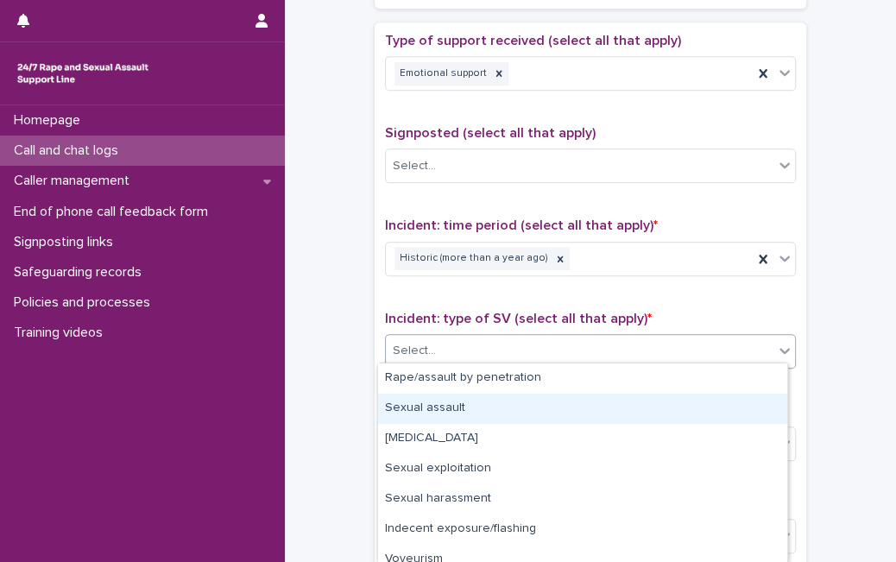
click at [515, 403] on div "Sexual assault" at bounding box center [582, 408] width 409 height 30
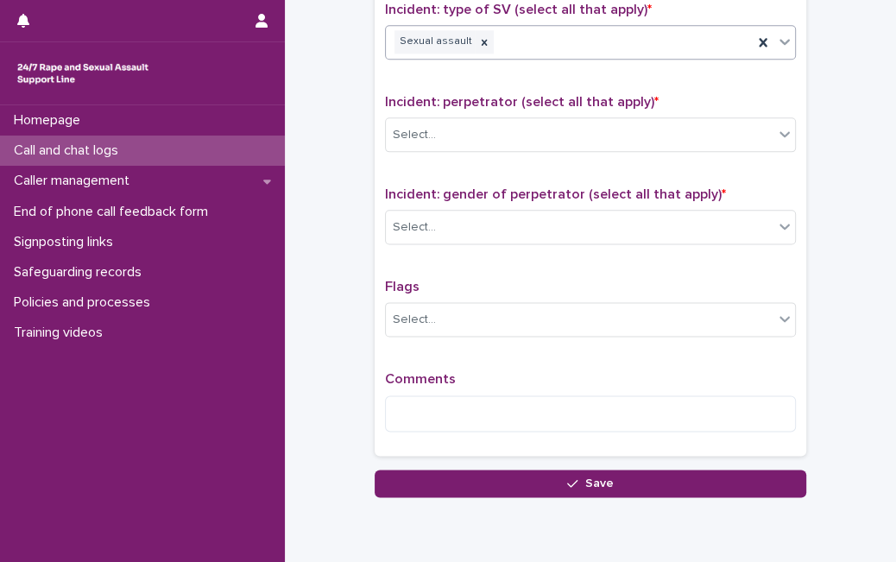
scroll to position [1287, 0]
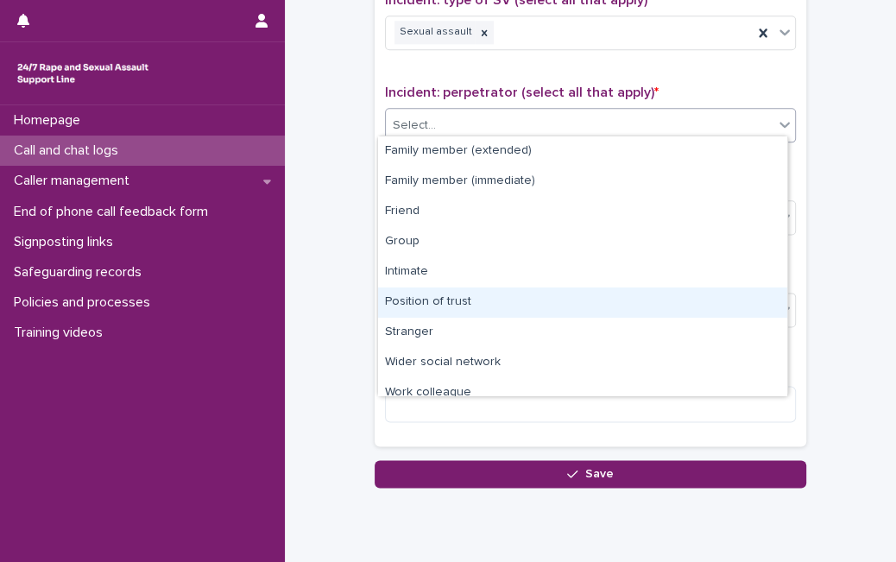
drag, startPoint x: 742, startPoint y: 120, endPoint x: 783, endPoint y: 357, distance: 240.7
click at [783, 357] on body "**********" at bounding box center [448, 281] width 896 height 562
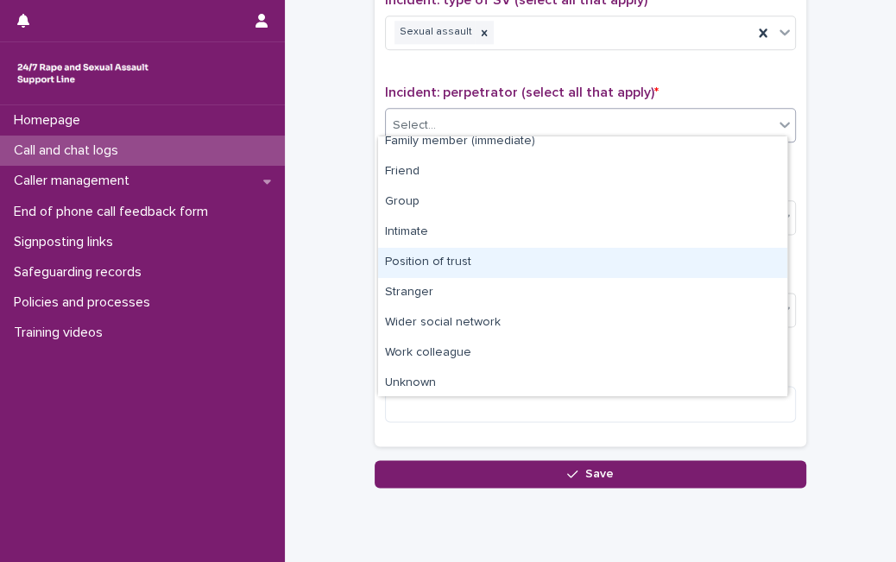
scroll to position [73, 0]
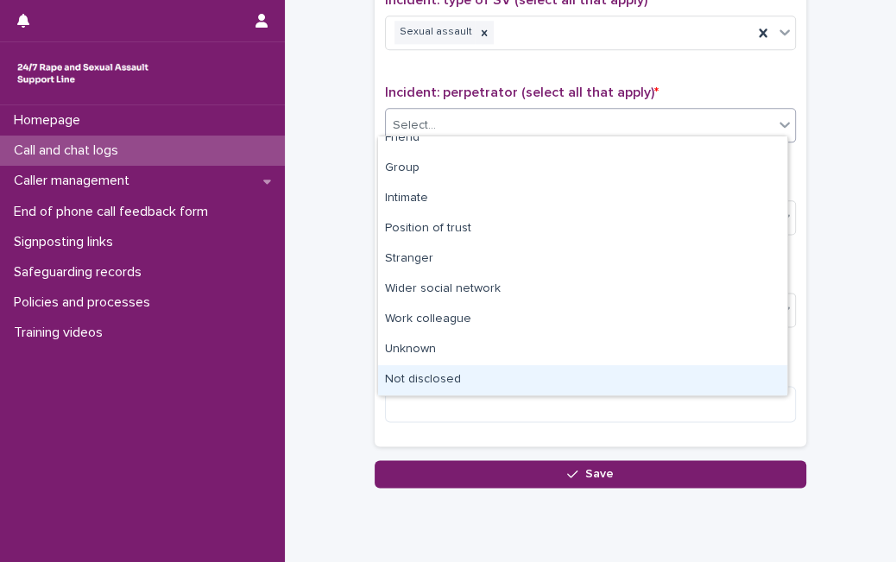
click at [675, 386] on div "Not disclosed" at bounding box center [582, 380] width 409 height 30
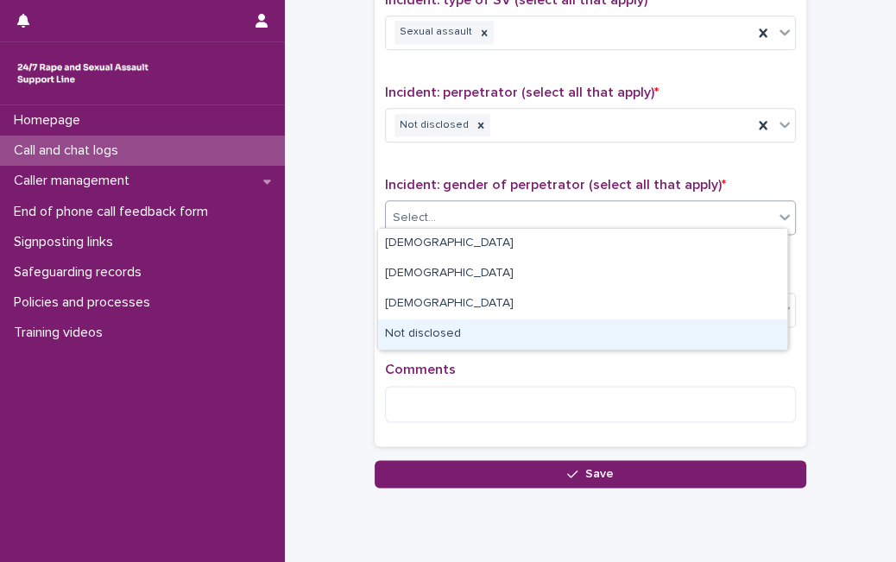
drag, startPoint x: 700, startPoint y: 214, endPoint x: 601, endPoint y: 322, distance: 146.0
click at [601, 322] on body "**********" at bounding box center [448, 281] width 896 height 562
click at [601, 322] on div "Not disclosed" at bounding box center [582, 334] width 409 height 30
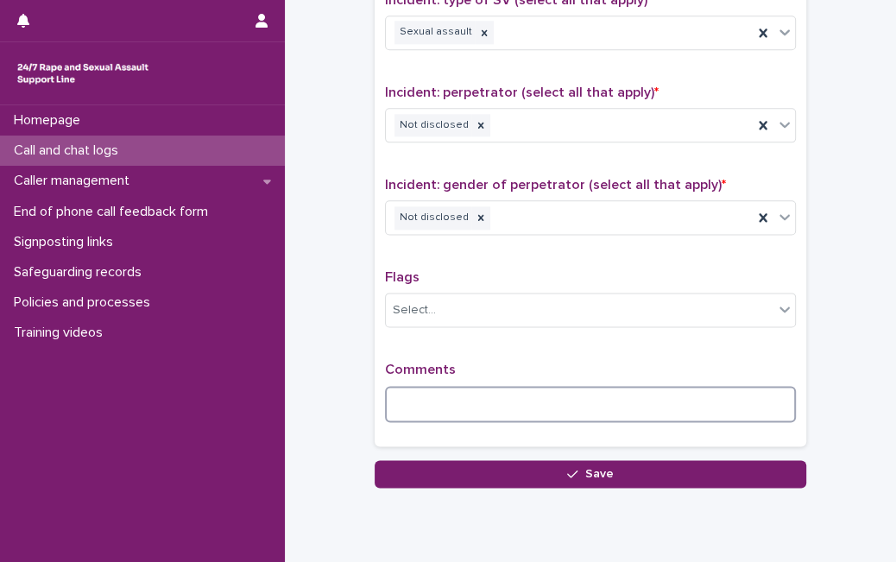
click at [549, 387] on textarea at bounding box center [590, 404] width 411 height 36
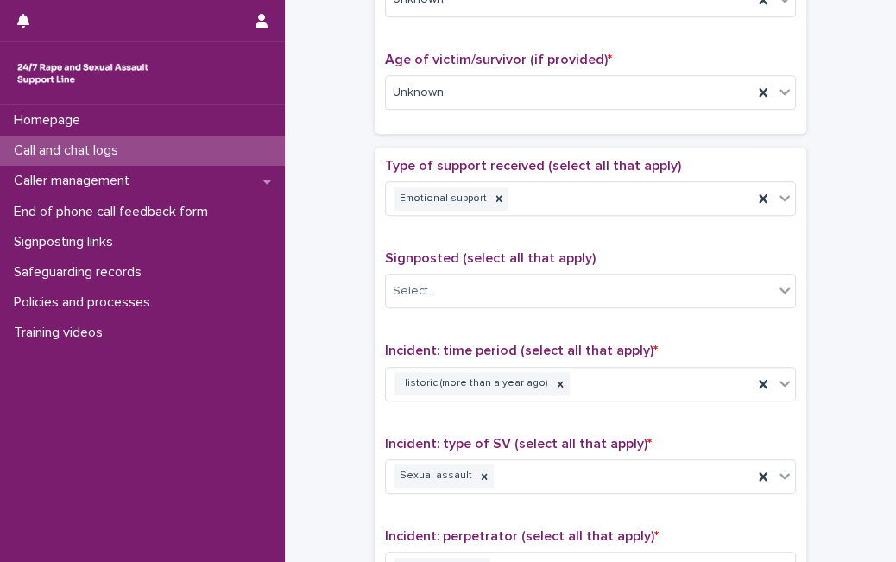
scroll to position [823, 0]
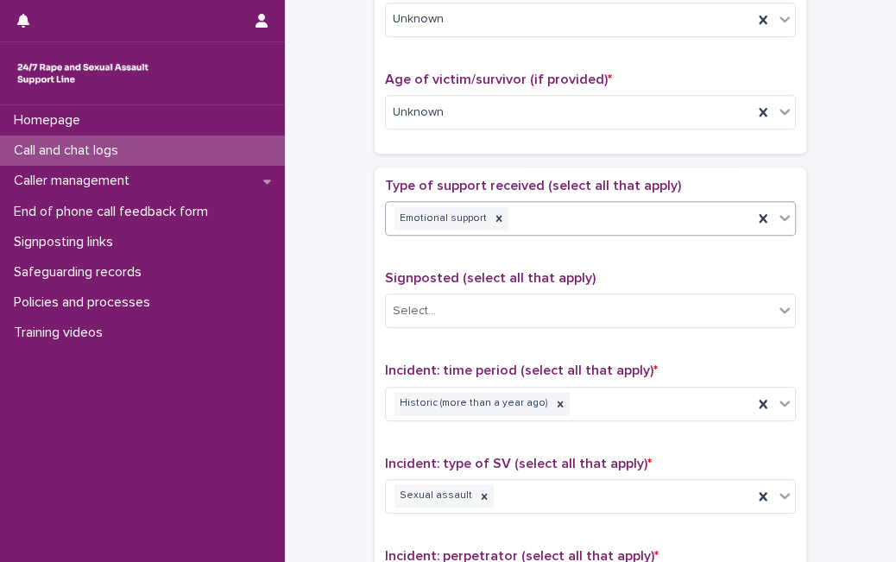
type textarea "**********"
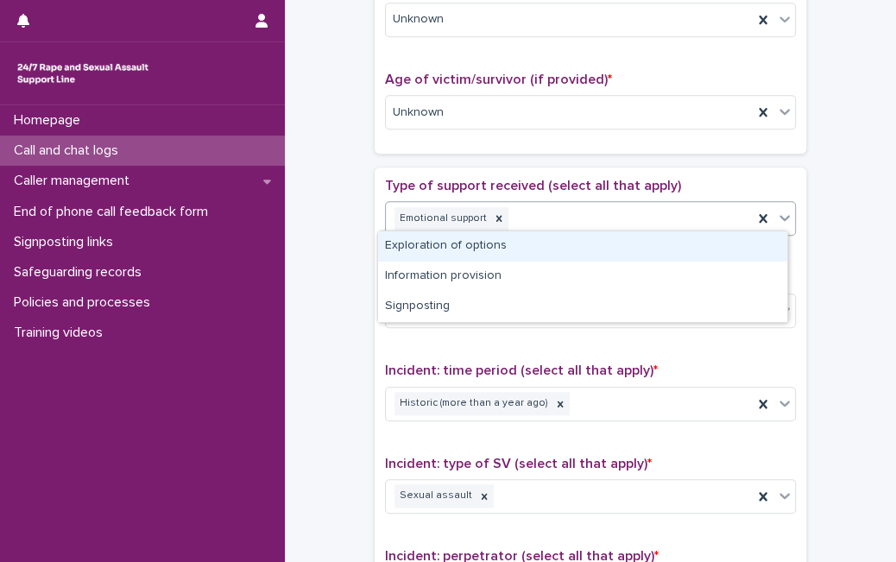
click at [784, 210] on icon at bounding box center [784, 217] width 17 height 17
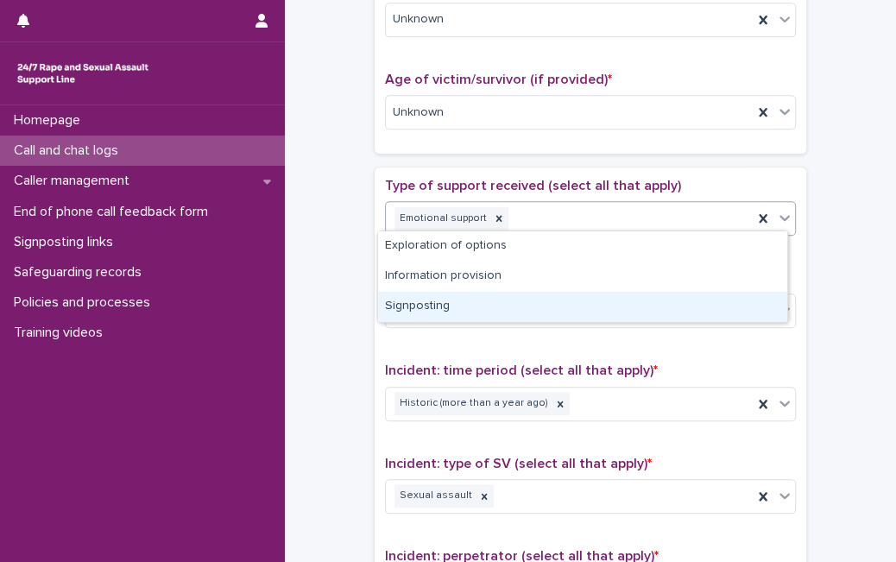
click at [675, 293] on div "Signposting" at bounding box center [582, 307] width 409 height 30
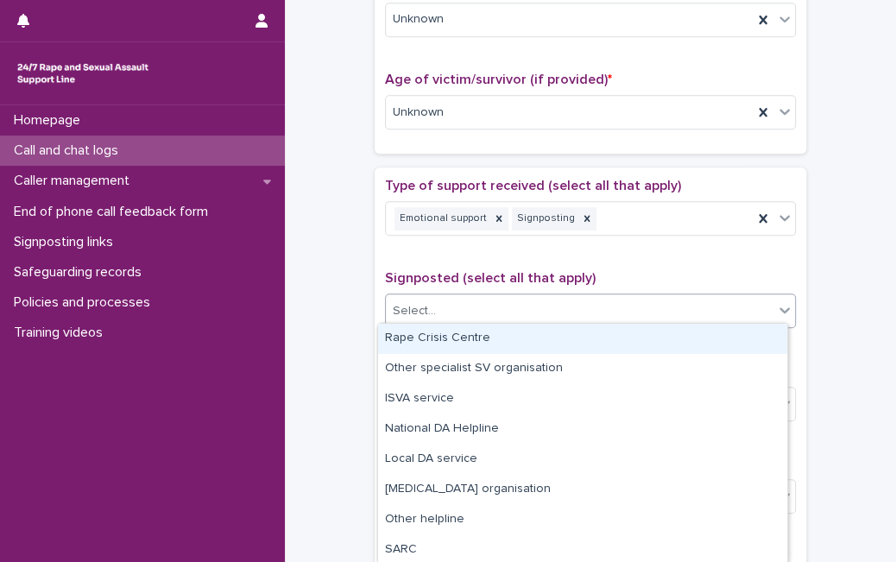
click at [675, 297] on div "Select..." at bounding box center [579, 311] width 387 height 28
click at [639, 328] on div "Rape Crisis Centre" at bounding box center [582, 339] width 409 height 30
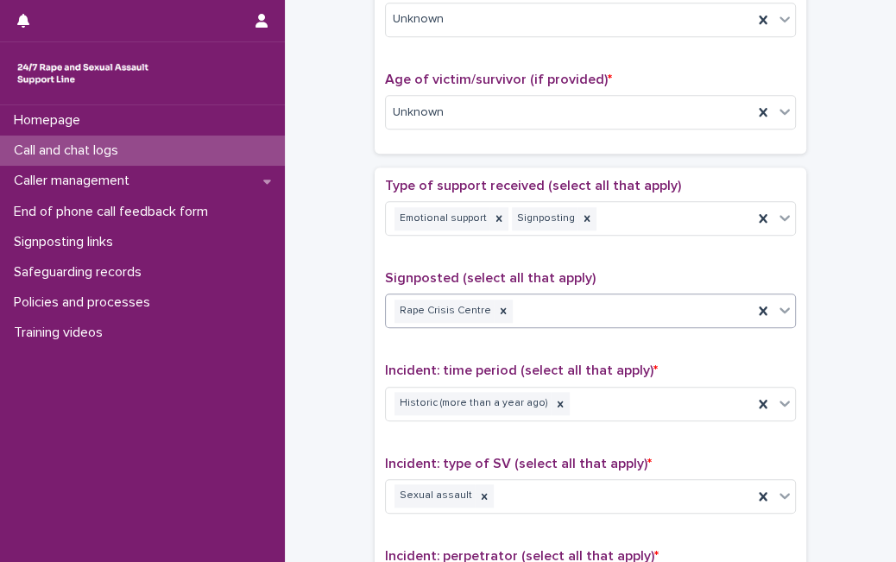
scroll to position [1368, 0]
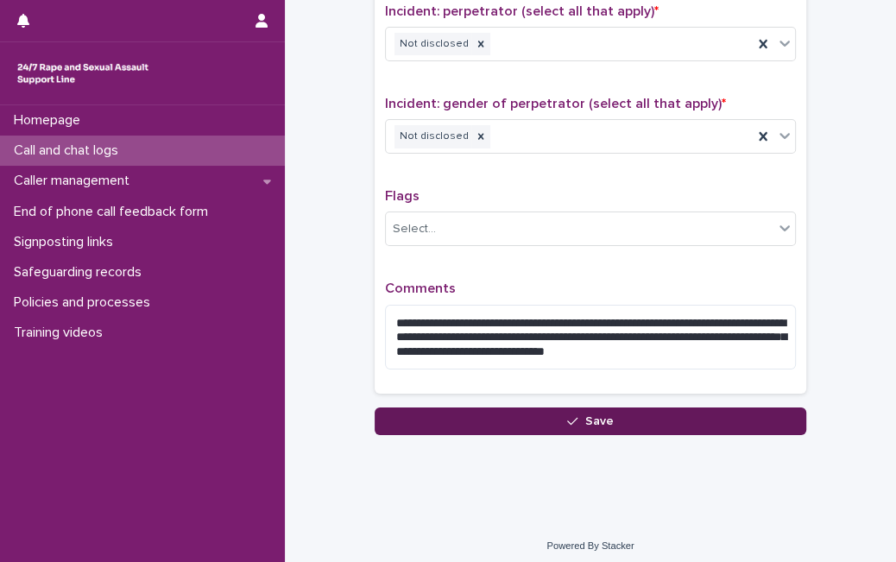
click at [756, 408] on button "Save" at bounding box center [590, 421] width 431 height 28
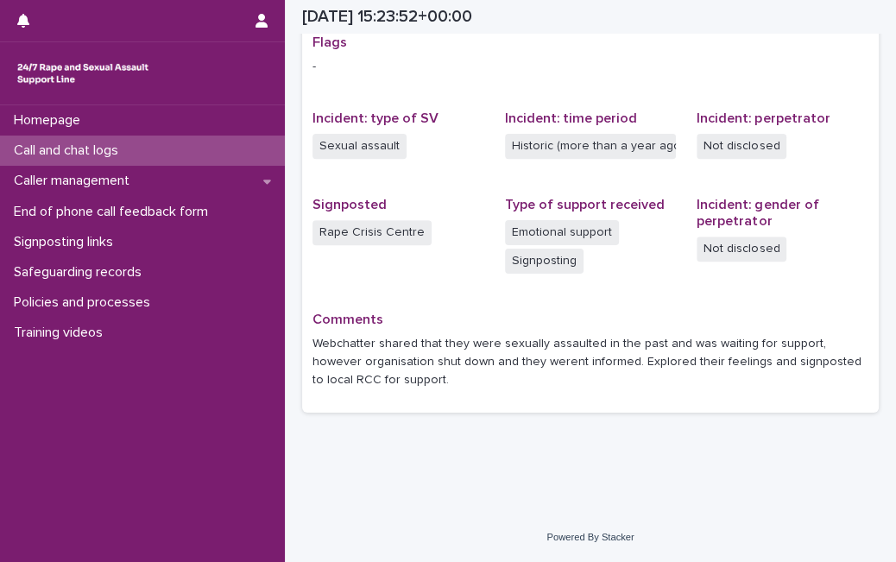
scroll to position [367, 0]
click at [205, 147] on div "Call and chat logs" at bounding box center [142, 150] width 285 height 30
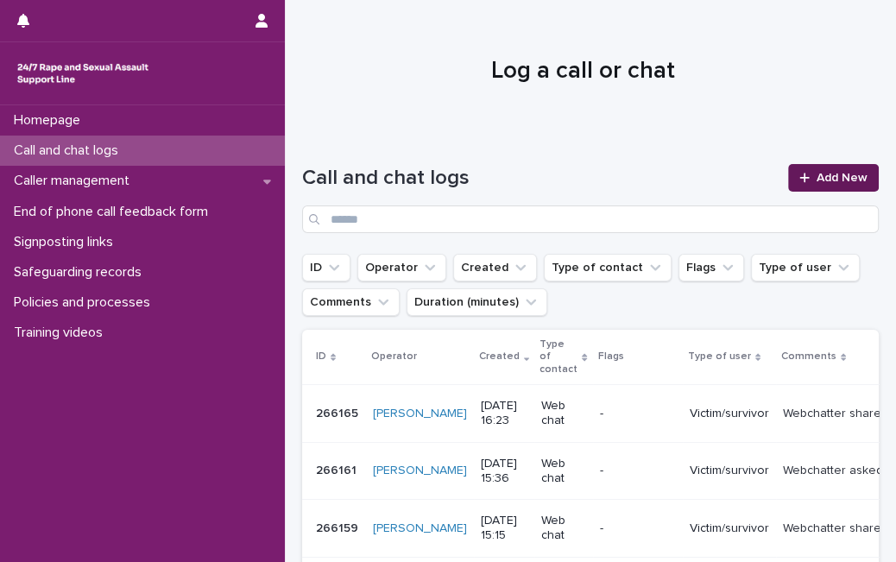
click at [830, 172] on span "Add New" at bounding box center [841, 178] width 51 height 12
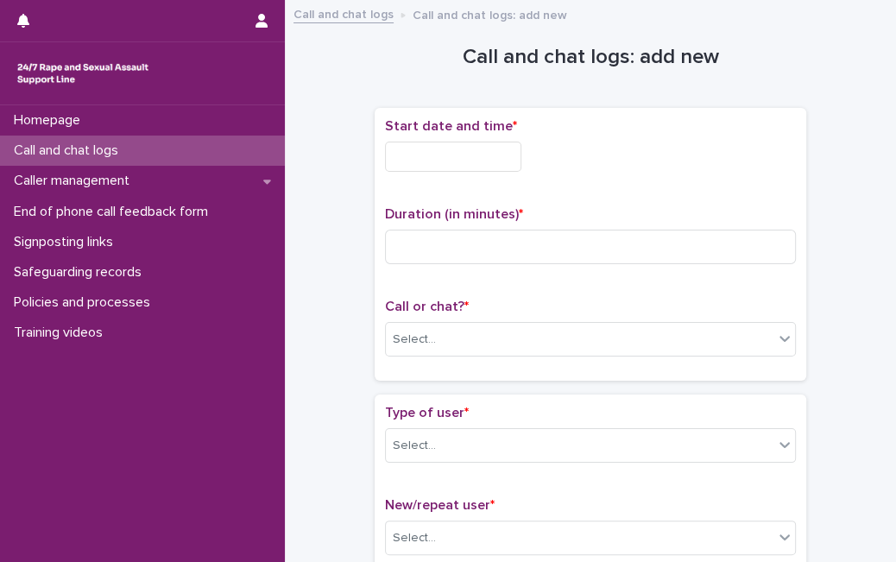
click at [392, 161] on input "text" at bounding box center [453, 157] width 136 height 30
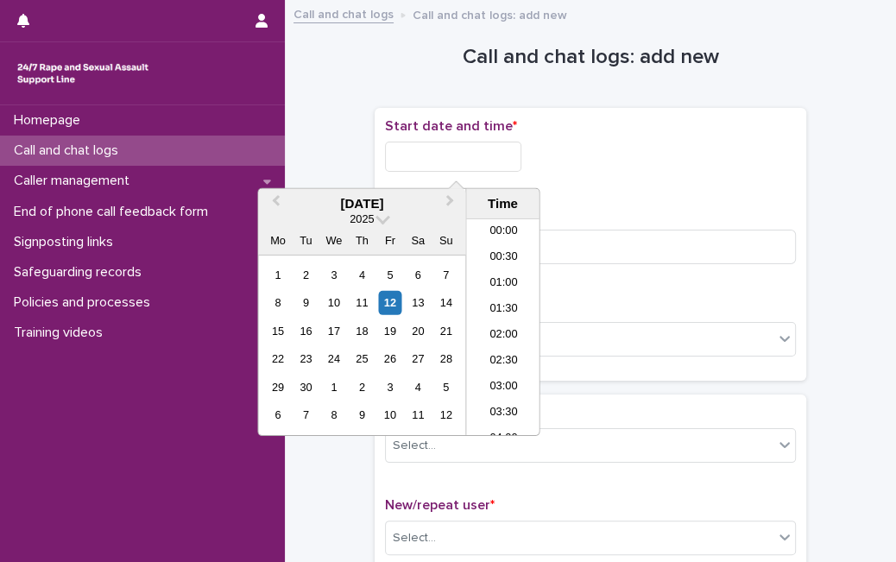
scroll to position [784, 0]
click at [387, 305] on div "12" at bounding box center [389, 302] width 23 height 23
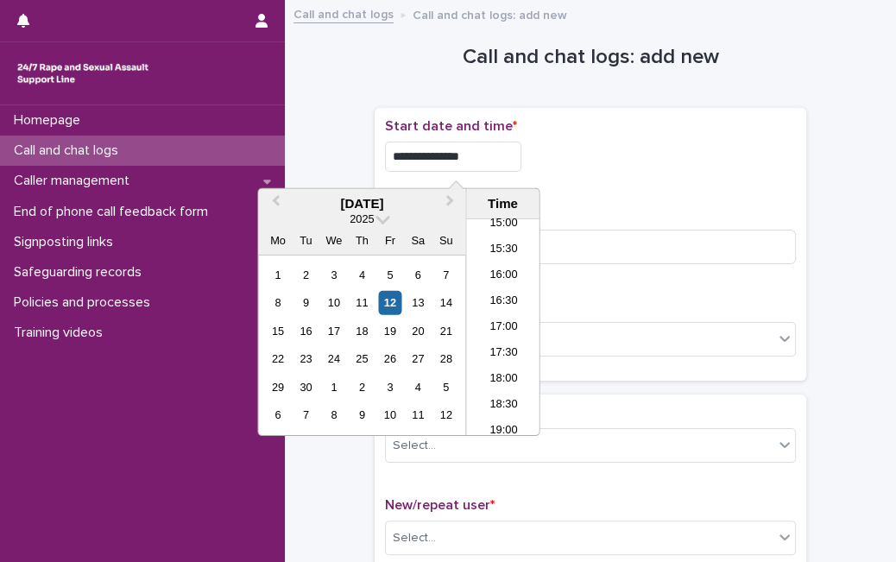
click at [478, 161] on input "**********" at bounding box center [453, 157] width 136 height 30
click at [488, 156] on input "*********" at bounding box center [453, 157] width 136 height 30
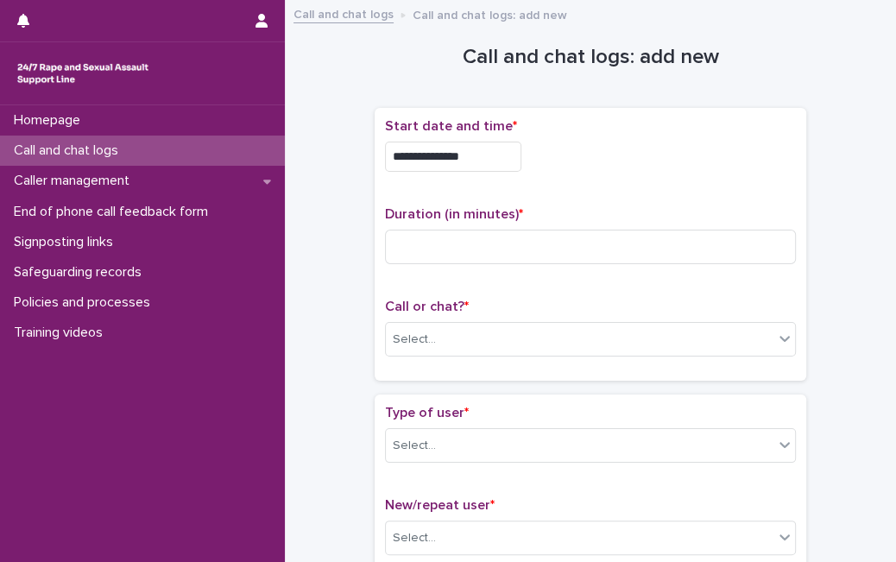
click at [596, 186] on div "**********" at bounding box center [590, 244] width 411 height 252
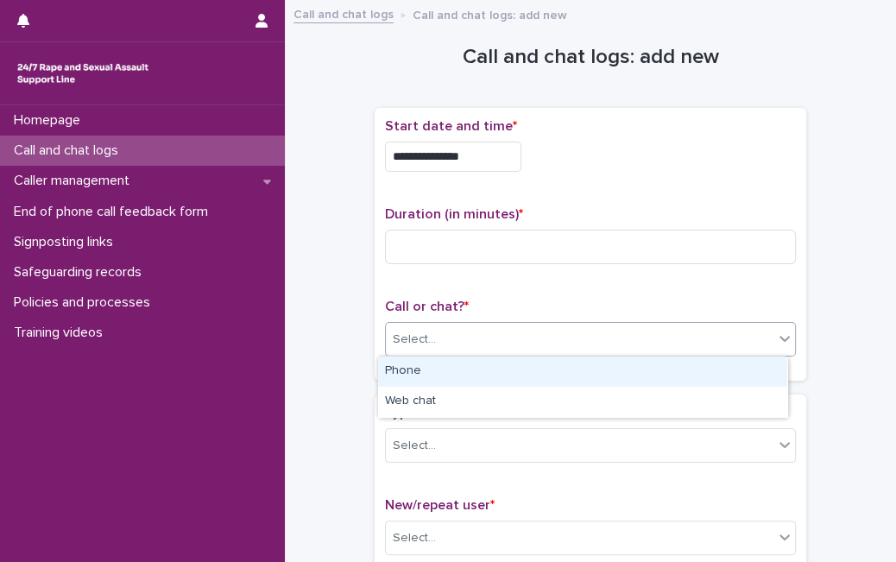
click at [587, 340] on div "Select..." at bounding box center [579, 339] width 387 height 28
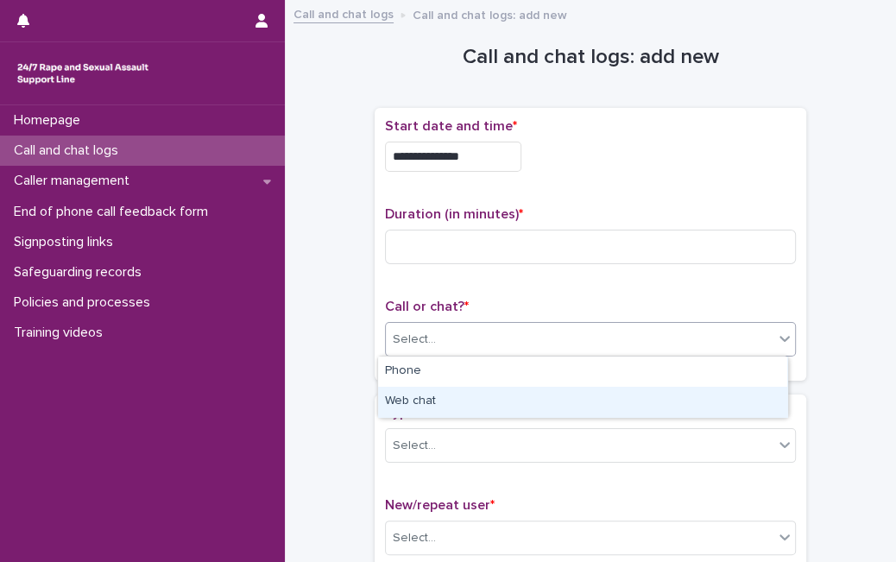
click at [558, 401] on div "Web chat" at bounding box center [582, 402] width 409 height 30
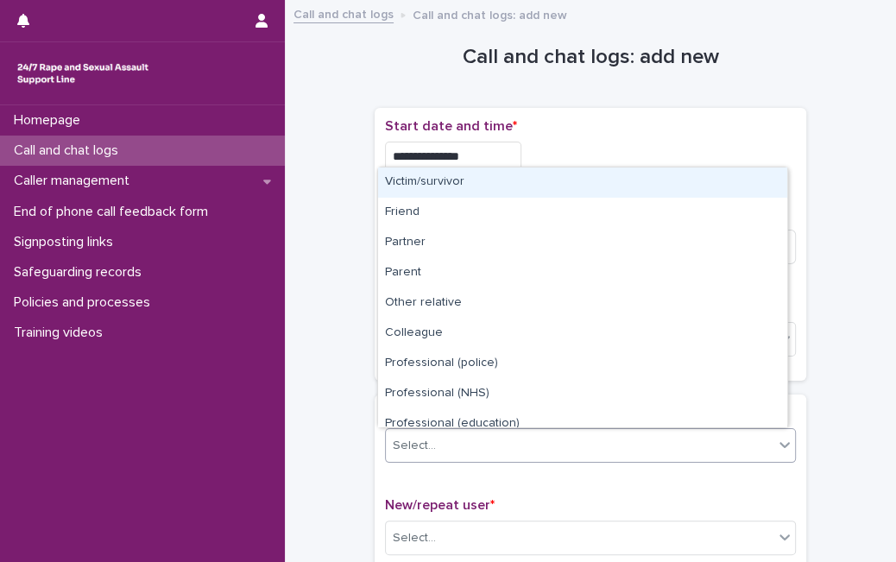
click at [532, 449] on div "Select..." at bounding box center [579, 445] width 387 height 28
click at [594, 176] on div "Victim/survivor" at bounding box center [582, 182] width 409 height 30
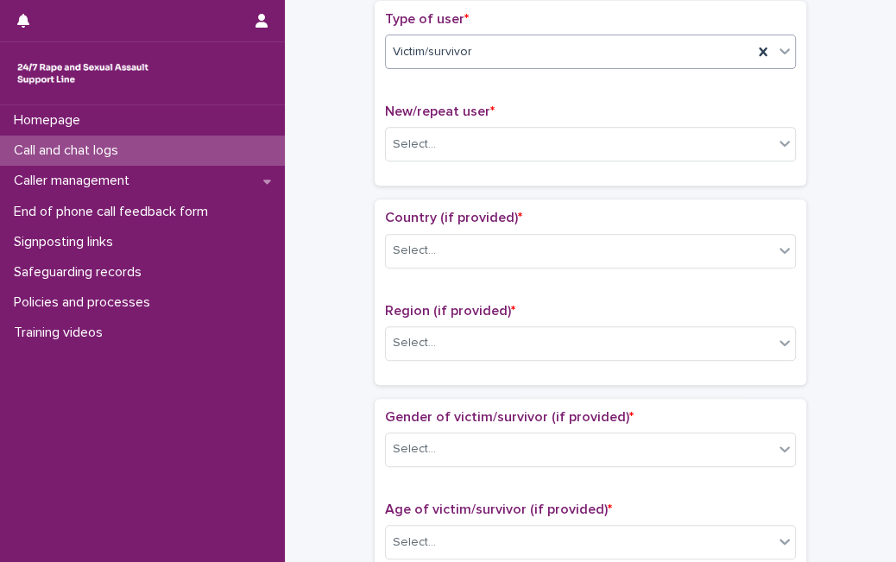
scroll to position [421, 0]
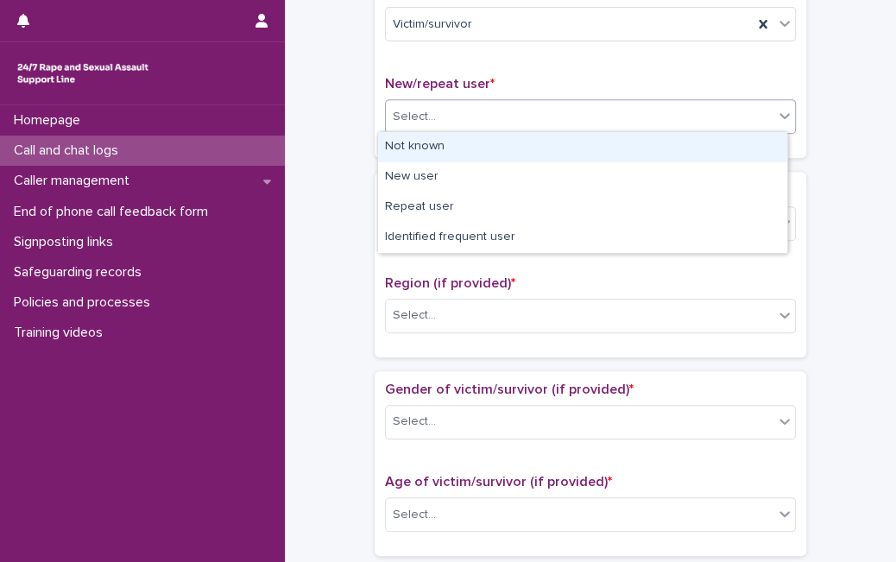
click at [764, 103] on div "Select..." at bounding box center [579, 117] width 387 height 28
click at [692, 156] on div "Not known" at bounding box center [582, 147] width 409 height 30
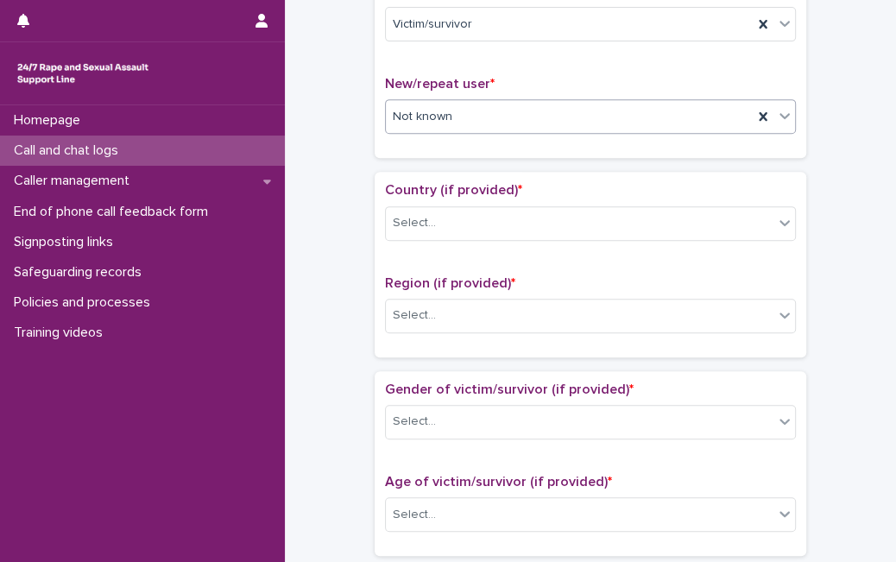
scroll to position [0, 0]
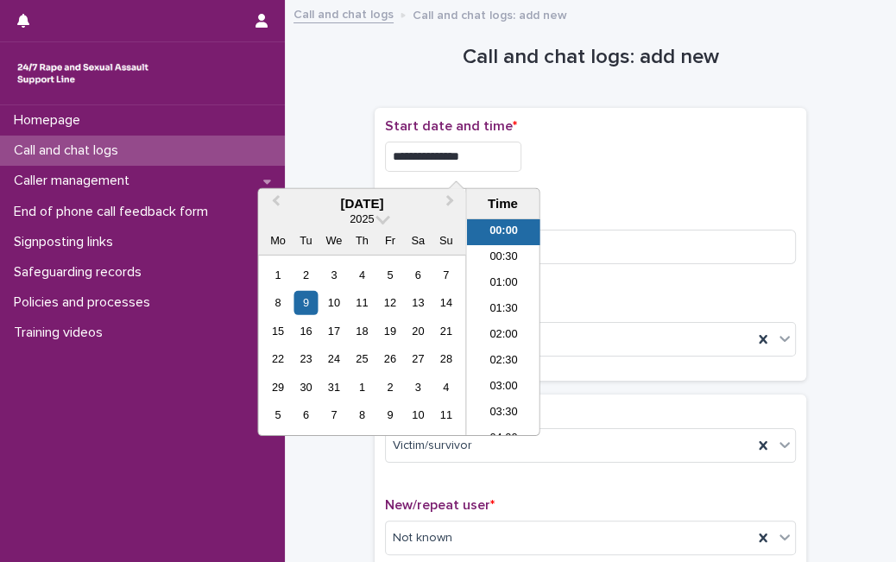
click at [490, 154] on input "**********" at bounding box center [453, 157] width 136 height 30
type input "**********"
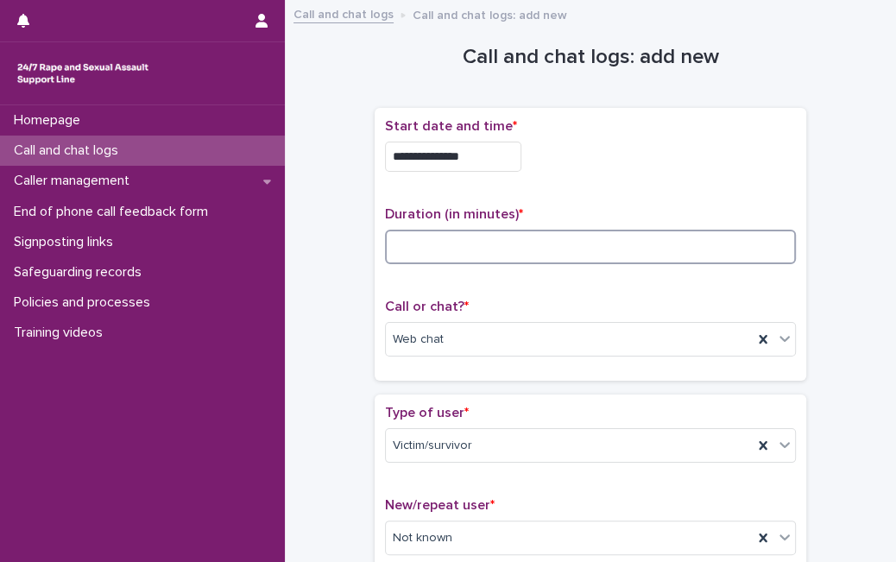
click at [603, 259] on input at bounding box center [590, 247] width 411 height 35
type input "**"
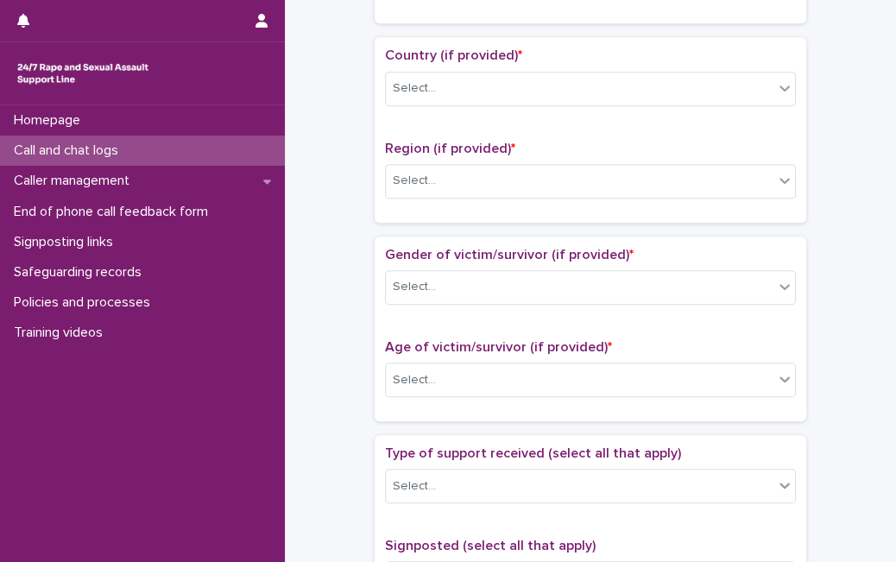
scroll to position [560, 0]
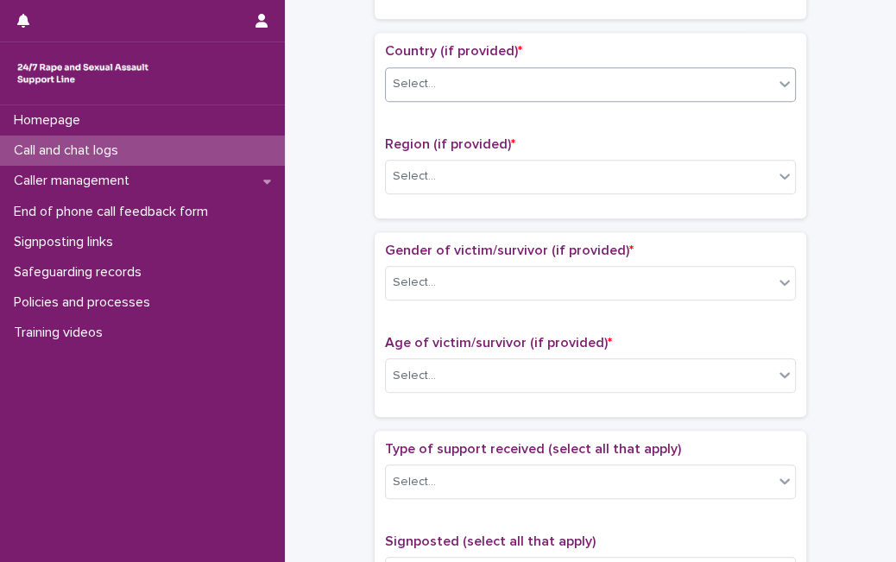
click at [752, 70] on div "Select..." at bounding box center [579, 84] width 387 height 28
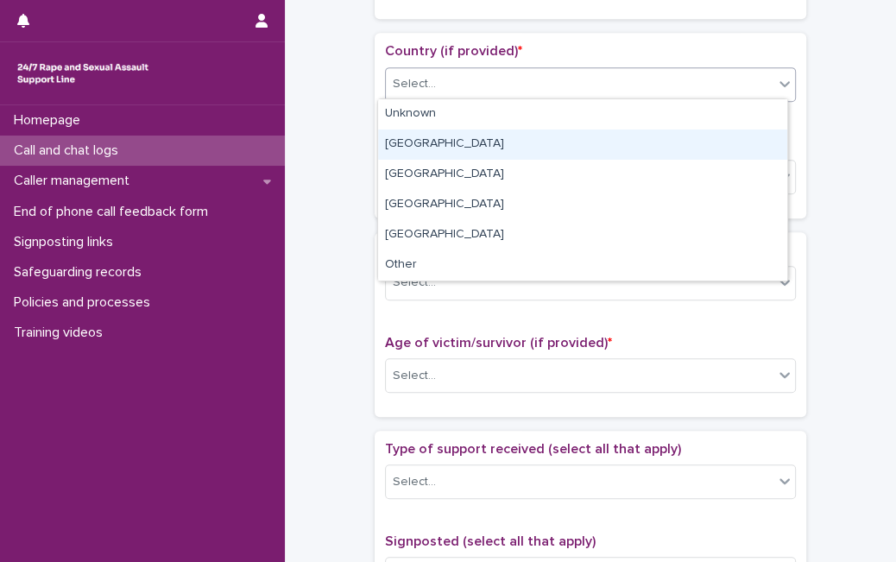
click at [497, 141] on div "[GEOGRAPHIC_DATA]" at bounding box center [582, 144] width 409 height 30
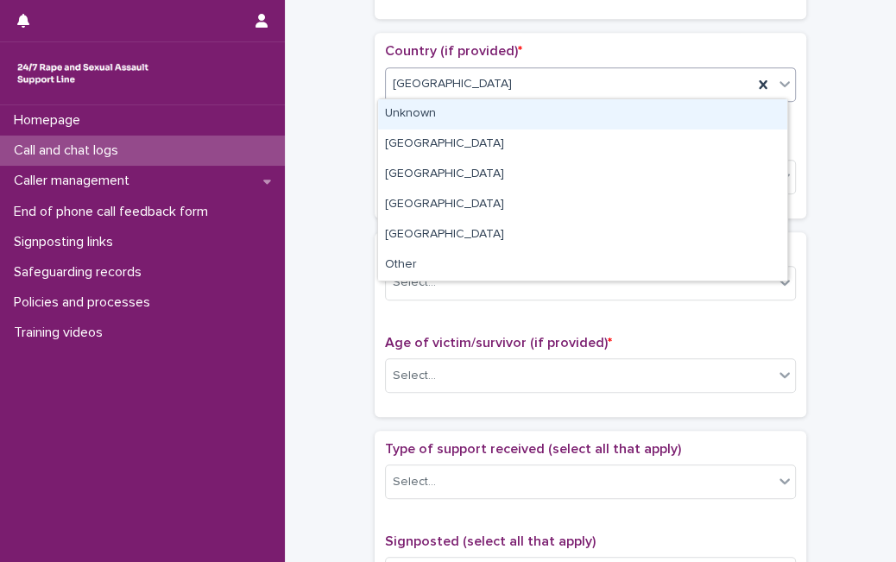
drag, startPoint x: 519, startPoint y: 87, endPoint x: 500, endPoint y: 114, distance: 33.3
click at [500, 114] on body "**********" at bounding box center [448, 281] width 896 height 562
click at [500, 114] on div "Unknown" at bounding box center [582, 114] width 409 height 30
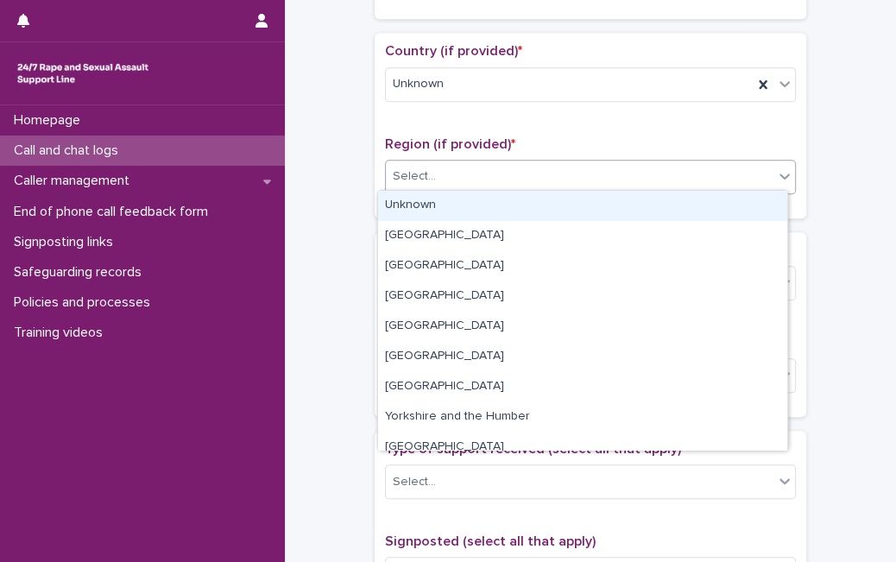
drag, startPoint x: 468, startPoint y: 176, endPoint x: 457, endPoint y: 200, distance: 26.3
click at [457, 200] on body "**********" at bounding box center [448, 281] width 896 height 562
click at [457, 200] on div "Unknown" at bounding box center [582, 206] width 409 height 30
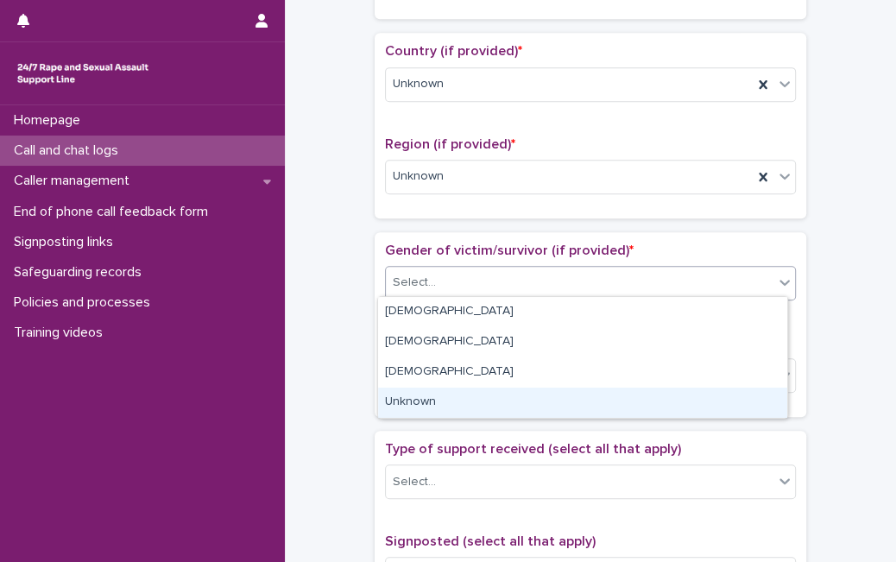
drag, startPoint x: 417, startPoint y: 274, endPoint x: 414, endPoint y: 324, distance: 50.1
click at [413, 394] on body "**********" at bounding box center [448, 281] width 896 height 562
click at [413, 394] on div "Unknown" at bounding box center [582, 402] width 409 height 30
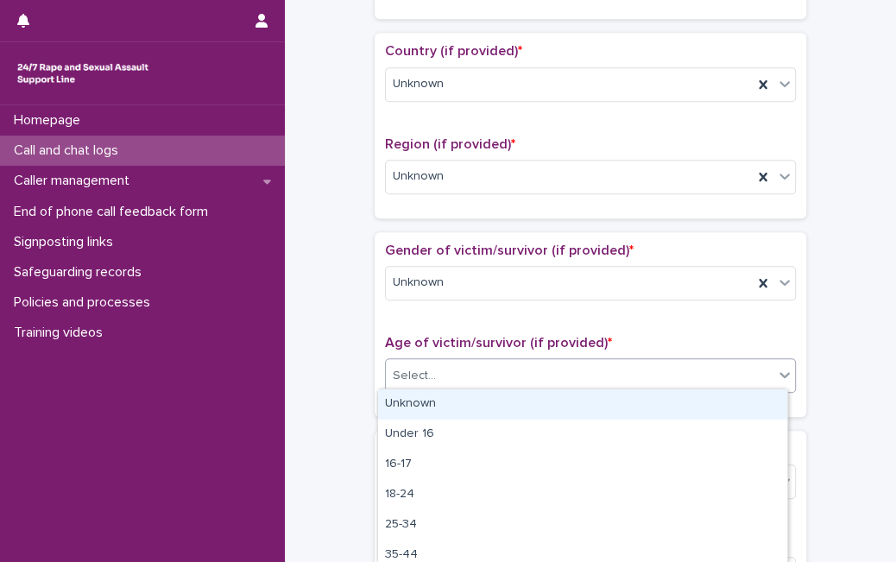
click at [433, 375] on div "Select..." at bounding box center [579, 376] width 387 height 28
click at [475, 406] on div "Unknown" at bounding box center [582, 404] width 409 height 30
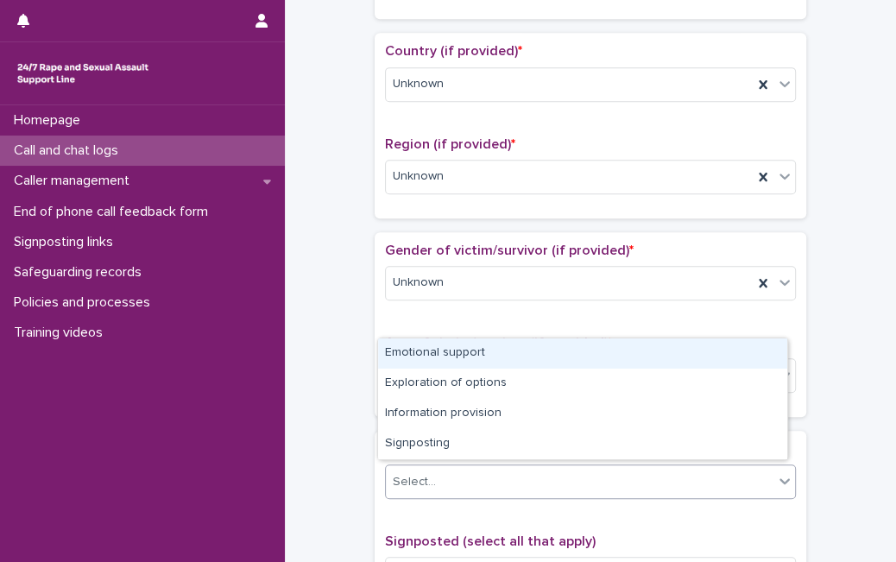
click at [438, 483] on div "Select..." at bounding box center [579, 482] width 387 height 28
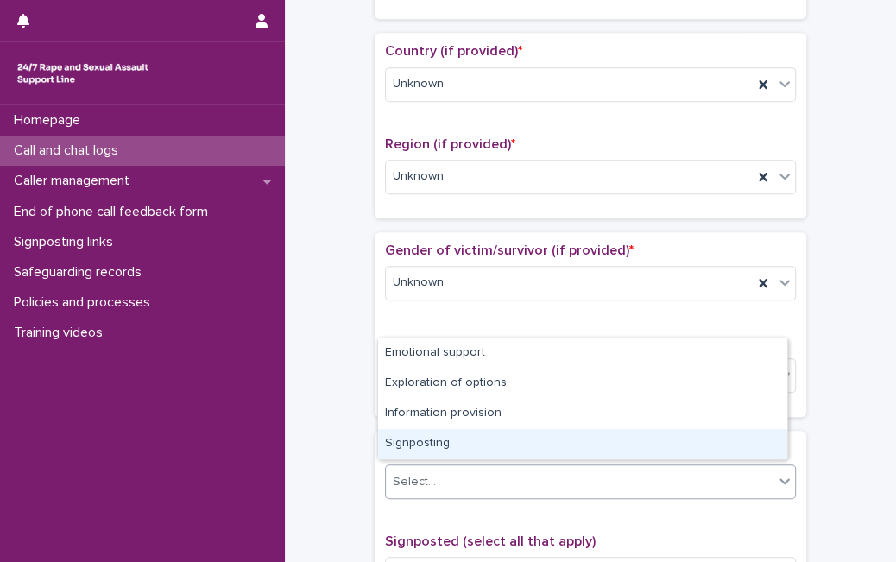
click at [488, 436] on div "Signposting" at bounding box center [582, 444] width 409 height 30
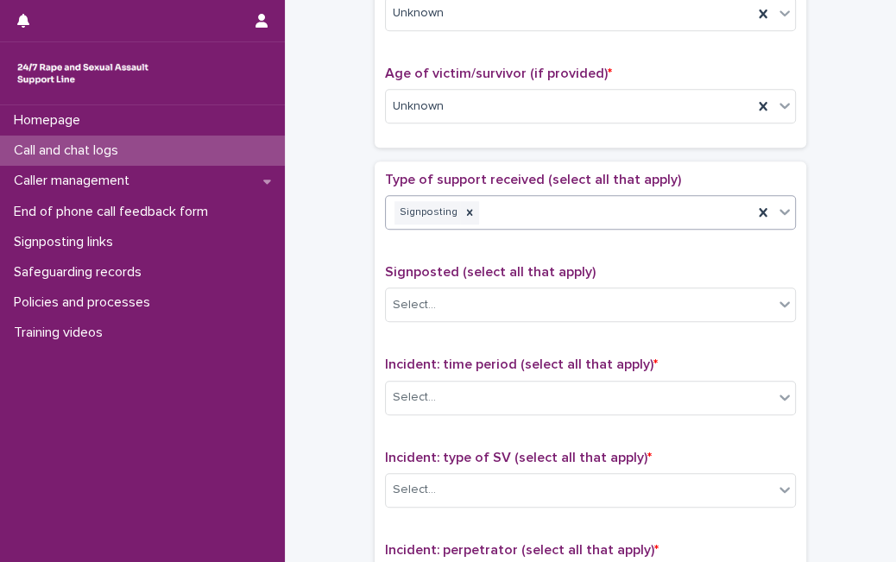
scroll to position [933, 0]
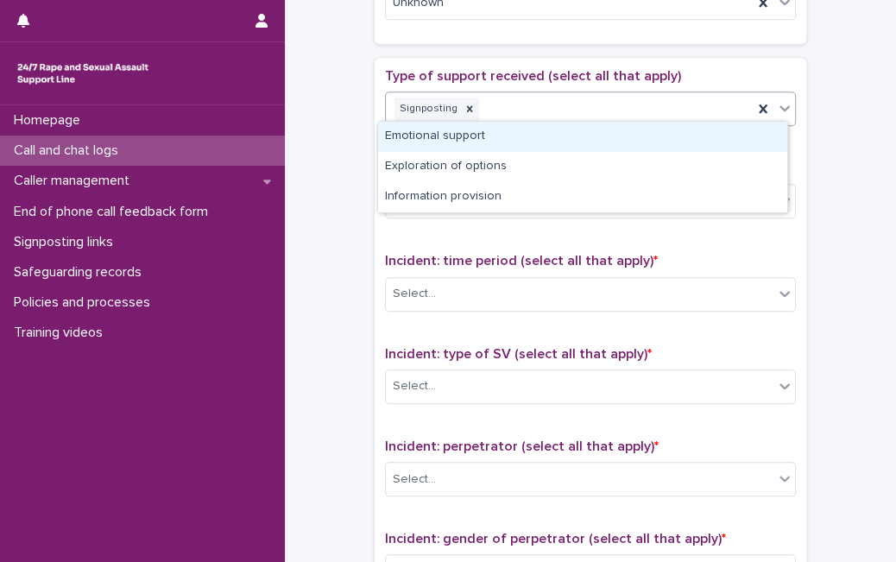
click at [779, 107] on icon at bounding box center [784, 107] width 17 height 17
click at [675, 143] on div "Emotional support" at bounding box center [582, 137] width 409 height 30
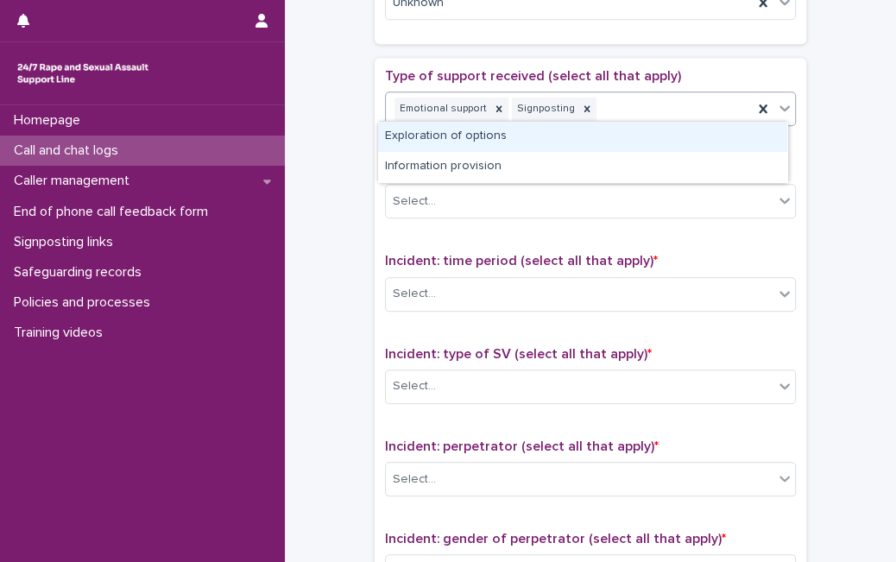
click at [785, 104] on icon at bounding box center [784, 107] width 17 height 17
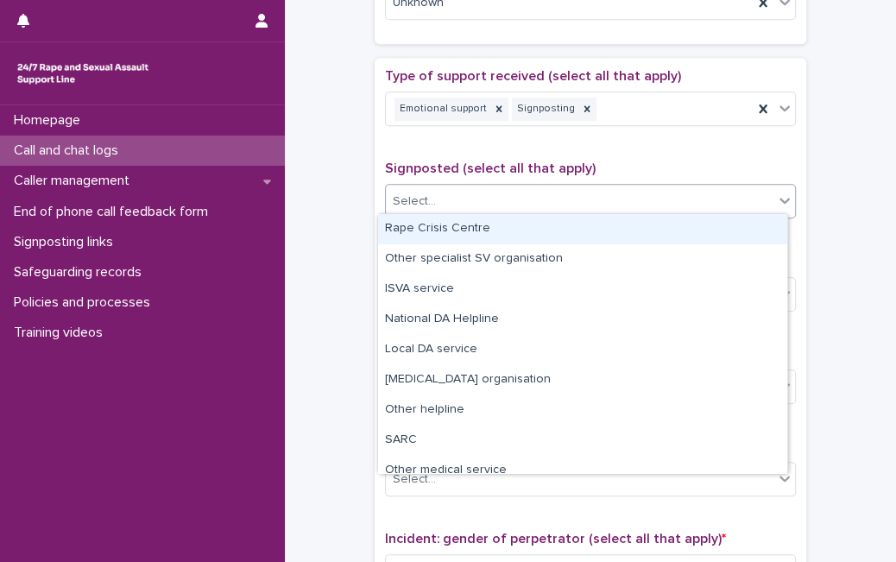
click at [720, 211] on div "Select..." at bounding box center [590, 201] width 411 height 35
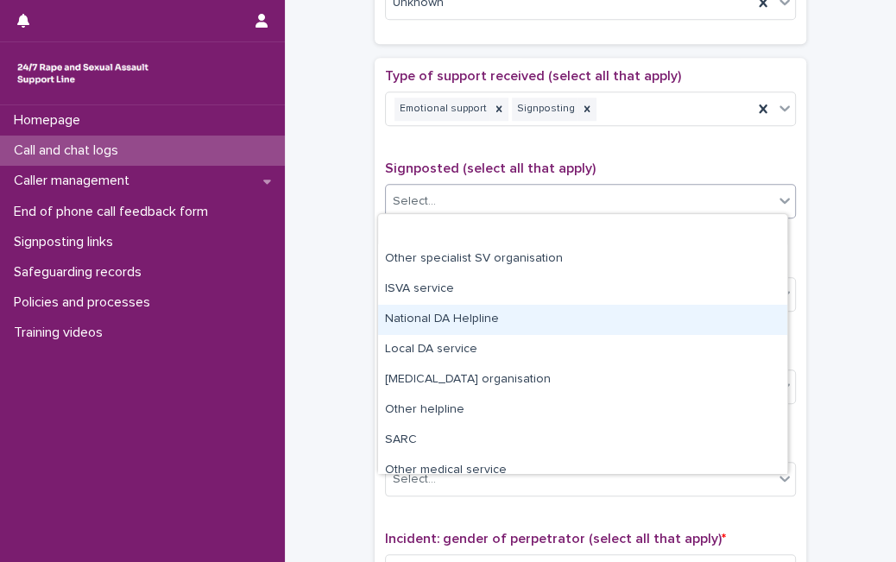
scroll to position [104, 0]
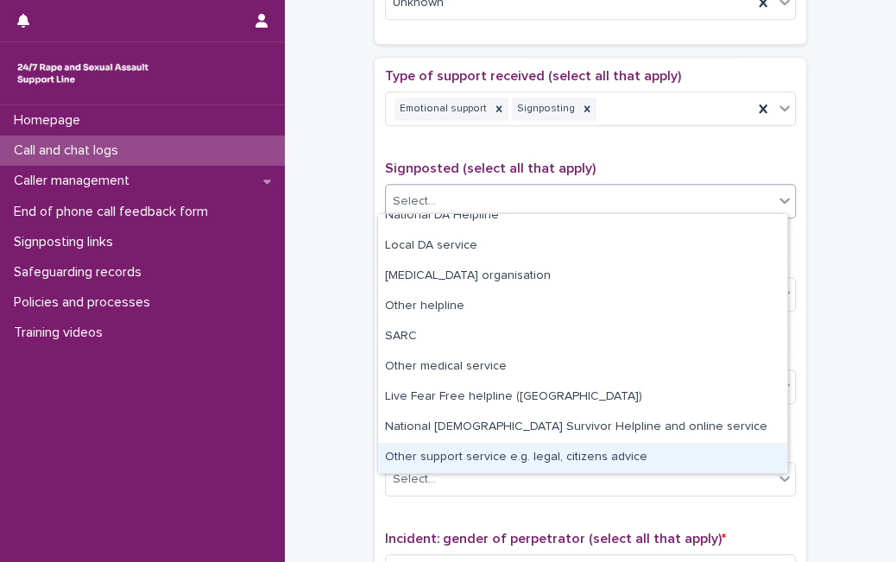
click at [665, 451] on div "Other support service e.g. legal, citizens advice" at bounding box center [582, 458] width 409 height 30
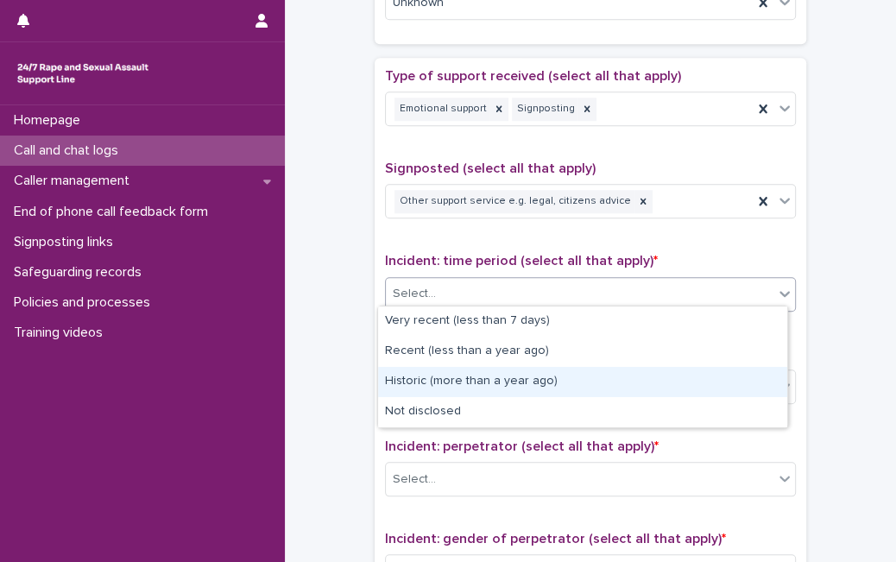
drag, startPoint x: 712, startPoint y: 286, endPoint x: 601, endPoint y: 382, distance: 146.8
click at [601, 382] on body "**********" at bounding box center [448, 281] width 896 height 562
click at [601, 382] on div "Historic (more than a year ago)" at bounding box center [582, 382] width 409 height 30
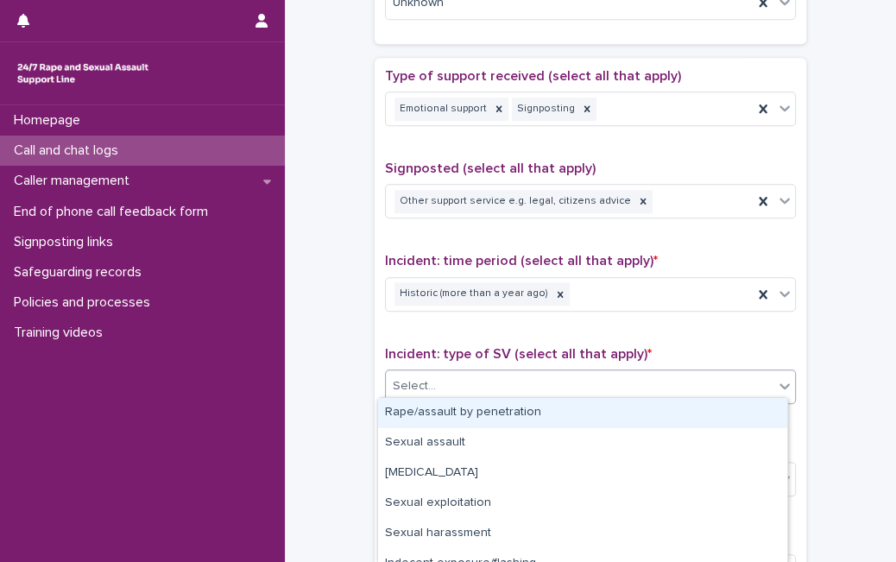
click at [601, 382] on div "Select..." at bounding box center [579, 386] width 387 height 28
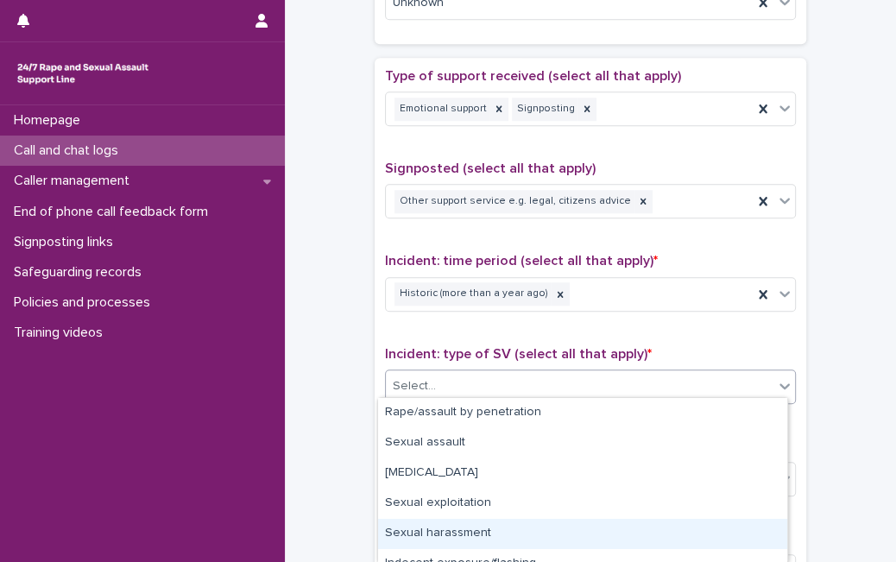
click at [498, 533] on div "Sexual harassment" at bounding box center [582, 534] width 409 height 30
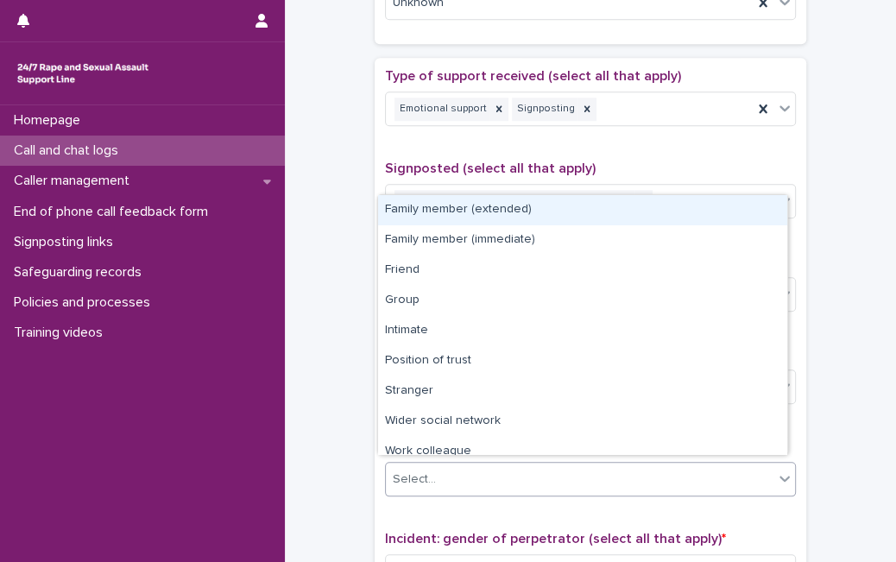
click at [549, 476] on div "Select..." at bounding box center [579, 479] width 387 height 28
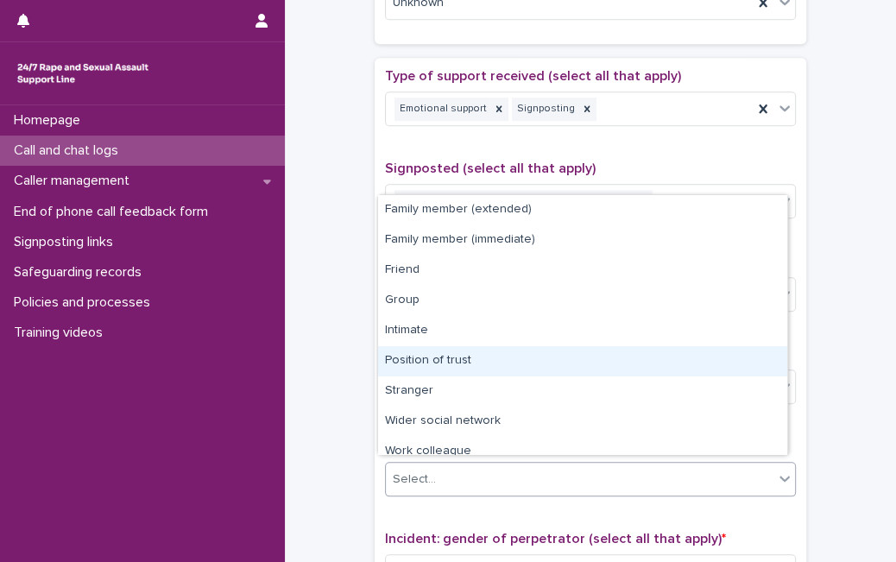
click at [621, 350] on div "Position of trust" at bounding box center [582, 361] width 409 height 30
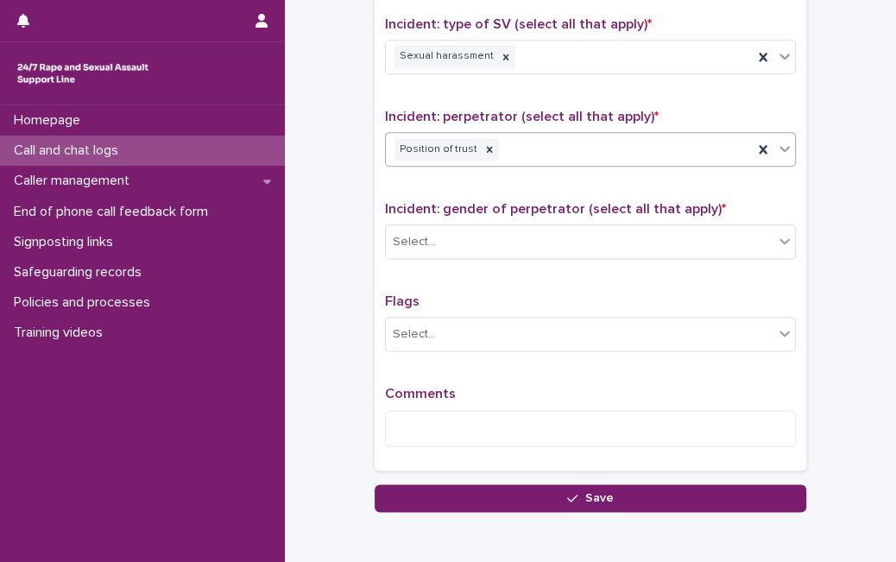
scroll to position [1339, 0]
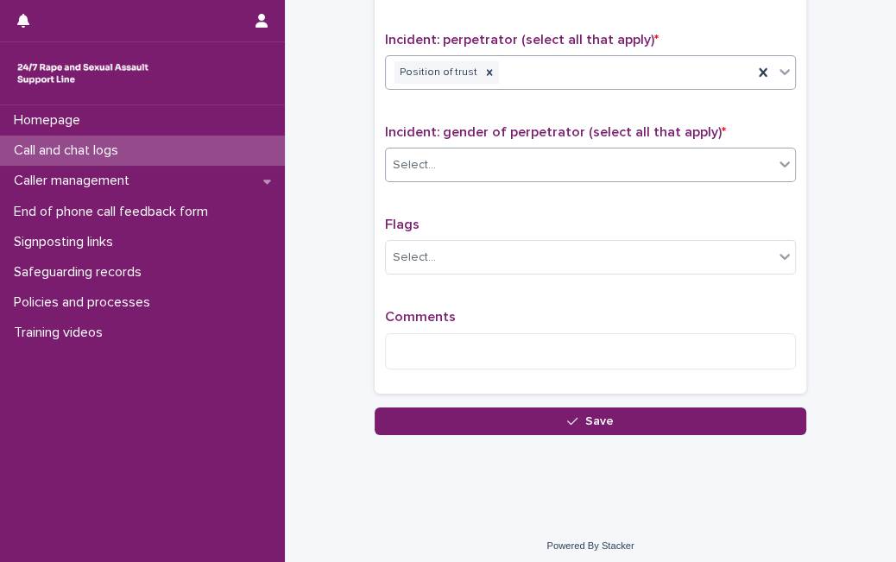
click at [661, 164] on div "Select..." at bounding box center [579, 165] width 387 height 28
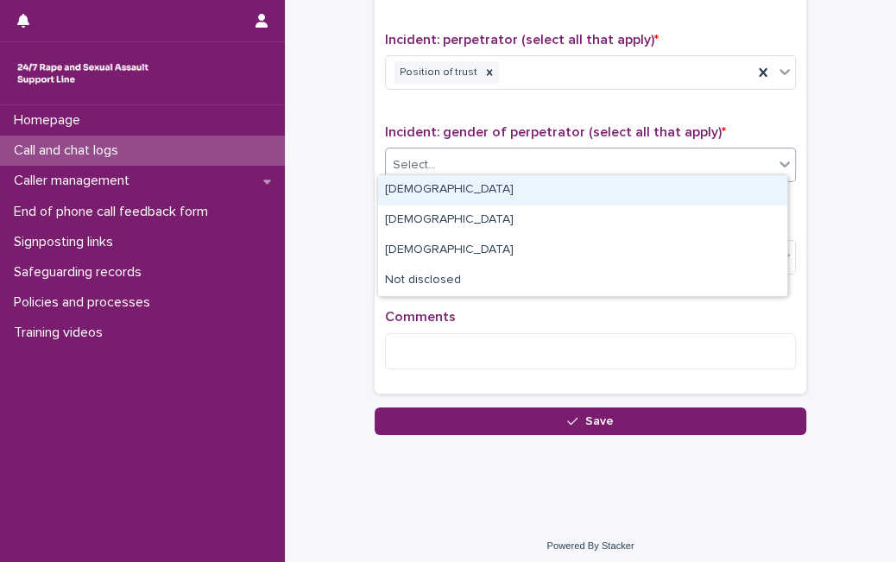
click at [574, 196] on div "[DEMOGRAPHIC_DATA]" at bounding box center [582, 190] width 409 height 30
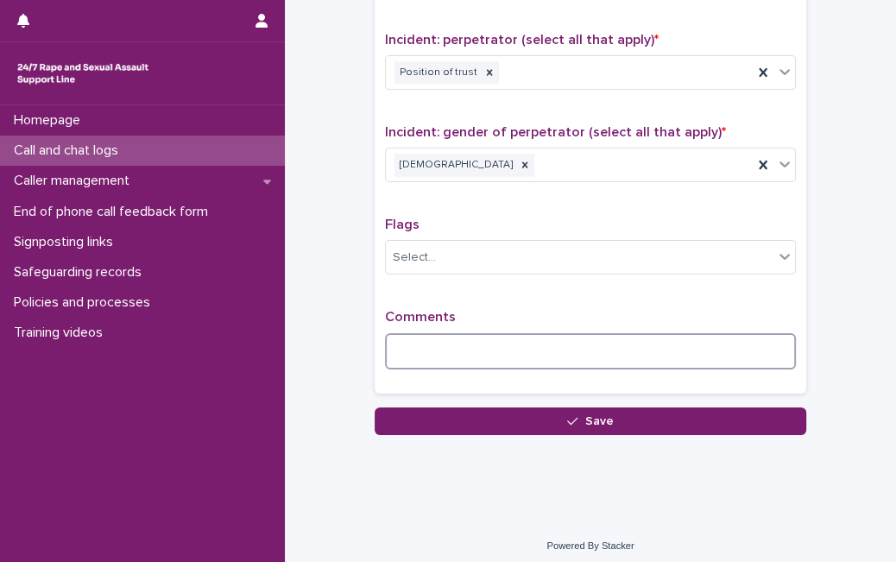
click at [464, 347] on textarea at bounding box center [590, 351] width 411 height 36
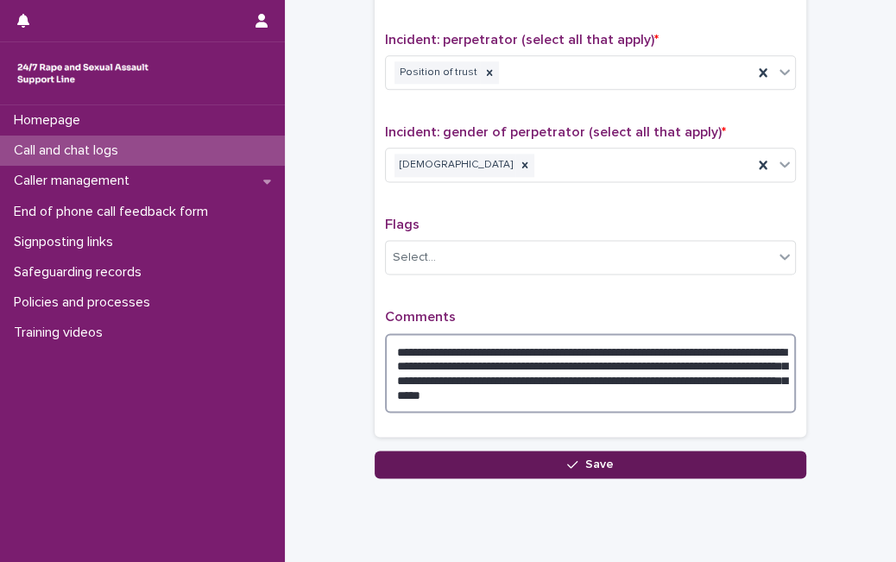
type textarea "**********"
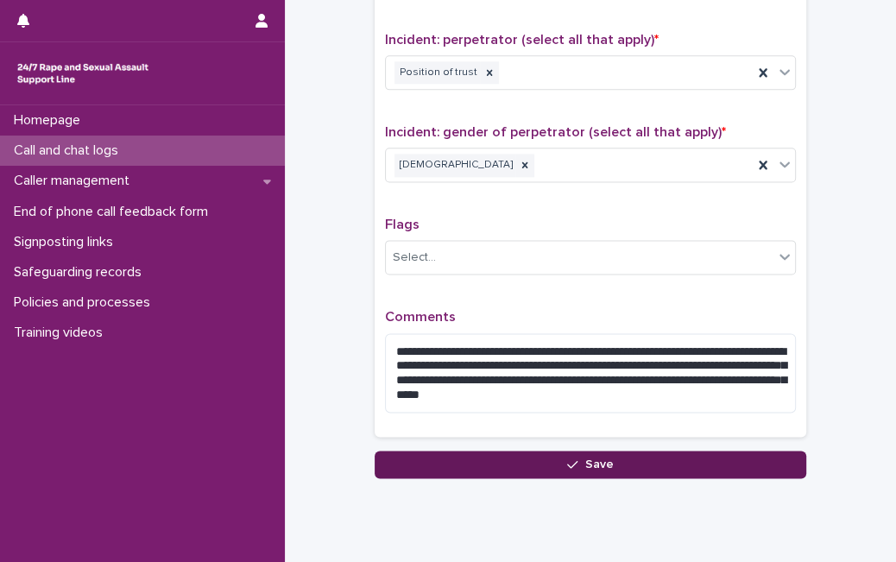
click at [576, 458] on div "button" at bounding box center [575, 464] width 17 height 12
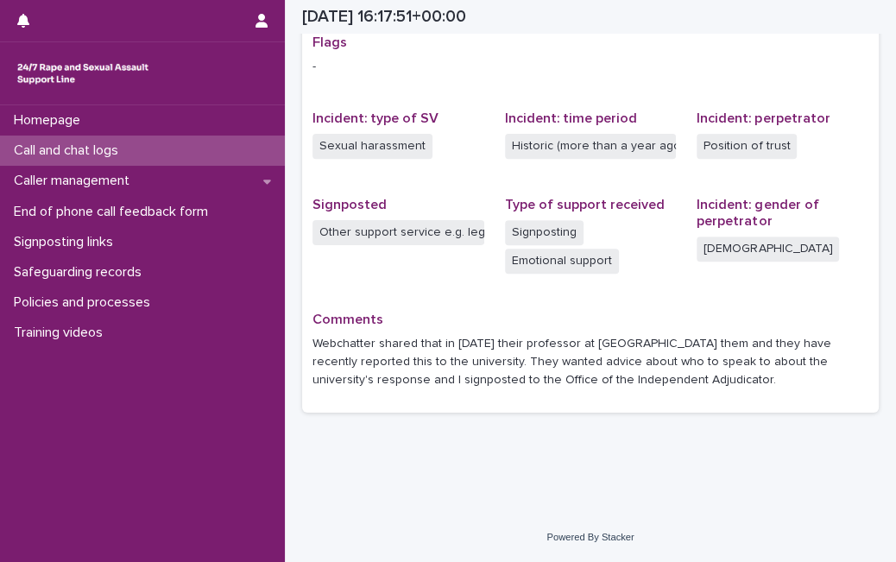
scroll to position [367, 0]
click at [72, 152] on p "Call and chat logs" at bounding box center [69, 150] width 125 height 16
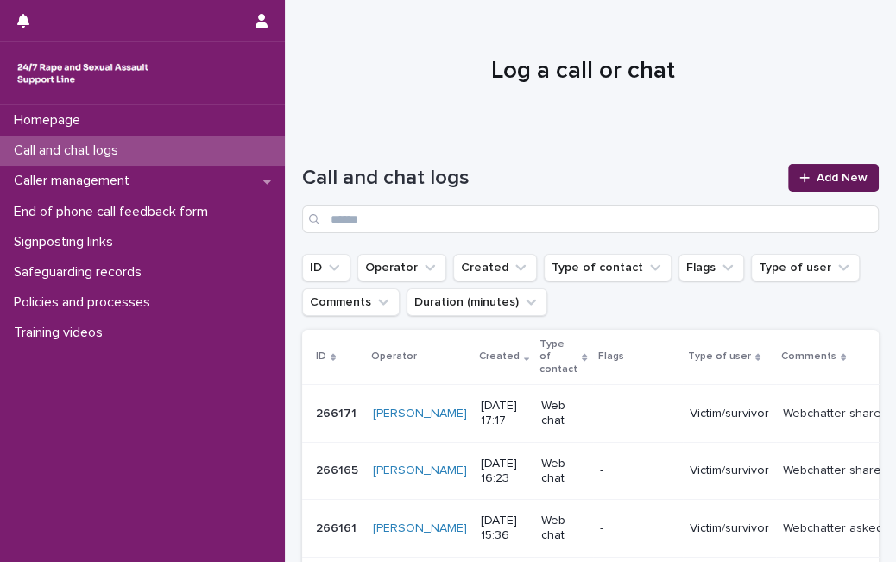
click at [816, 182] on span "Add New" at bounding box center [841, 178] width 51 height 12
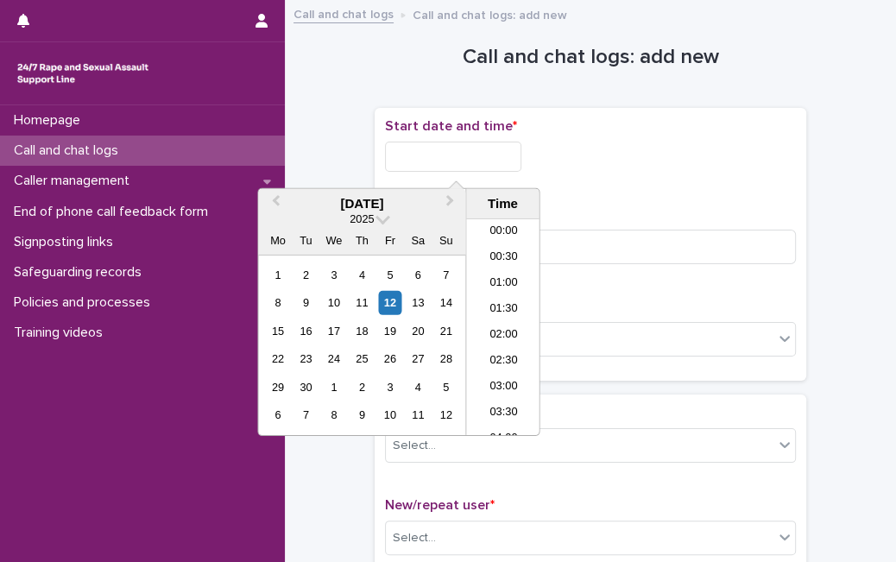
click at [466, 159] on input "text" at bounding box center [453, 157] width 136 height 30
click at [393, 299] on div "12" at bounding box center [389, 302] width 23 height 23
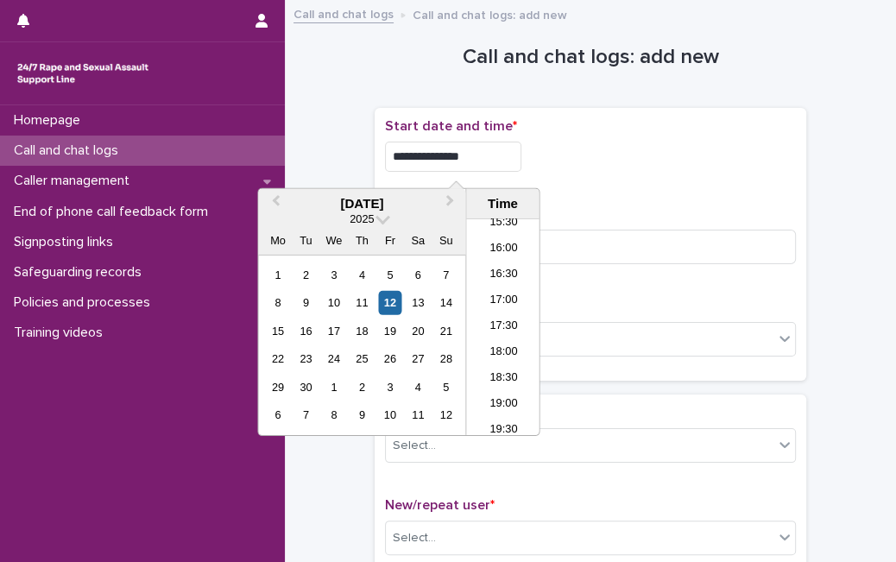
click at [510, 154] on input "**********" at bounding box center [453, 157] width 136 height 30
type input "**********"
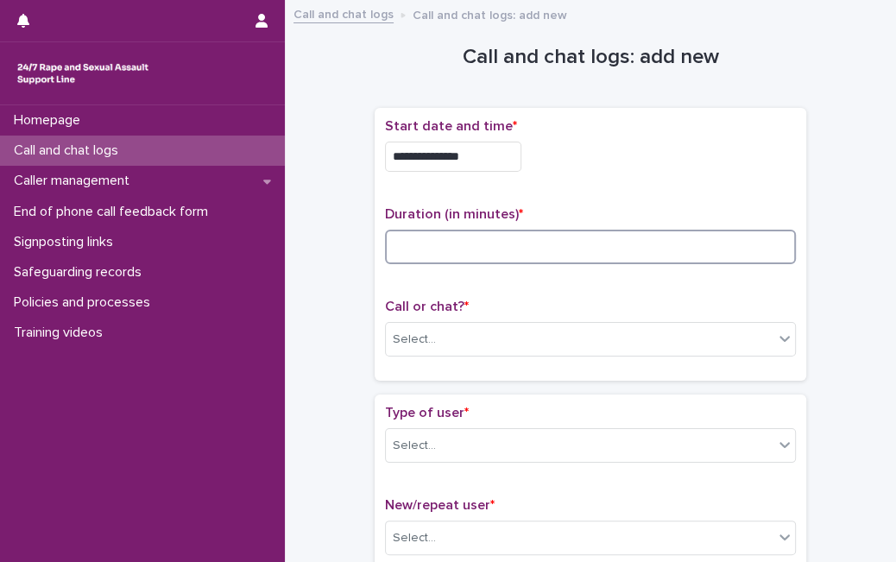
click at [580, 231] on input at bounding box center [590, 247] width 411 height 35
type input "**"
click at [495, 332] on div "Select..." at bounding box center [579, 339] width 387 height 28
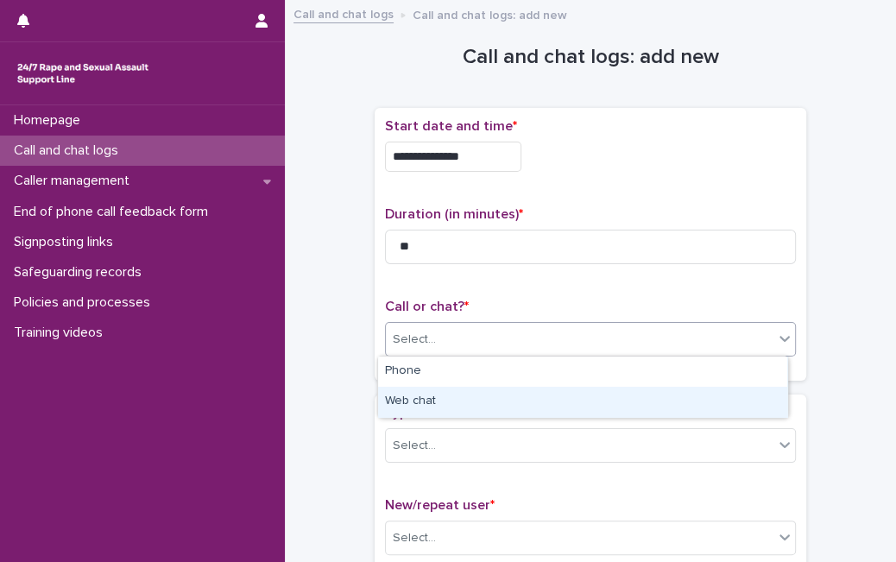
click at [459, 395] on div "Web chat" at bounding box center [582, 402] width 409 height 30
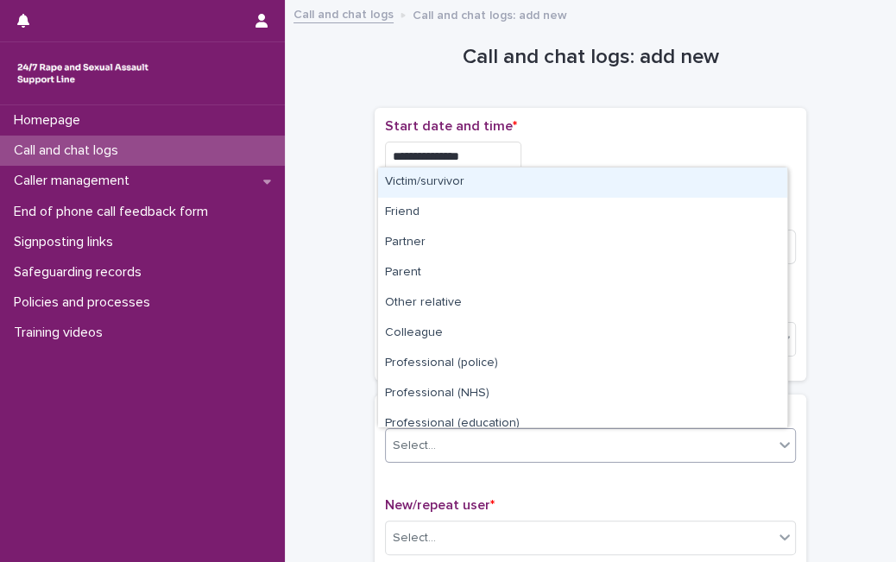
click at [446, 457] on div "Select..." at bounding box center [579, 445] width 387 height 28
click at [535, 191] on div "Victim/survivor" at bounding box center [582, 182] width 409 height 30
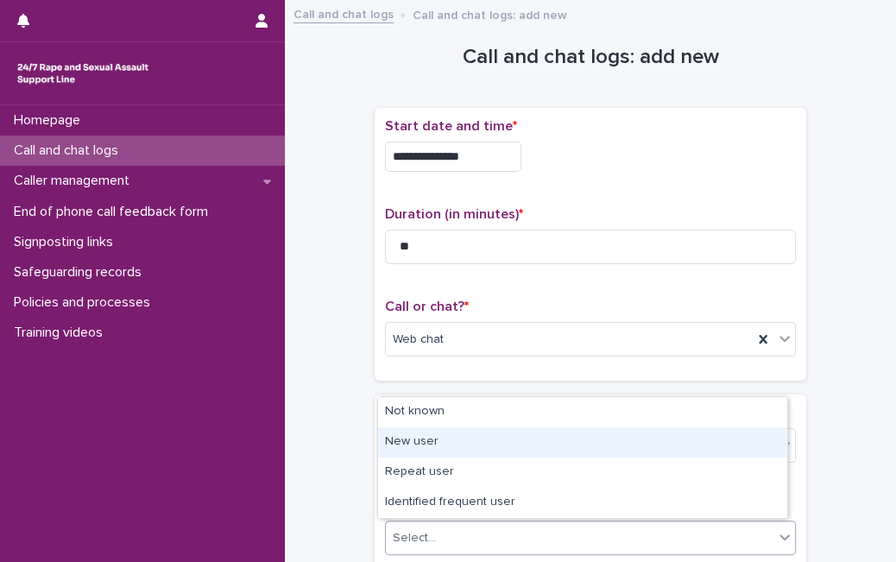
drag, startPoint x: 493, startPoint y: 522, endPoint x: 505, endPoint y: 437, distance: 86.3
click at [505, 437] on body "**********" at bounding box center [448, 281] width 896 height 562
click at [505, 437] on div "New user" at bounding box center [582, 442] width 409 height 30
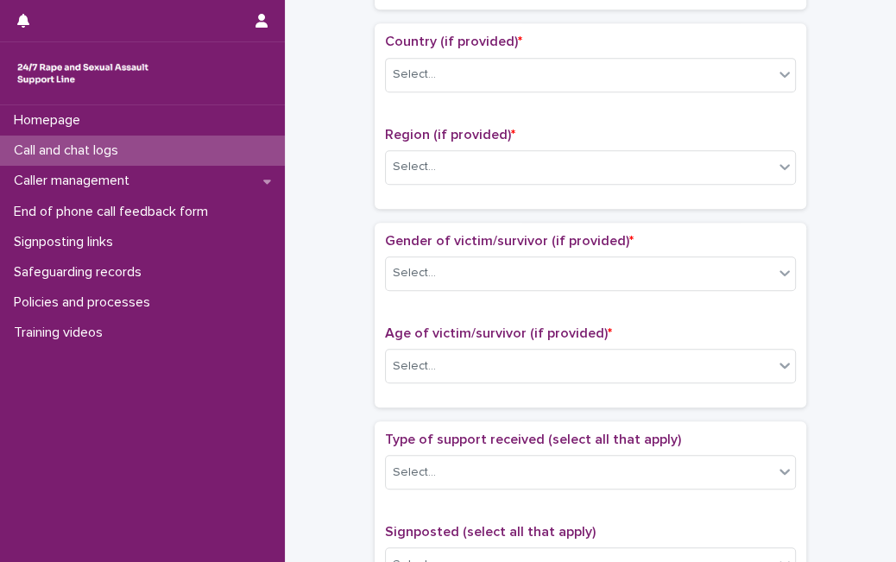
scroll to position [582, 0]
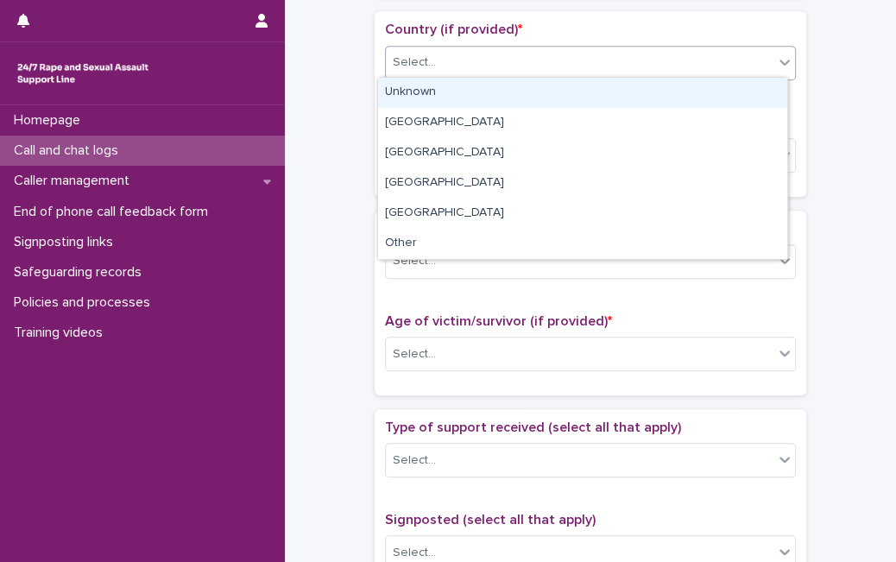
drag, startPoint x: 761, startPoint y: 47, endPoint x: 705, endPoint y: 102, distance: 78.1
click at [705, 102] on body "**********" at bounding box center [448, 281] width 896 height 562
click at [705, 102] on div "Unknown" at bounding box center [582, 93] width 409 height 30
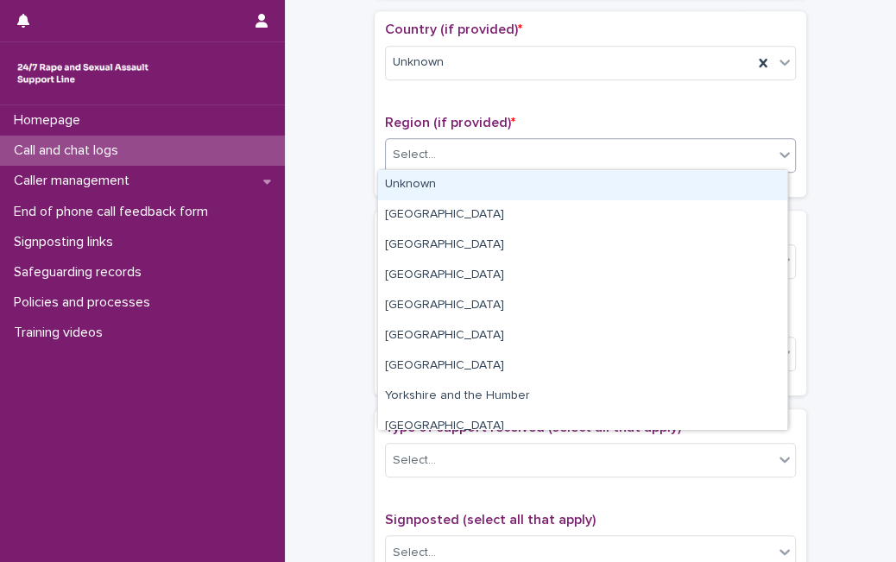
drag, startPoint x: 647, startPoint y: 154, endPoint x: 616, endPoint y: 196, distance: 52.5
click at [616, 196] on body "**********" at bounding box center [448, 281] width 896 height 562
click at [616, 196] on div "Unknown" at bounding box center [582, 185] width 409 height 30
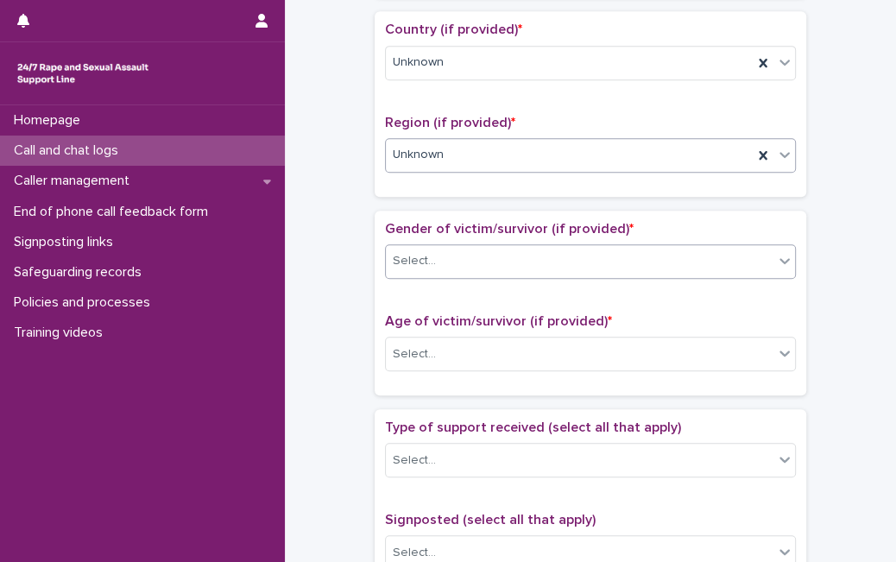
click at [542, 272] on div "Select..." at bounding box center [590, 261] width 411 height 35
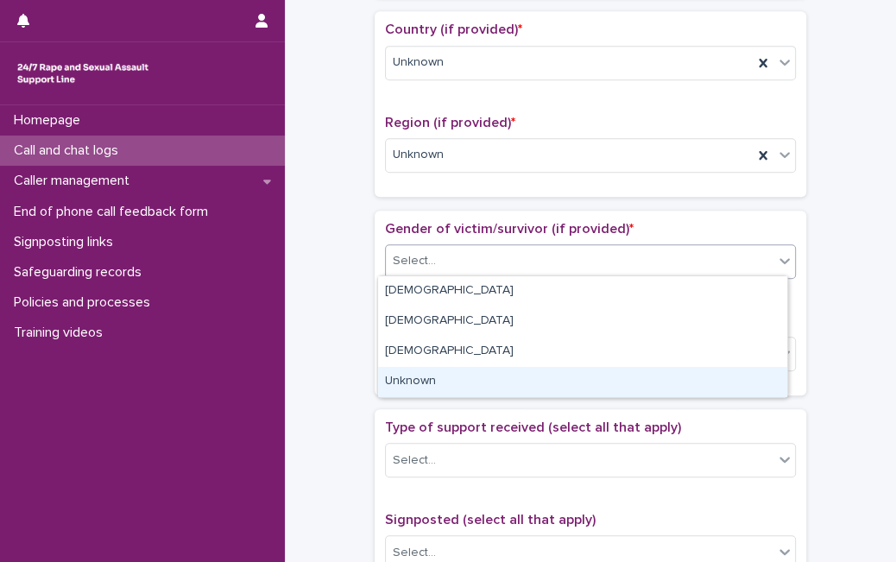
click at [501, 375] on div "Unknown" at bounding box center [582, 382] width 409 height 30
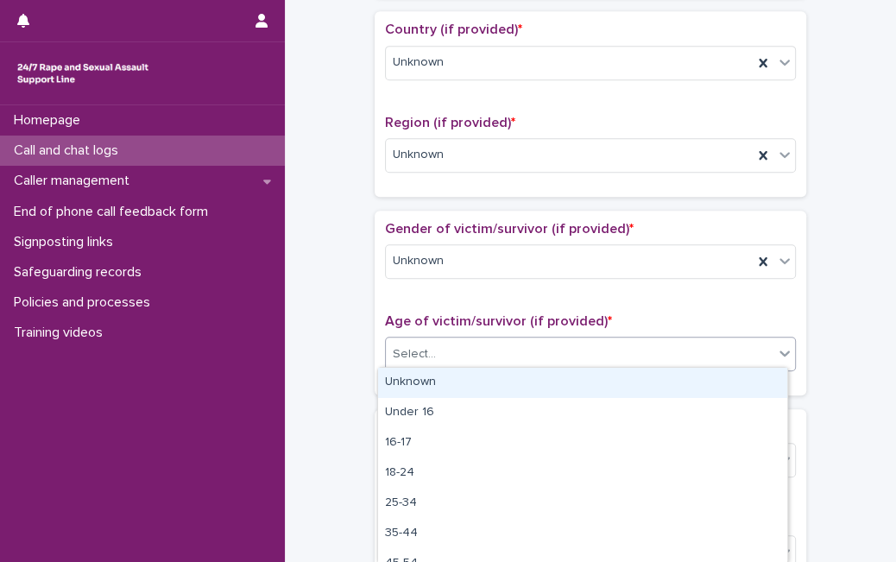
drag, startPoint x: 519, startPoint y: 346, endPoint x: 497, endPoint y: 383, distance: 43.4
click at [497, 383] on body "**********" at bounding box center [448, 281] width 896 height 562
click at [497, 383] on div "Unknown" at bounding box center [582, 383] width 409 height 30
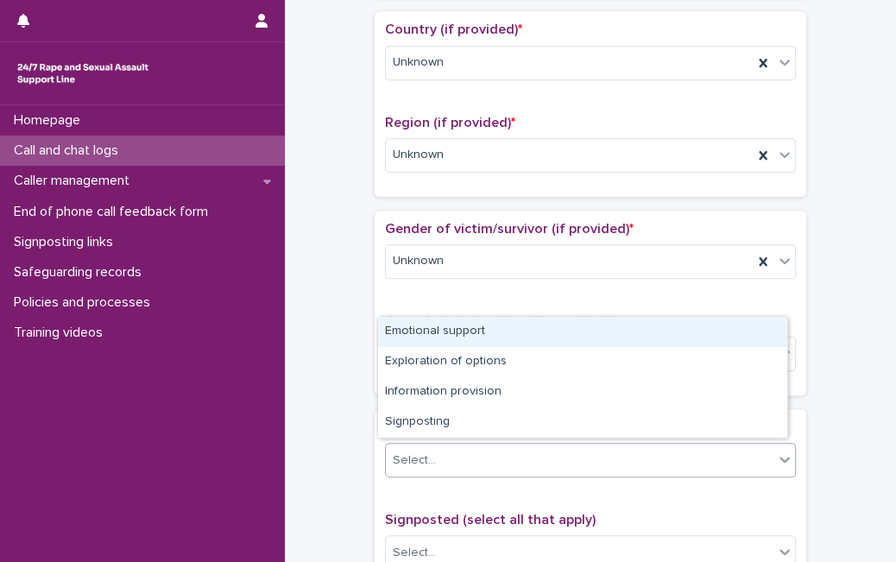
drag, startPoint x: 443, startPoint y: 468, endPoint x: 494, endPoint y: 349, distance: 129.8
click at [513, 317] on body "**********" at bounding box center [448, 281] width 896 height 562
click at [513, 317] on div "Emotional support" at bounding box center [582, 332] width 409 height 30
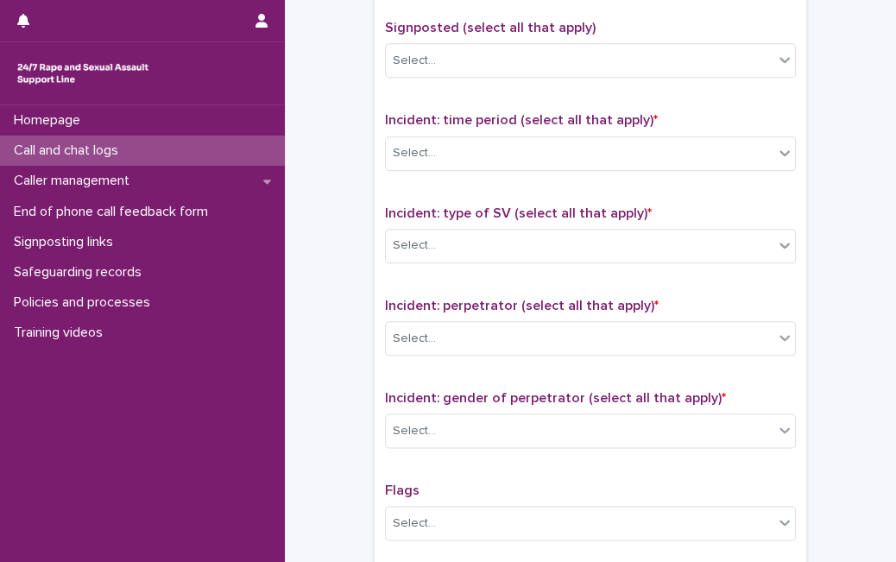
scroll to position [1092, 0]
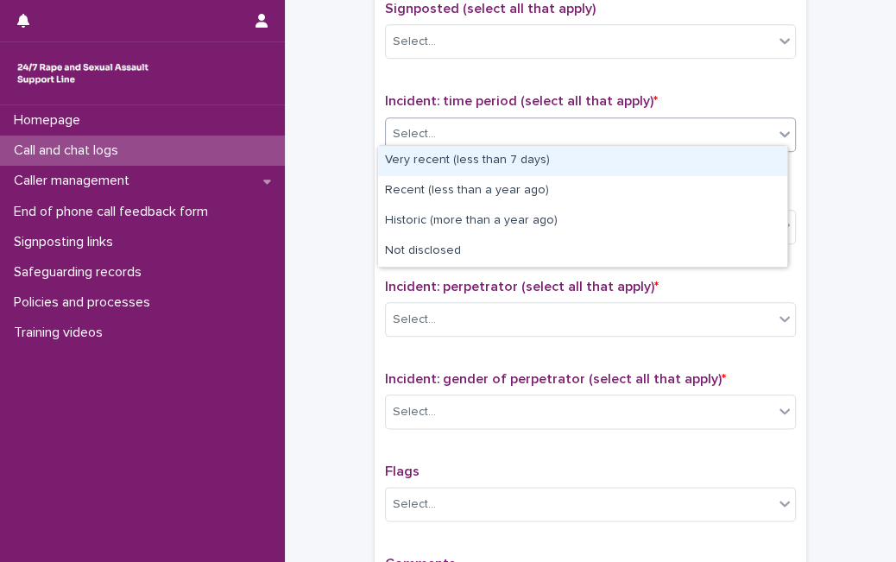
click at [738, 117] on div "Select..." at bounding box center [590, 134] width 411 height 35
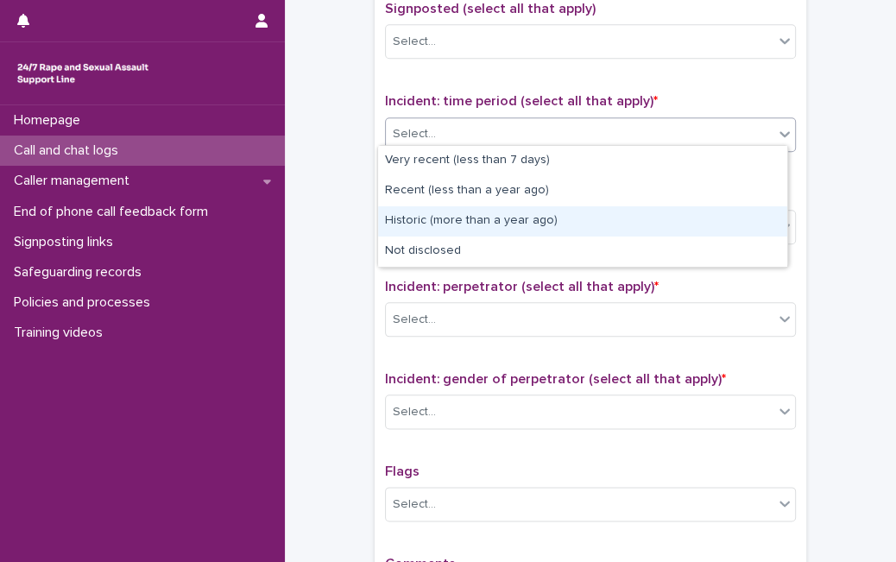
click at [613, 208] on div "Historic (more than a year ago)" at bounding box center [582, 221] width 409 height 30
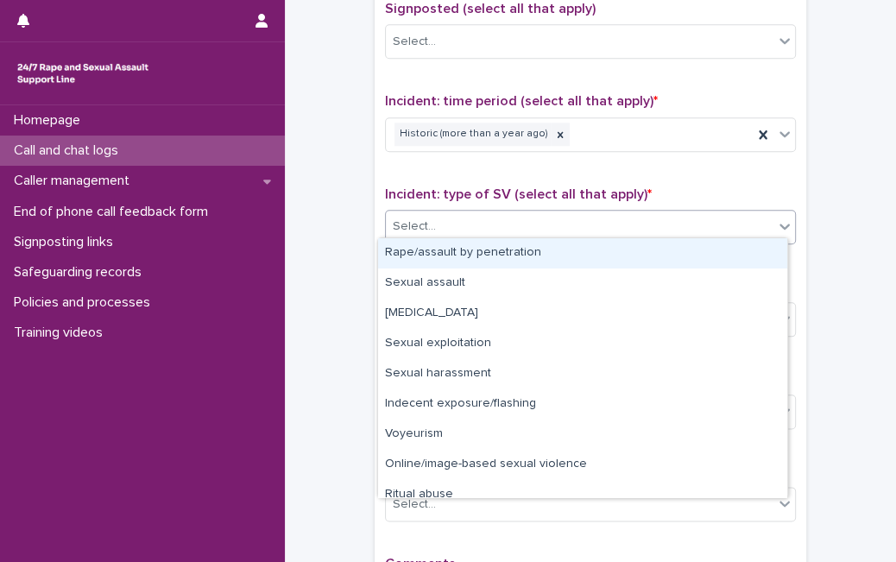
click at [613, 212] on div "Select..." at bounding box center [579, 226] width 387 height 28
click at [589, 245] on div "Rape/assault by penetration" at bounding box center [582, 253] width 409 height 30
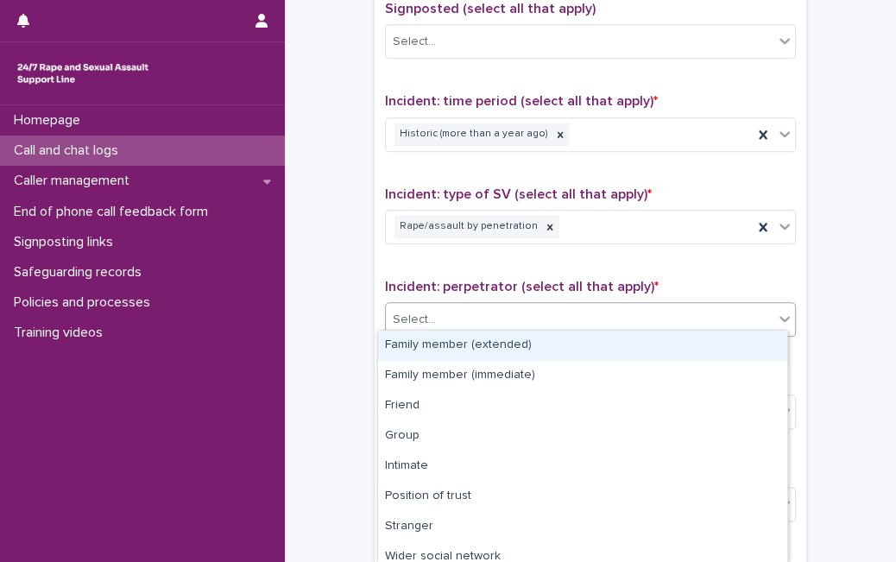
click at [533, 314] on div "Select..." at bounding box center [579, 319] width 387 height 28
click at [507, 346] on div "Family member (extended)" at bounding box center [582, 345] width 409 height 30
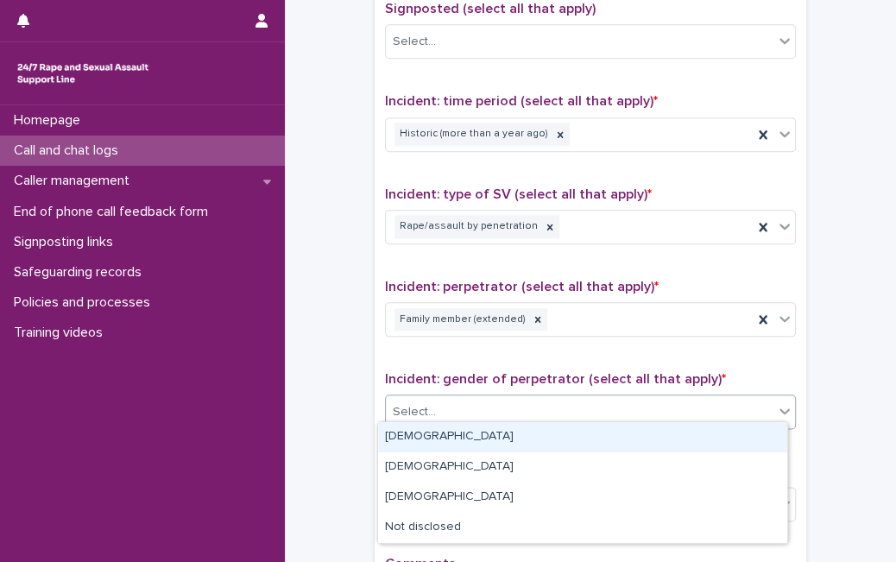
click at [494, 402] on div "Select..." at bounding box center [579, 412] width 387 height 28
click at [479, 441] on div "[DEMOGRAPHIC_DATA]" at bounding box center [582, 437] width 409 height 30
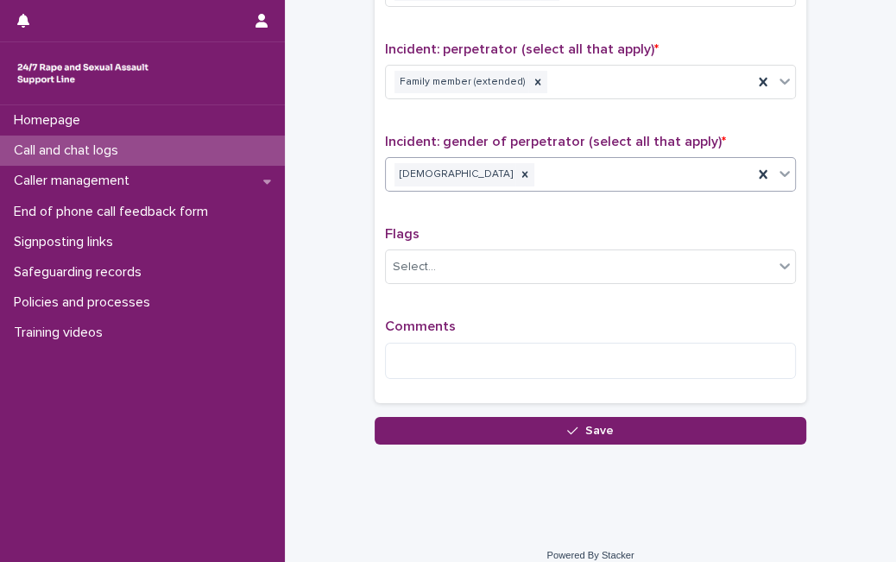
scroll to position [1339, 0]
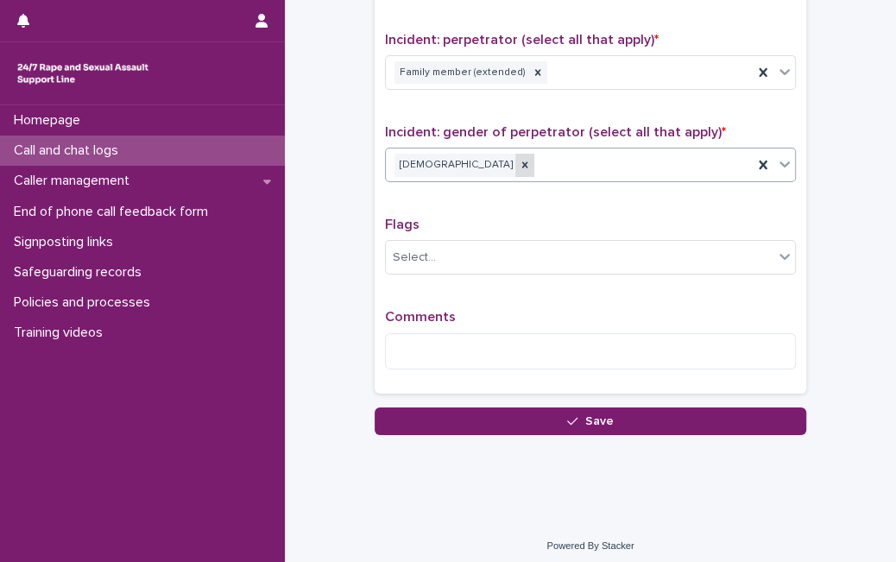
click at [522, 162] on icon at bounding box center [525, 165] width 6 height 6
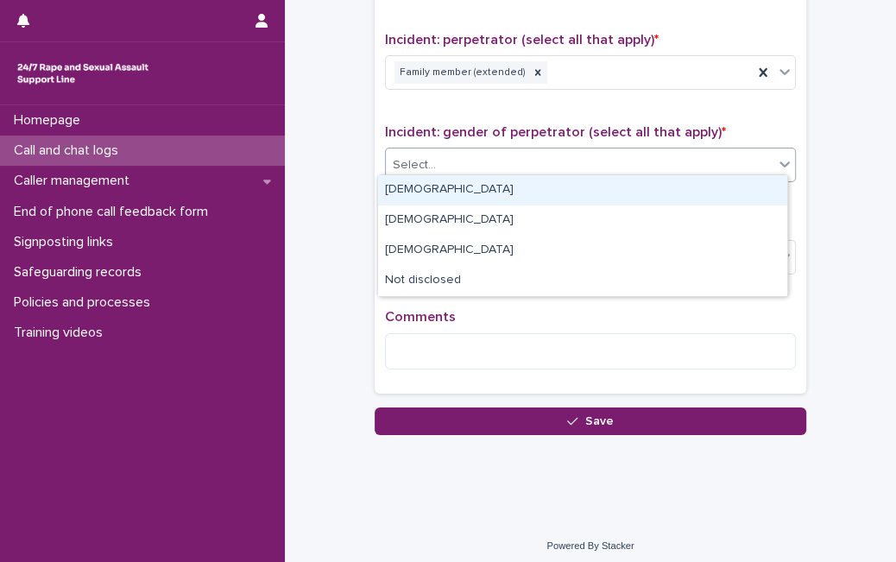
click at [424, 156] on div "Select..." at bounding box center [414, 165] width 43 height 18
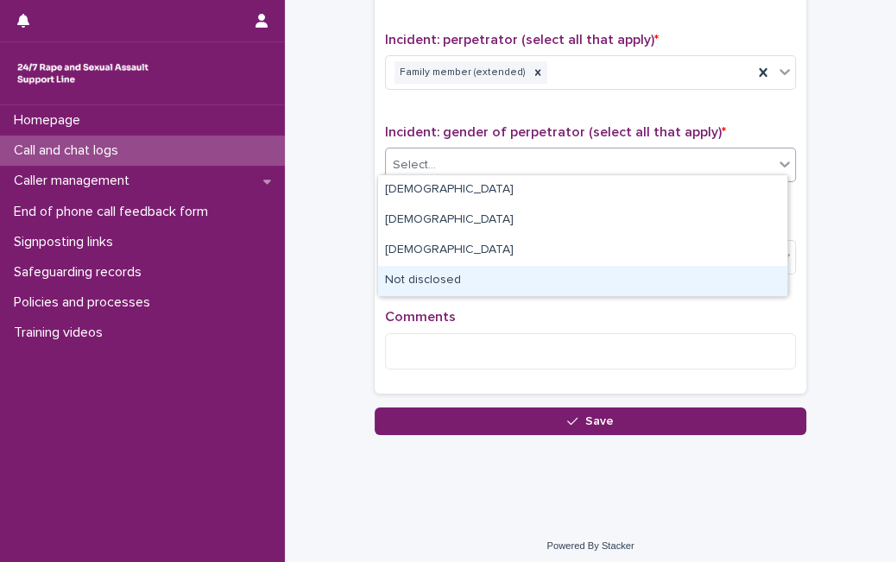
click at [427, 280] on div "Not disclosed" at bounding box center [582, 281] width 409 height 30
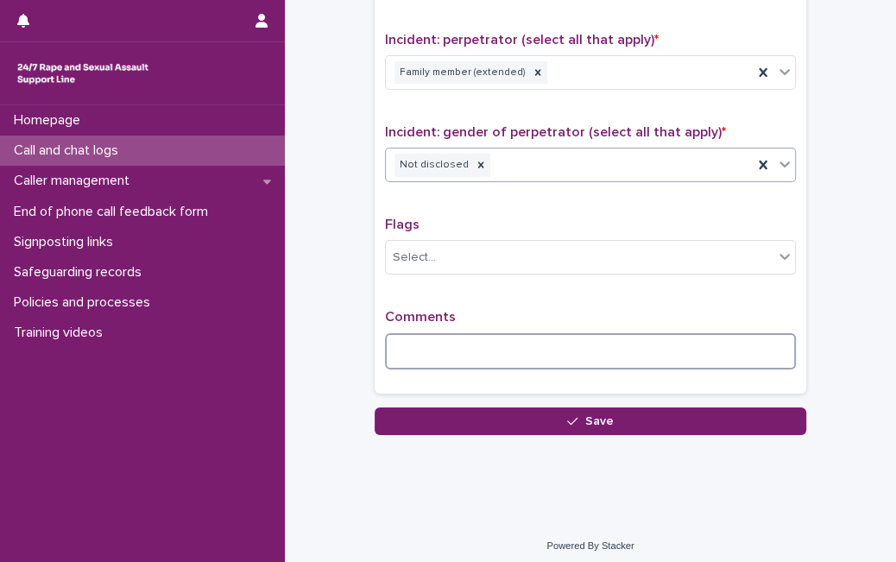
click at [419, 349] on textarea at bounding box center [590, 351] width 411 height 36
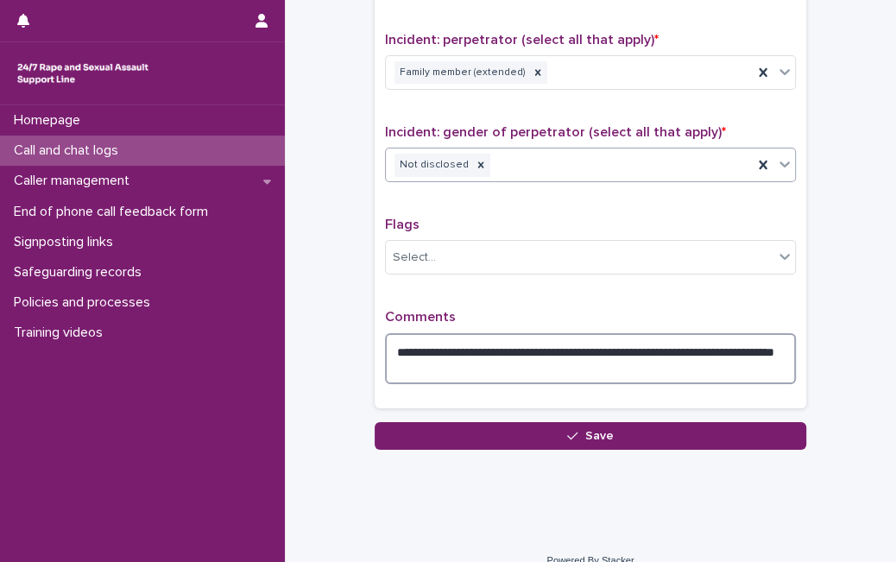
type textarea "**********"
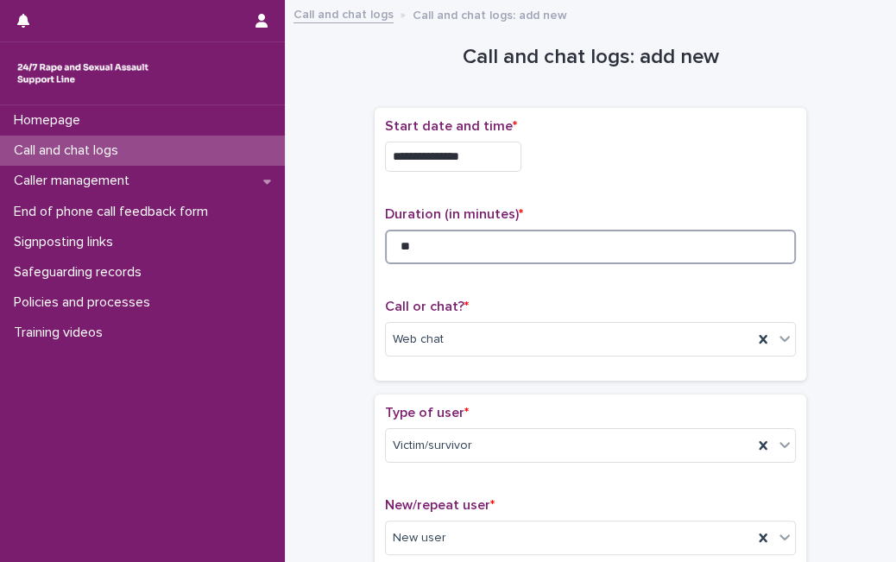
click at [482, 254] on input "**" at bounding box center [590, 247] width 411 height 35
type input "*"
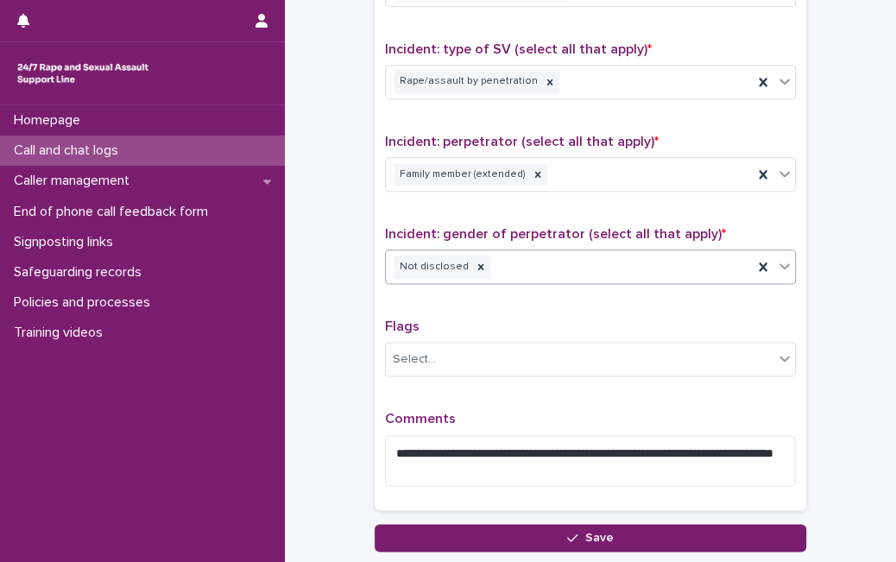
scroll to position [1354, 0]
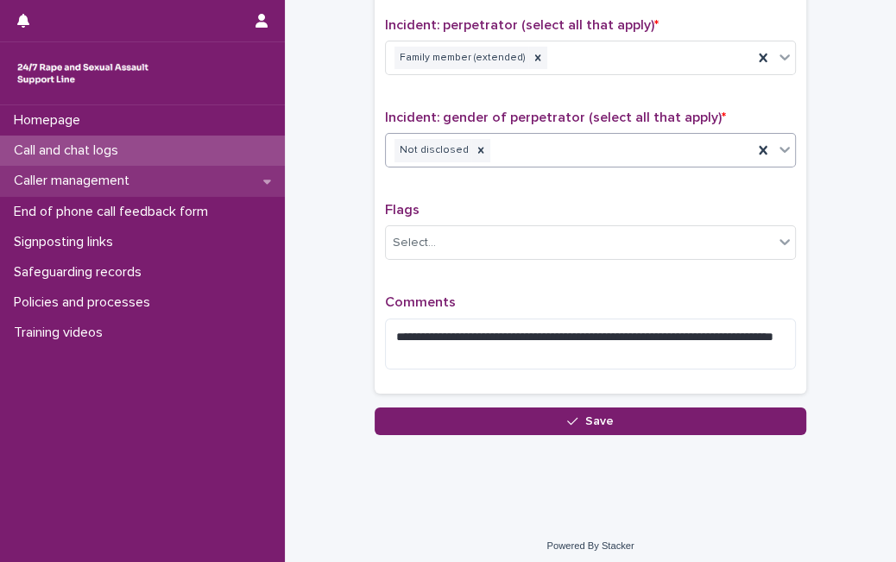
type input "**"
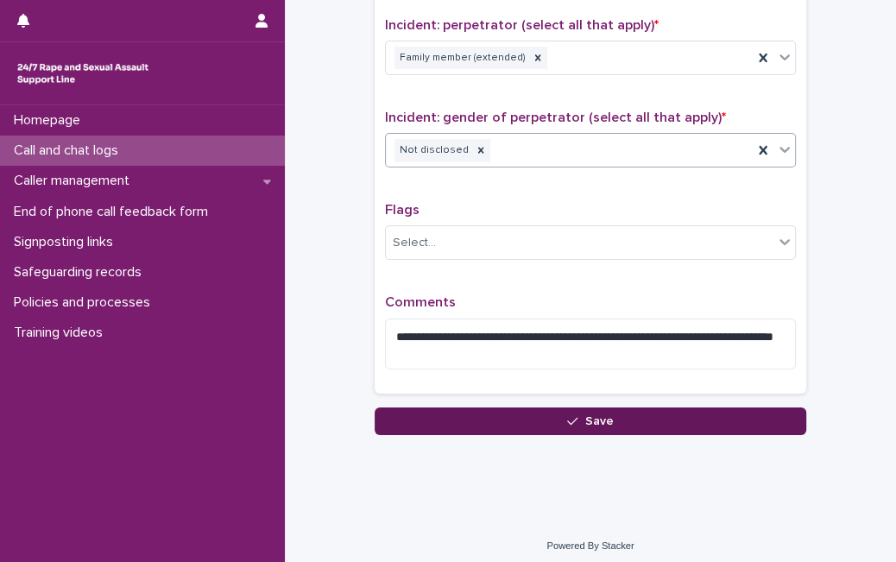
click at [505, 412] on button "Save" at bounding box center [590, 421] width 431 height 28
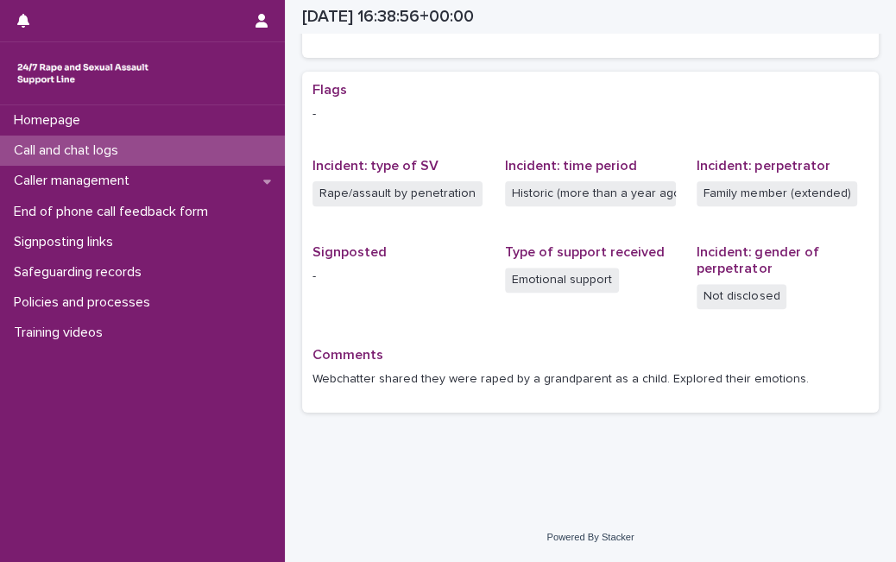
scroll to position [319, 0]
click at [217, 153] on div "Call and chat logs" at bounding box center [142, 150] width 285 height 30
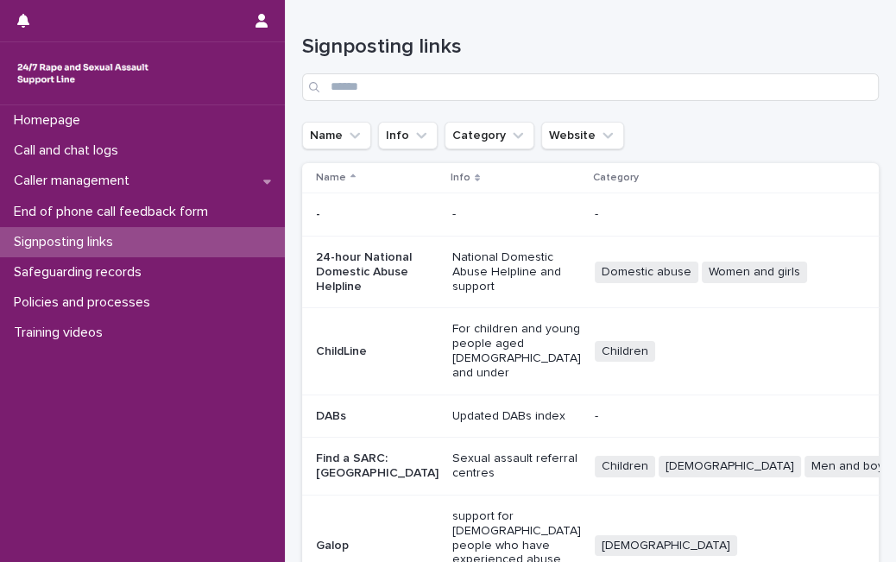
scroll to position [544, 0]
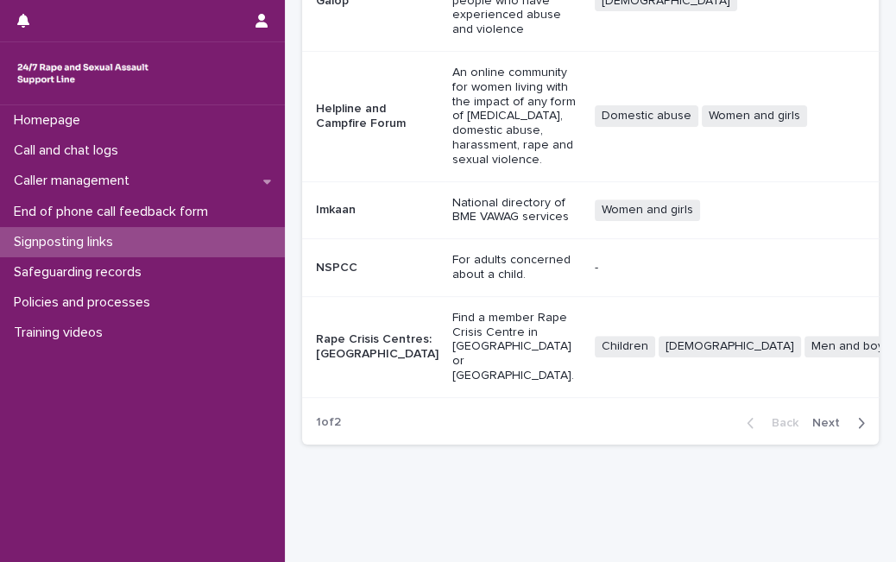
click at [184, 147] on div "Call and chat logs" at bounding box center [142, 150] width 285 height 30
